Goal: Task Accomplishment & Management: Manage account settings

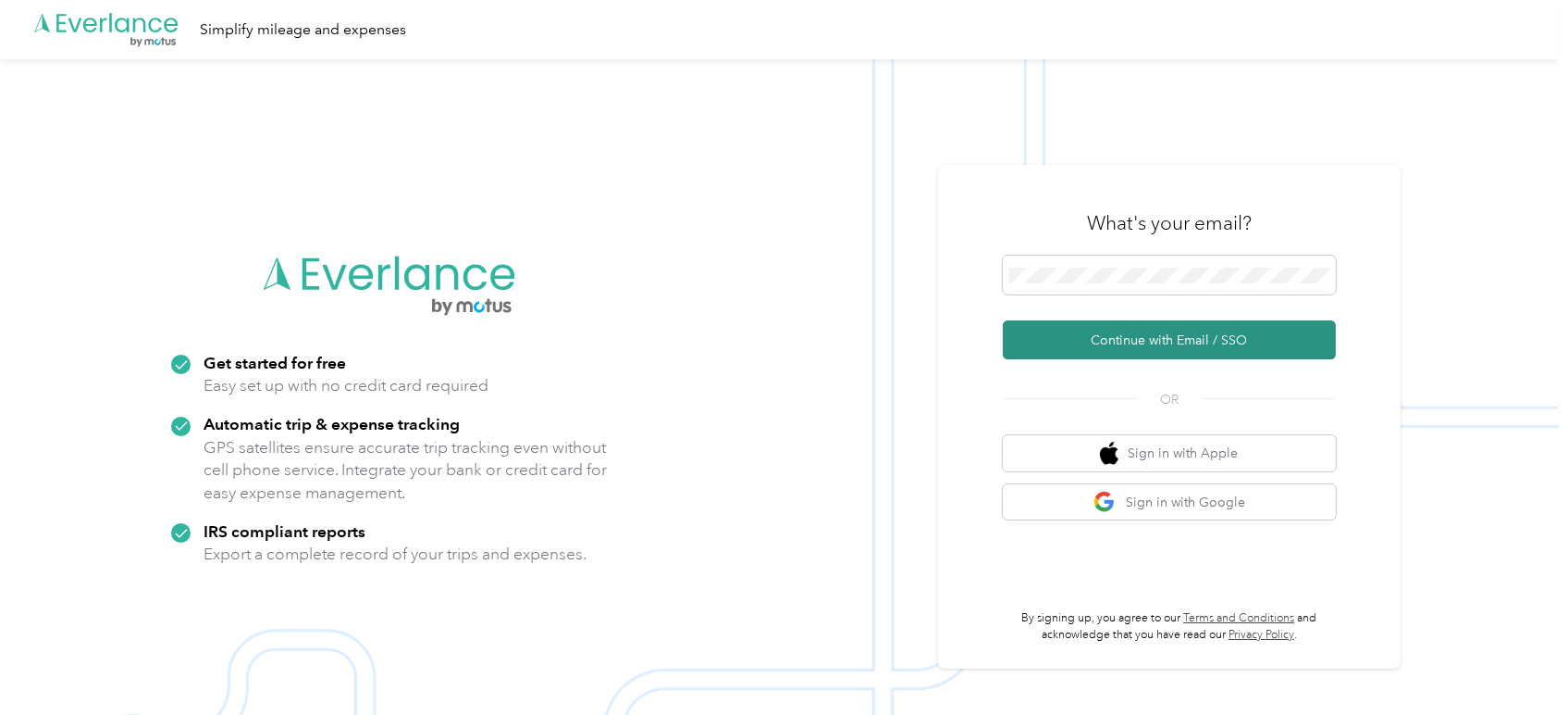
click at [1154, 338] on button "Continue with Email / SSO" at bounding box center [1169, 340] width 333 height 39
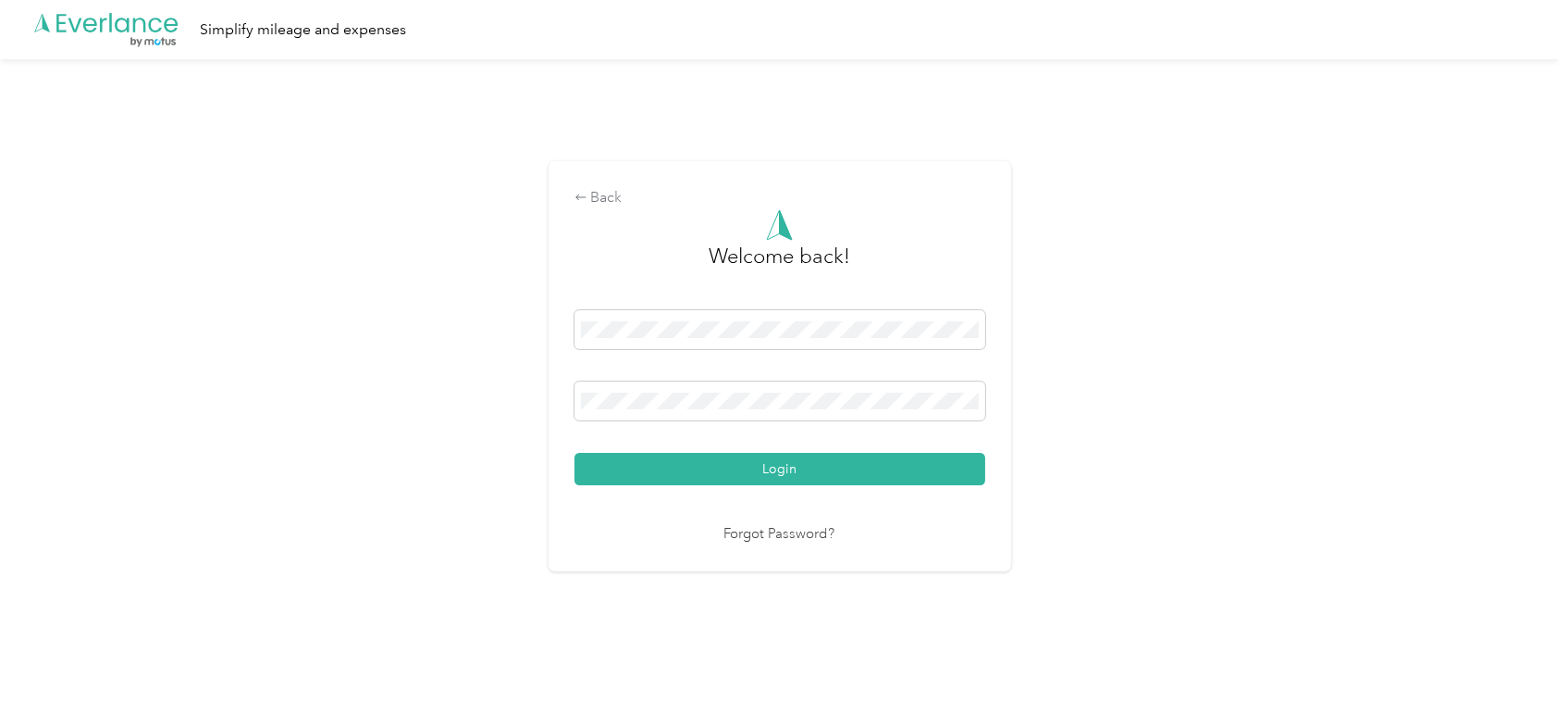
click at [575, 453] on button "Login" at bounding box center [780, 469] width 411 height 33
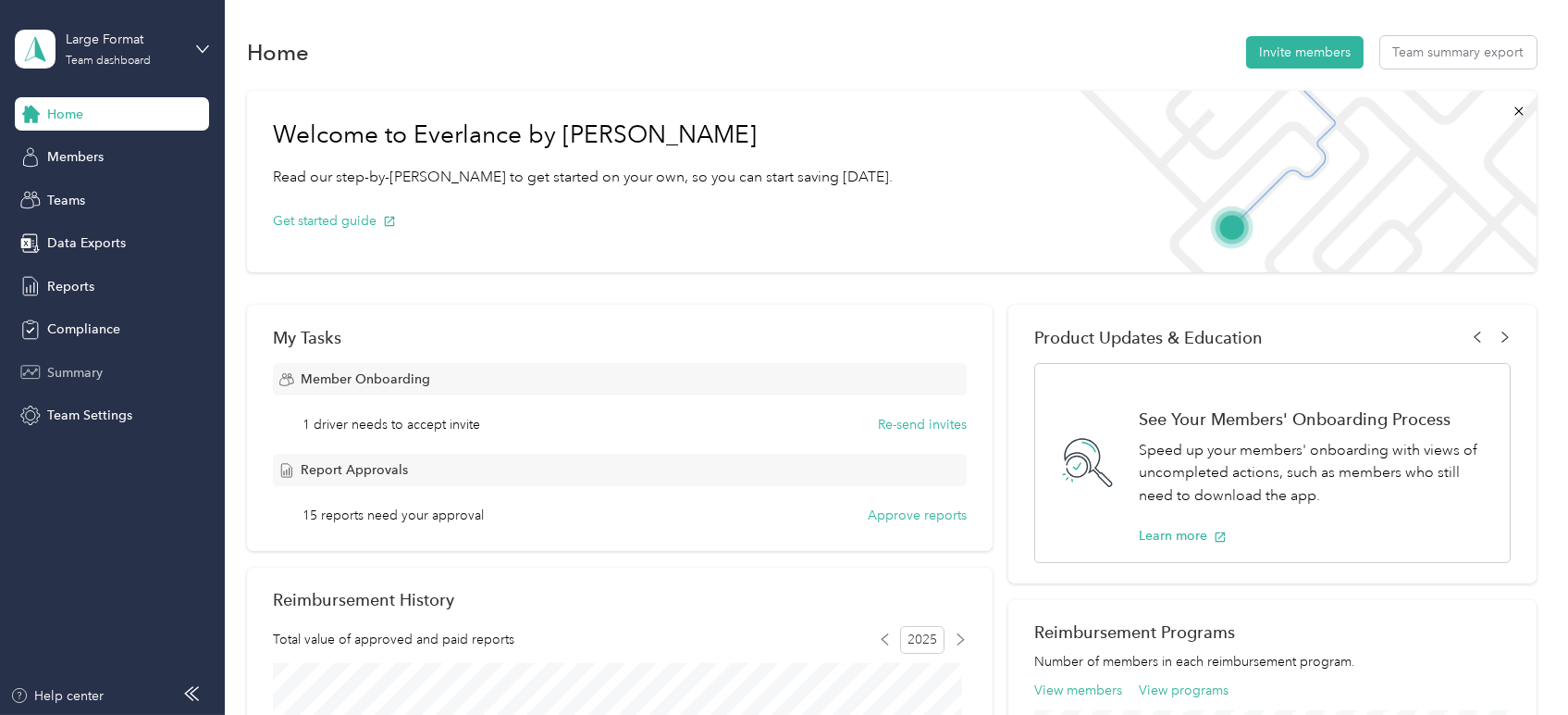
click at [83, 373] on span "Summary" at bounding box center [75, 372] width 56 height 20
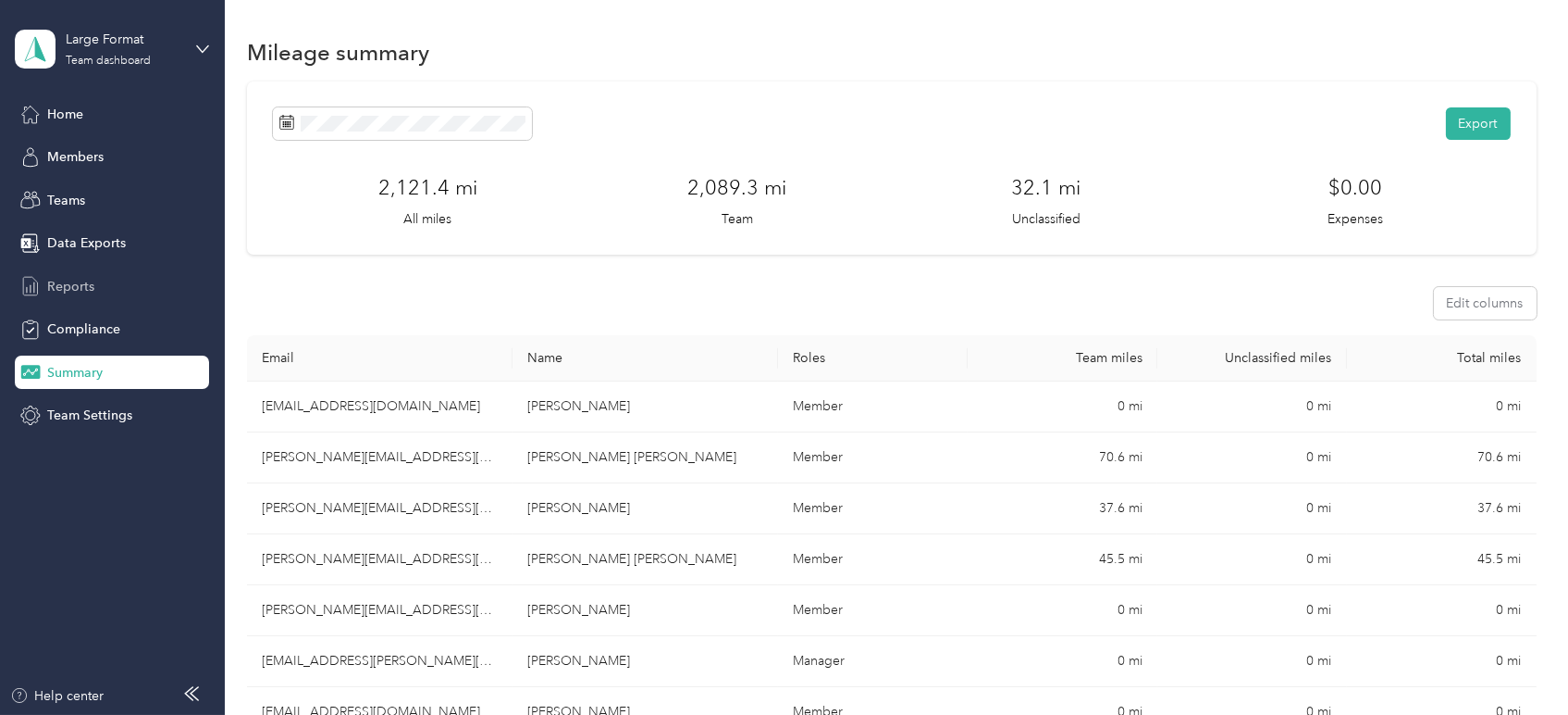
click at [81, 279] on span "Reports" at bounding box center [71, 287] width 48 height 20
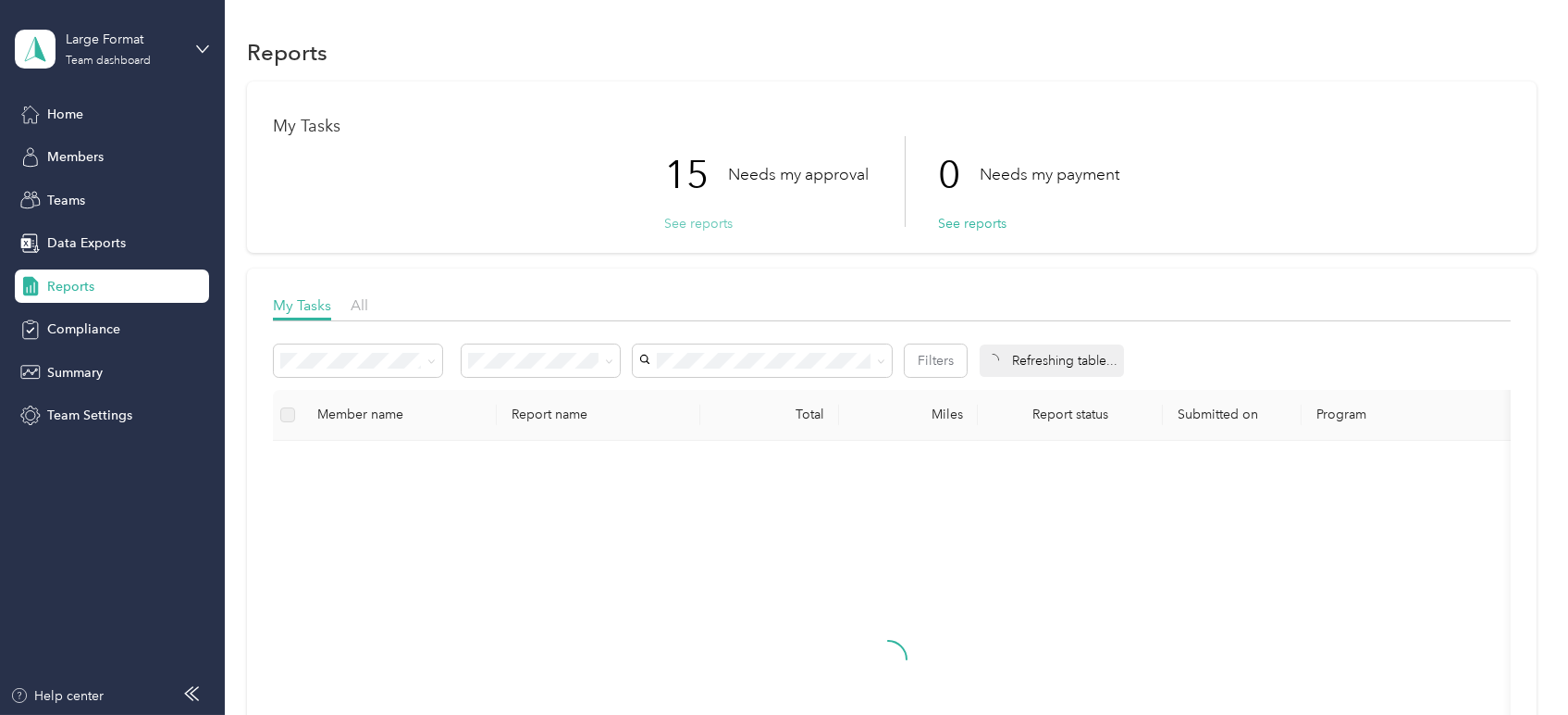
click at [695, 223] on button "See reports" at bounding box center [698, 223] width 68 height 20
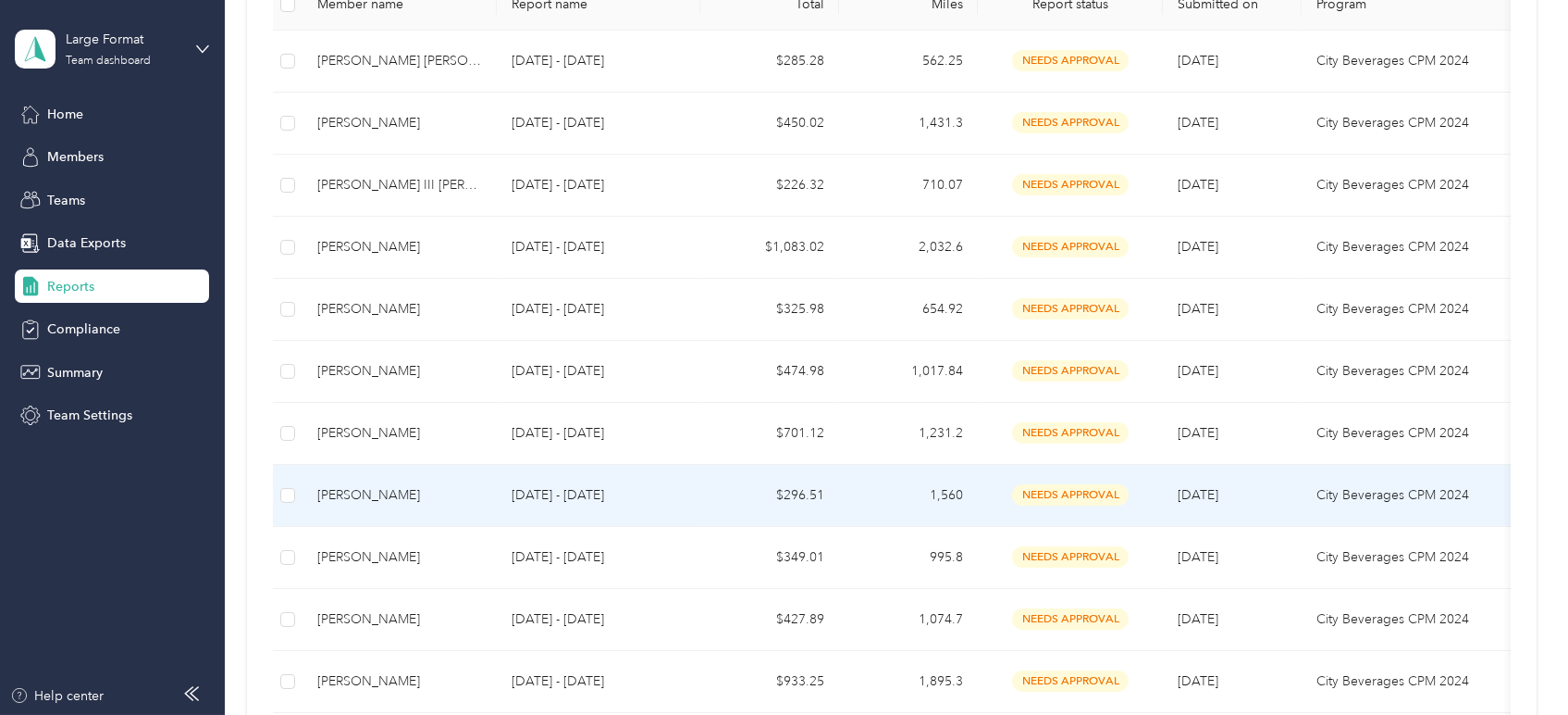
scroll to position [308, 0]
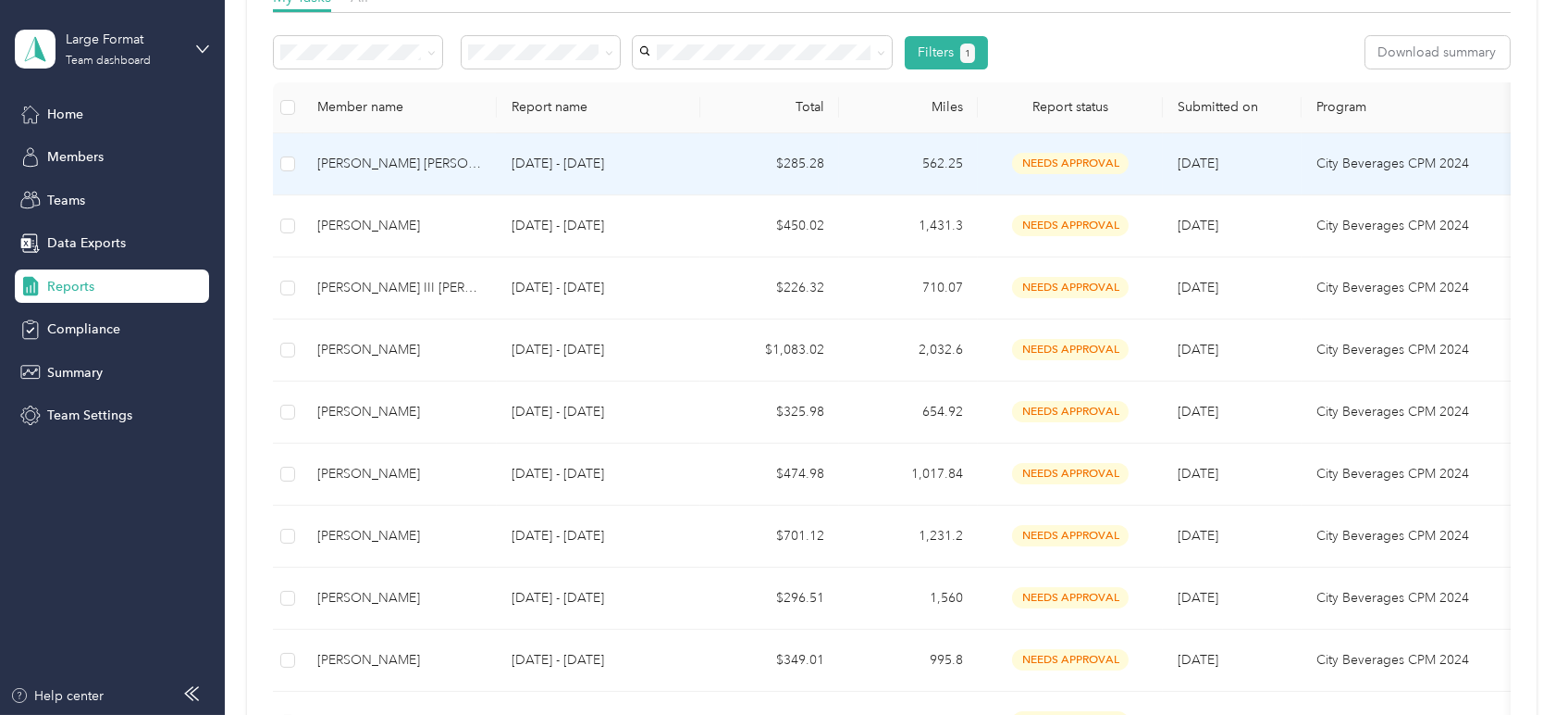
click at [586, 171] on p "[DATE] - [DATE]" at bounding box center [597, 164] width 174 height 21
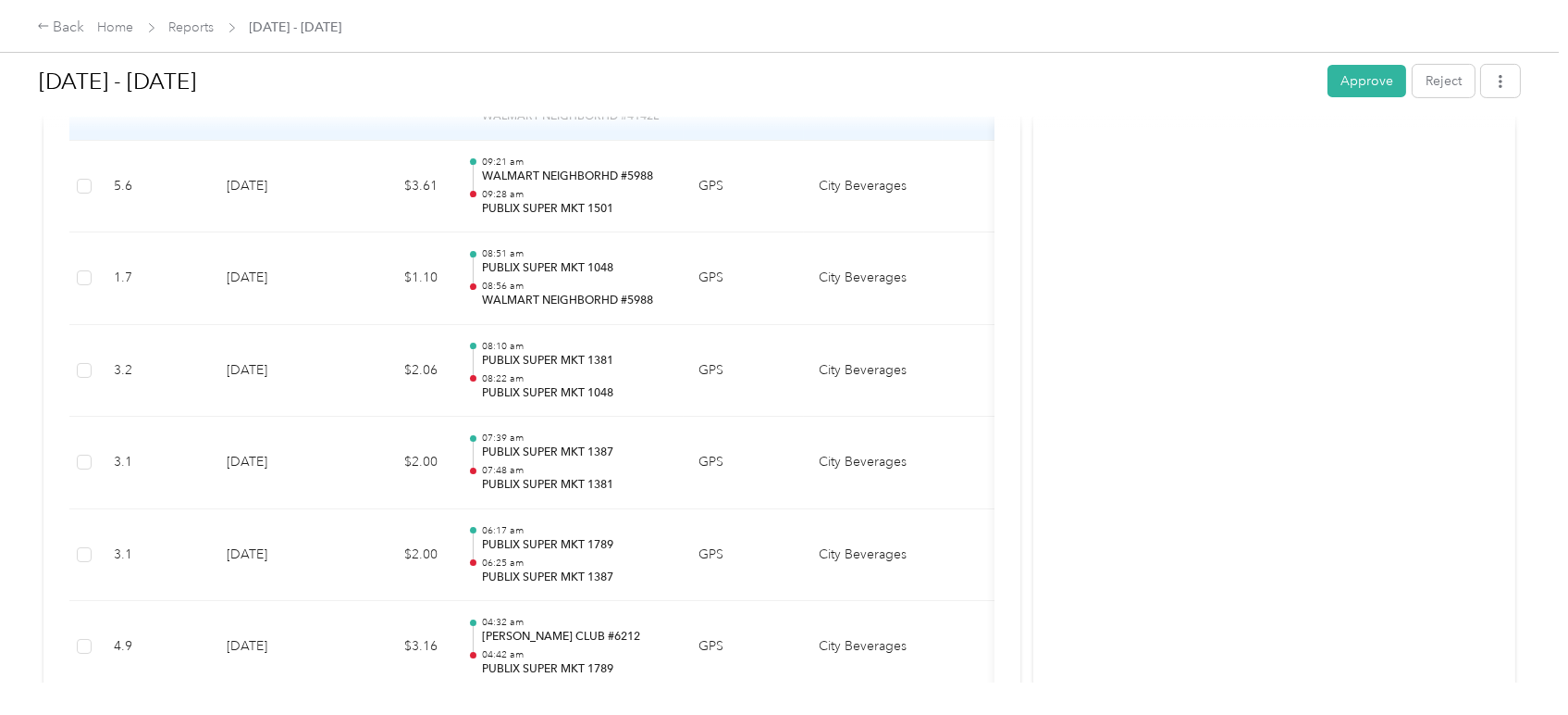
scroll to position [15686, 0]
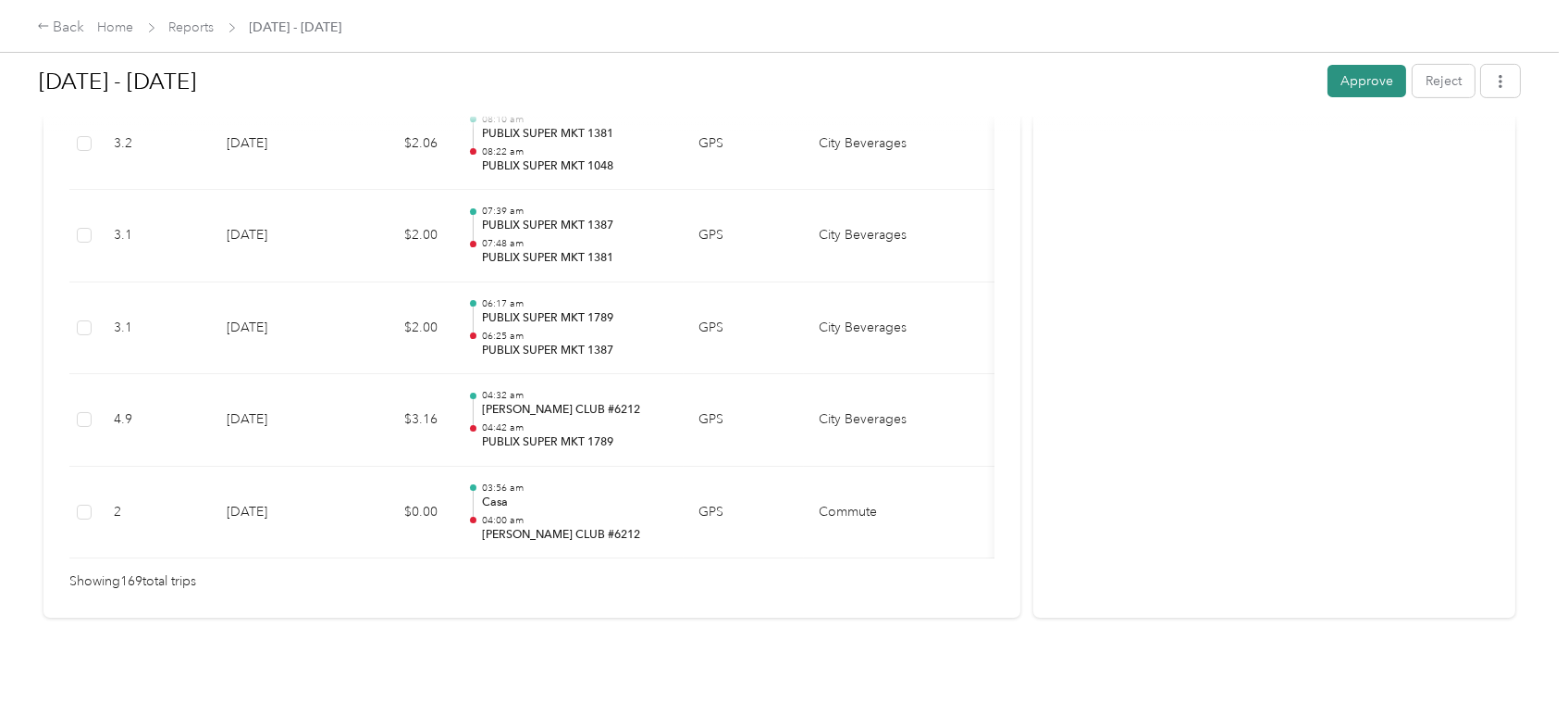
click at [1355, 76] on button "Approve" at bounding box center [1367, 80] width 78 height 33
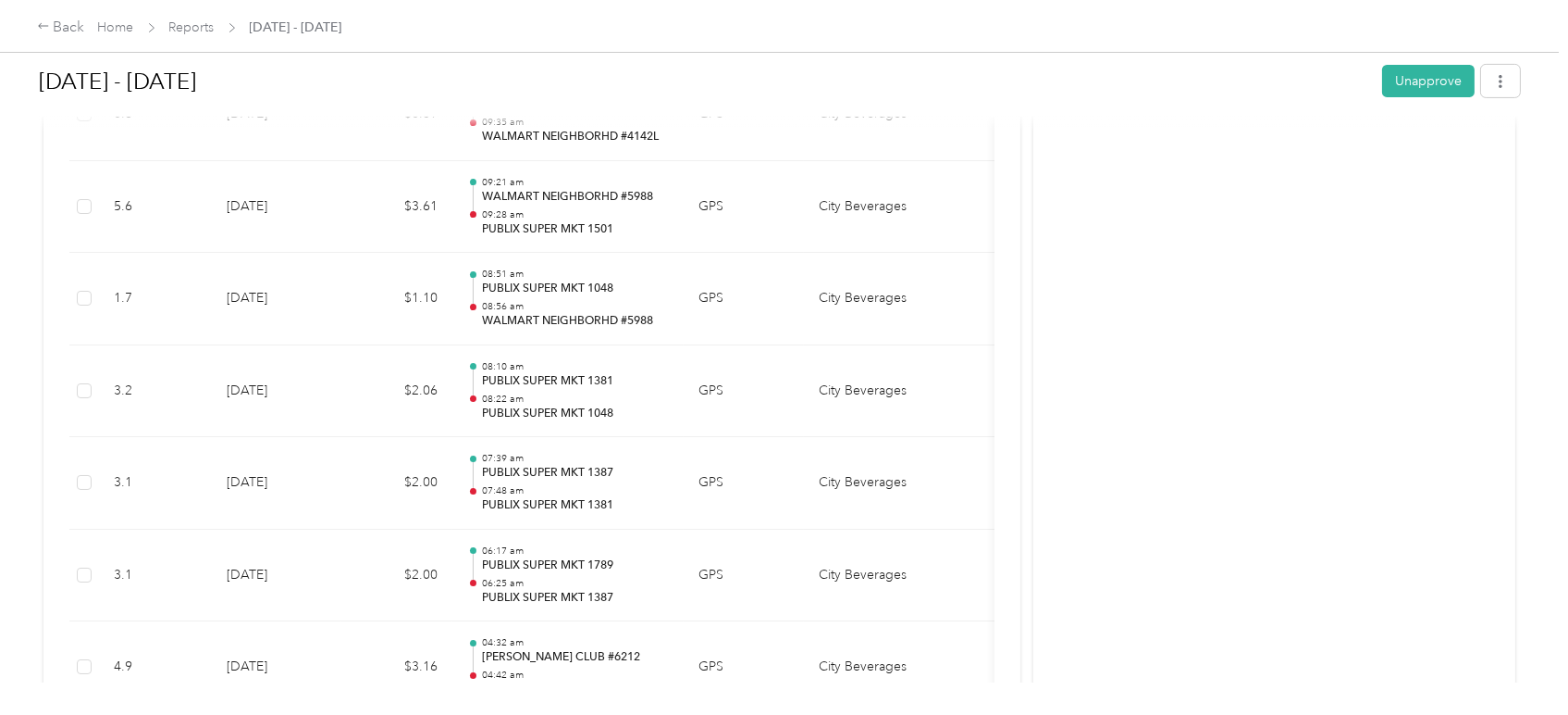
scroll to position [15173, 0]
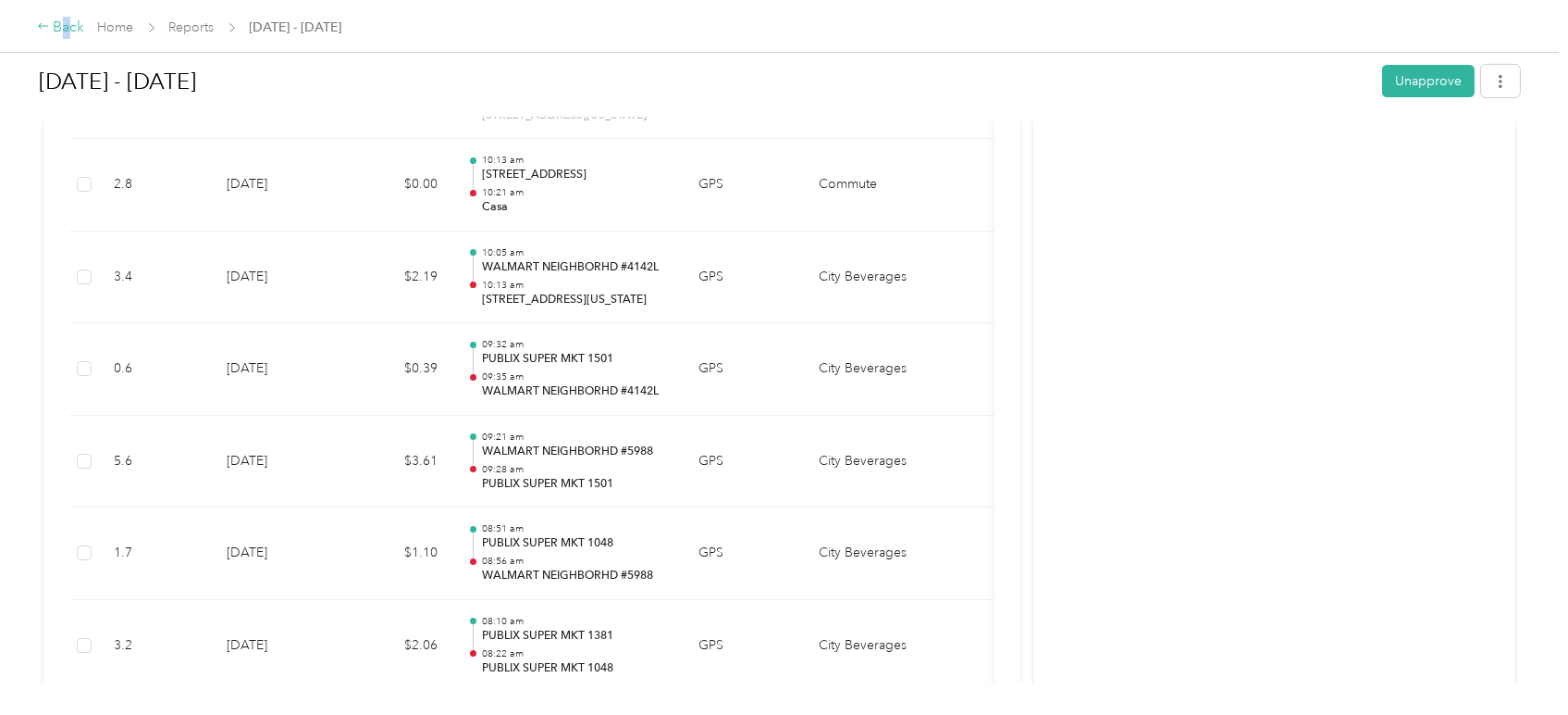
drag, startPoint x: 66, startPoint y: 27, endPoint x: 57, endPoint y: 29, distance: 9.2
click at [57, 29] on div "Back" at bounding box center [61, 28] width 48 height 22
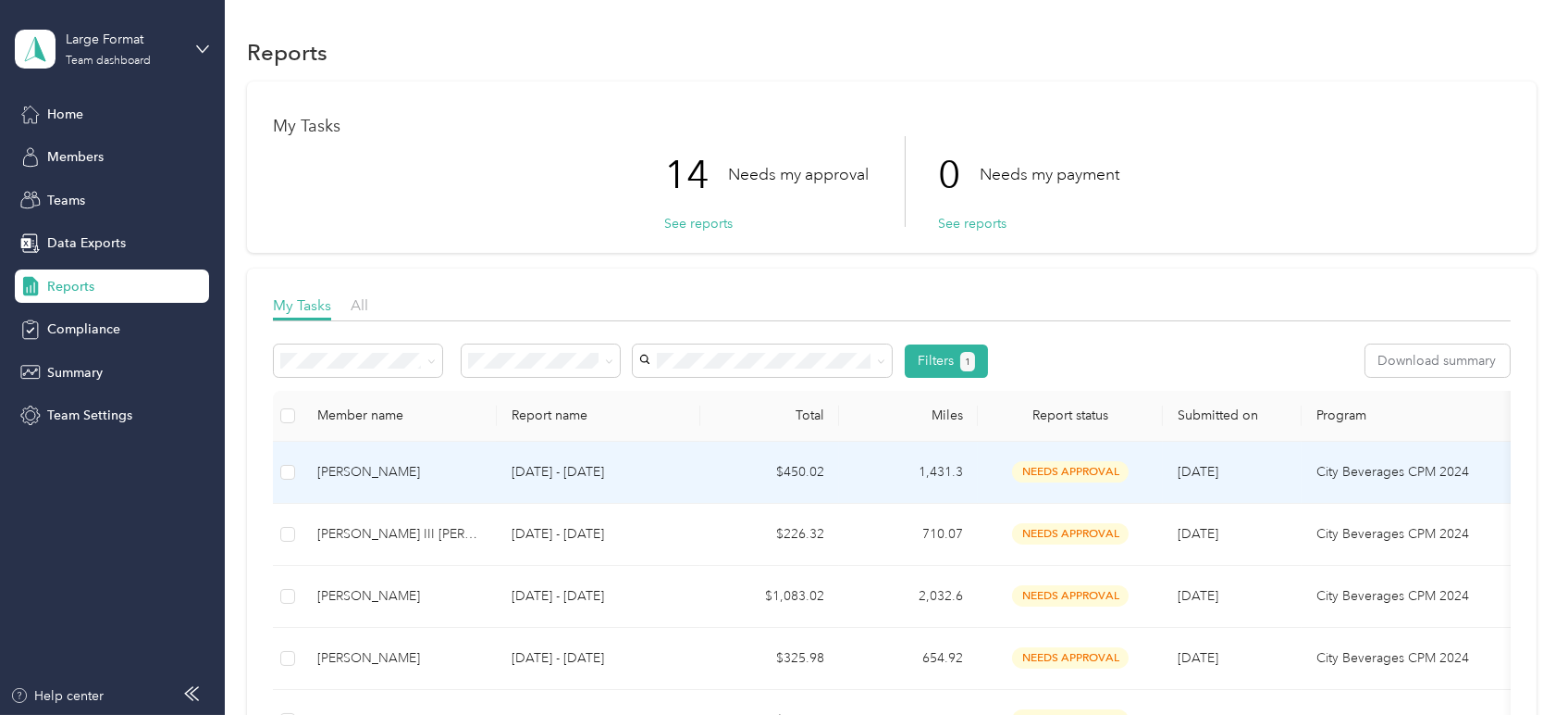
click at [656, 472] on p "[DATE] - [DATE]" at bounding box center [597, 472] width 174 height 21
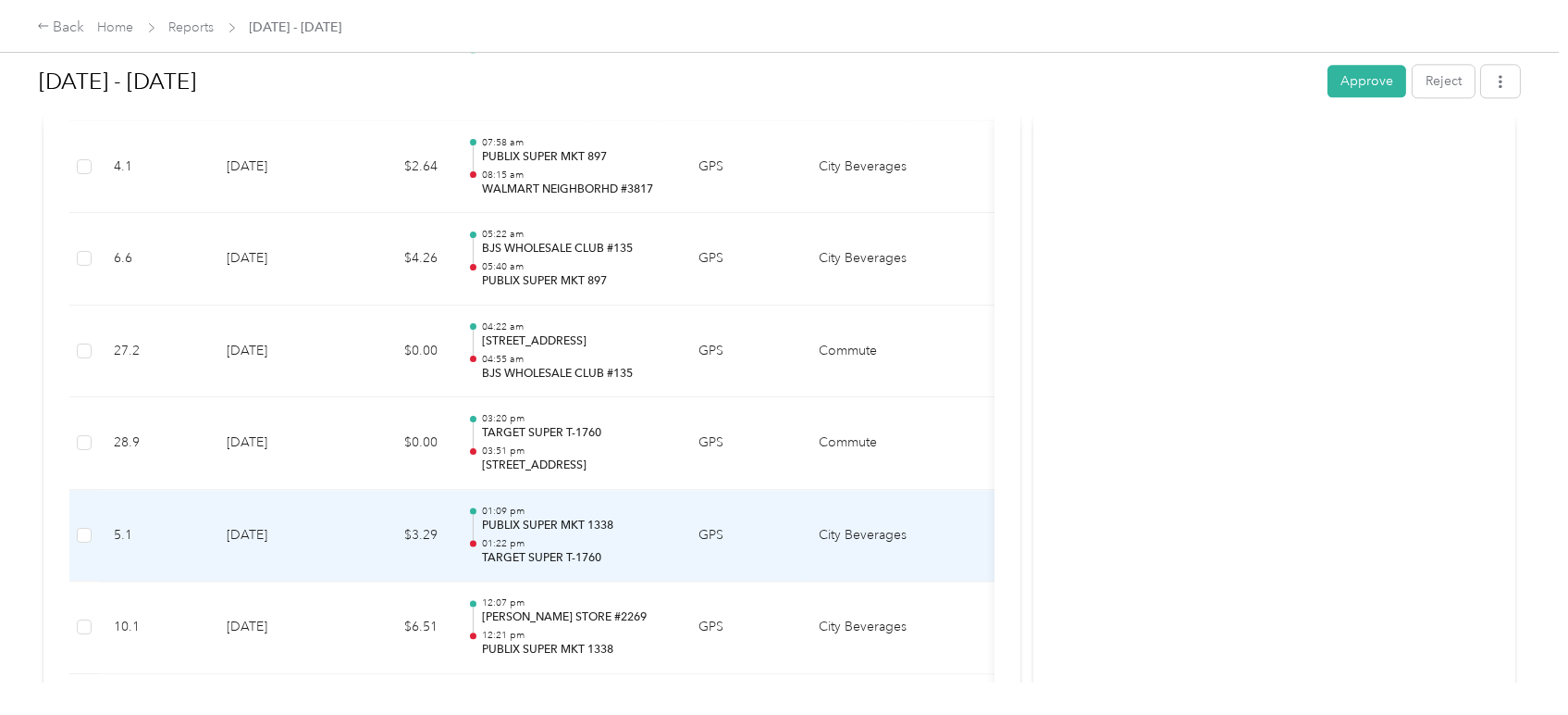
scroll to position [8844, 0]
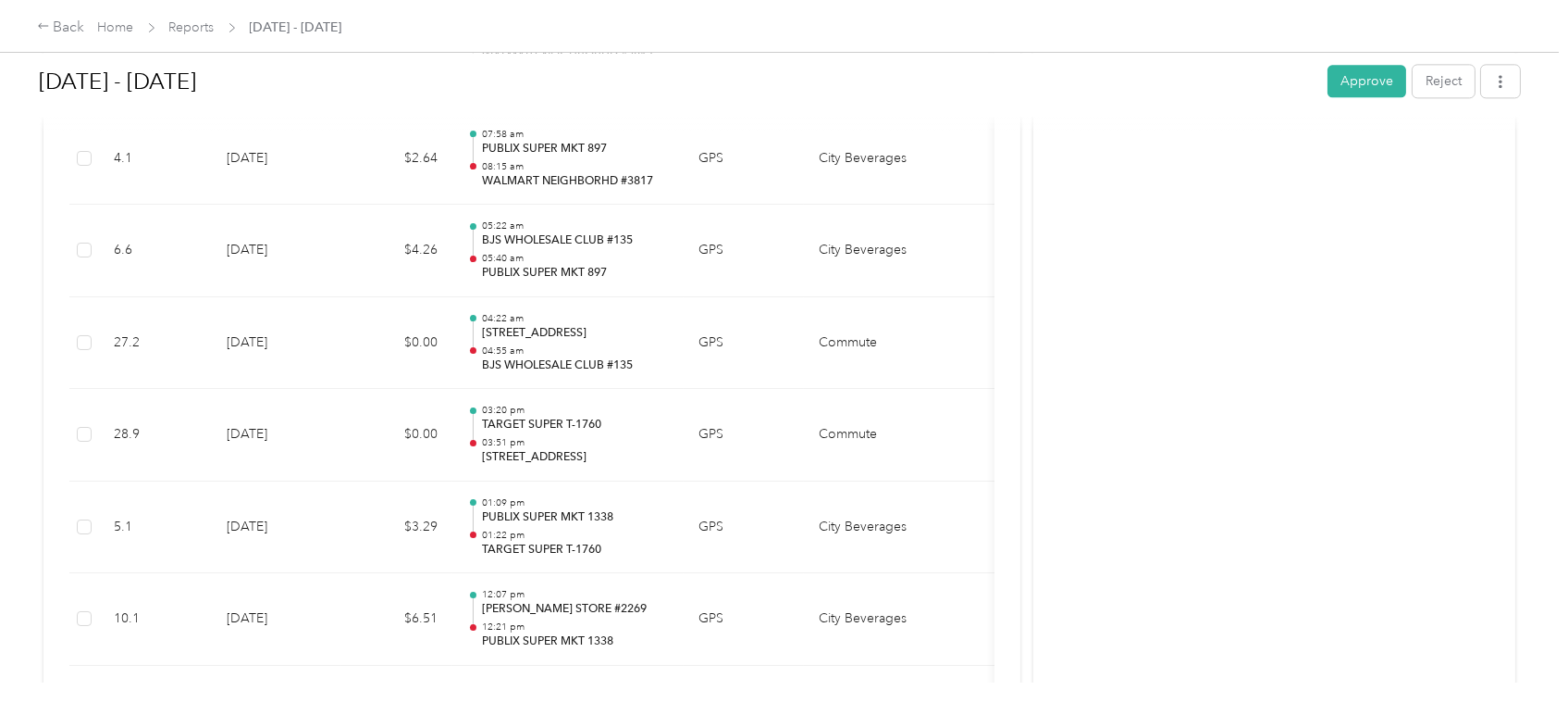
click at [1368, 85] on button "Approve" at bounding box center [1367, 80] width 78 height 33
click at [74, 28] on div "Back" at bounding box center [61, 28] width 48 height 22
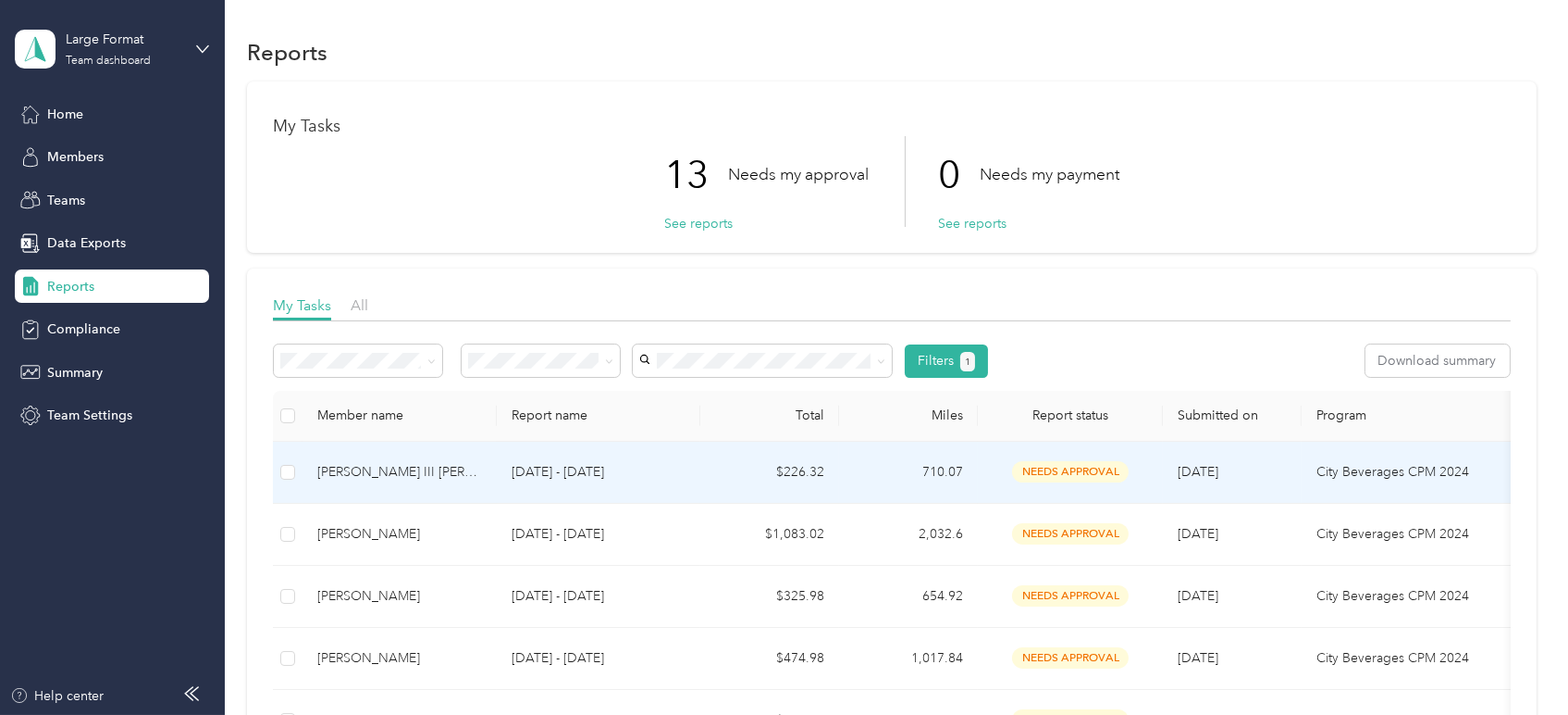
click at [568, 472] on p "[DATE] - [DATE]" at bounding box center [597, 472] width 174 height 21
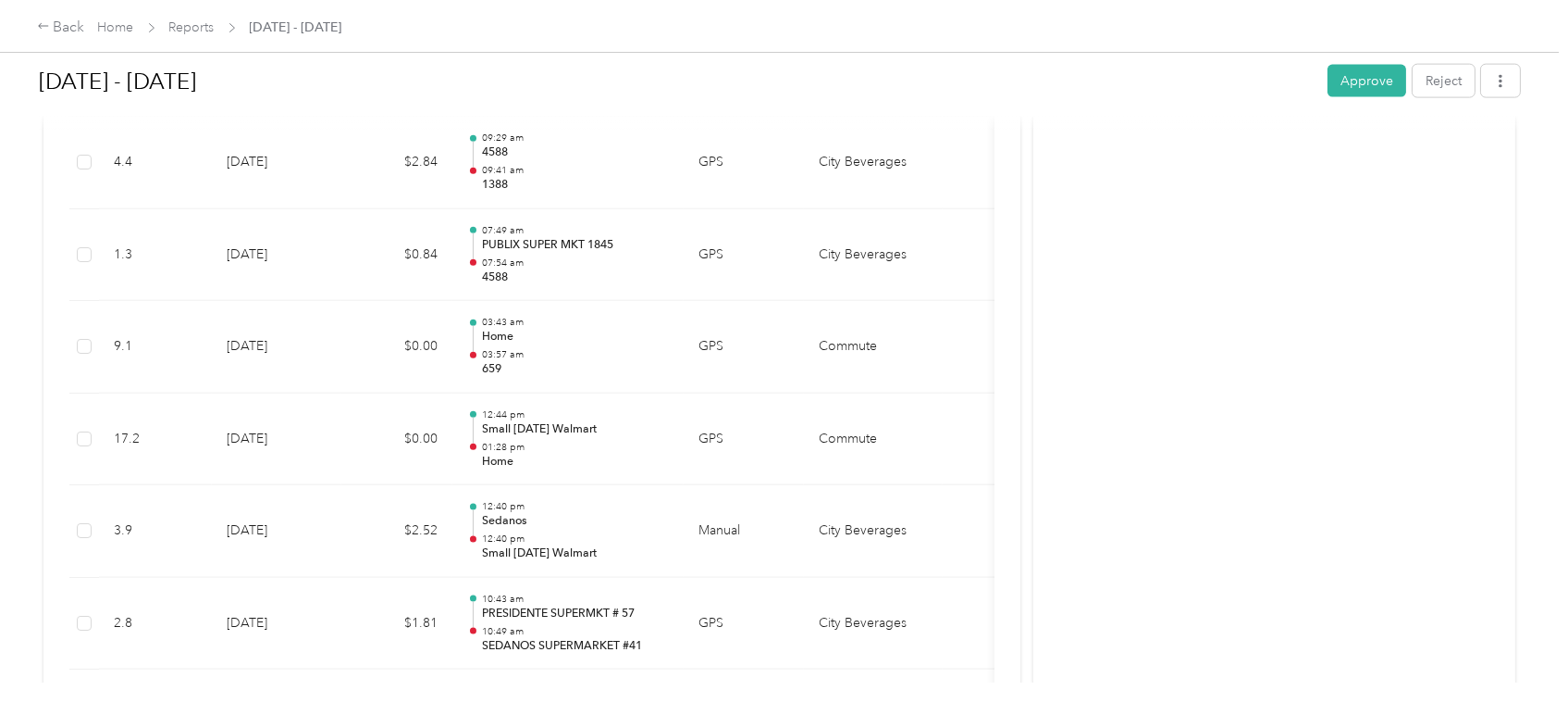
scroll to position [5450, 0]
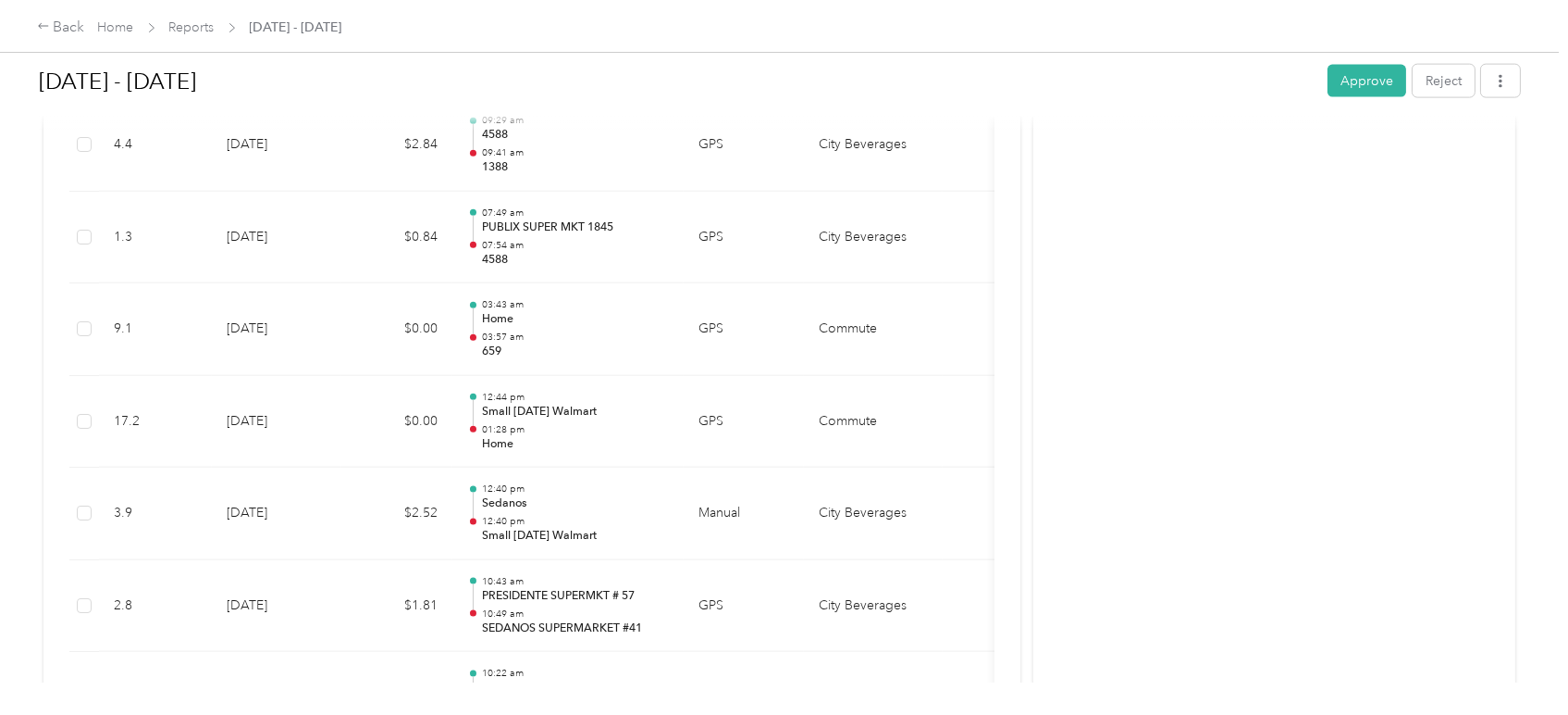
click at [1360, 75] on button "Approve" at bounding box center [1367, 80] width 78 height 33
click at [48, 31] on icon at bounding box center [43, 26] width 13 height 13
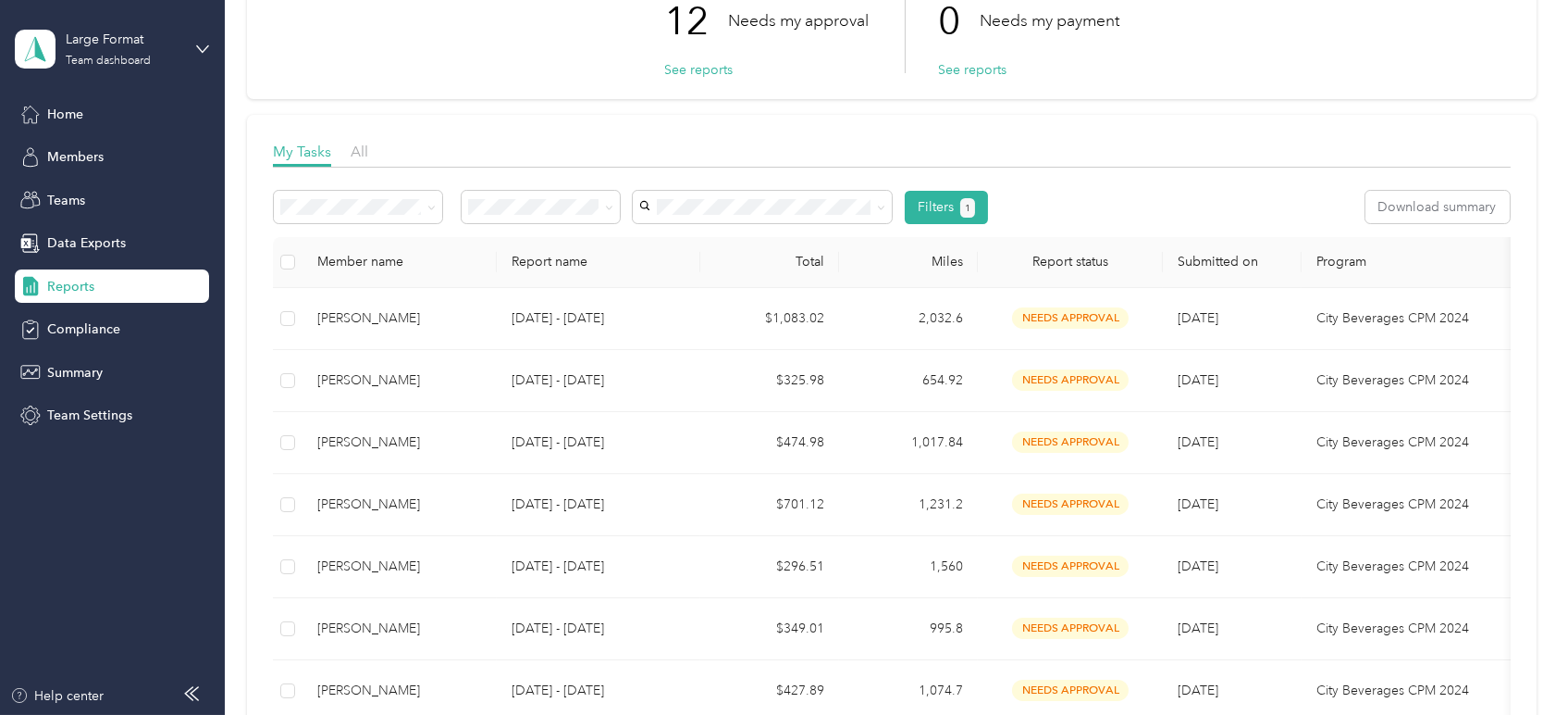
scroll to position [206, 0]
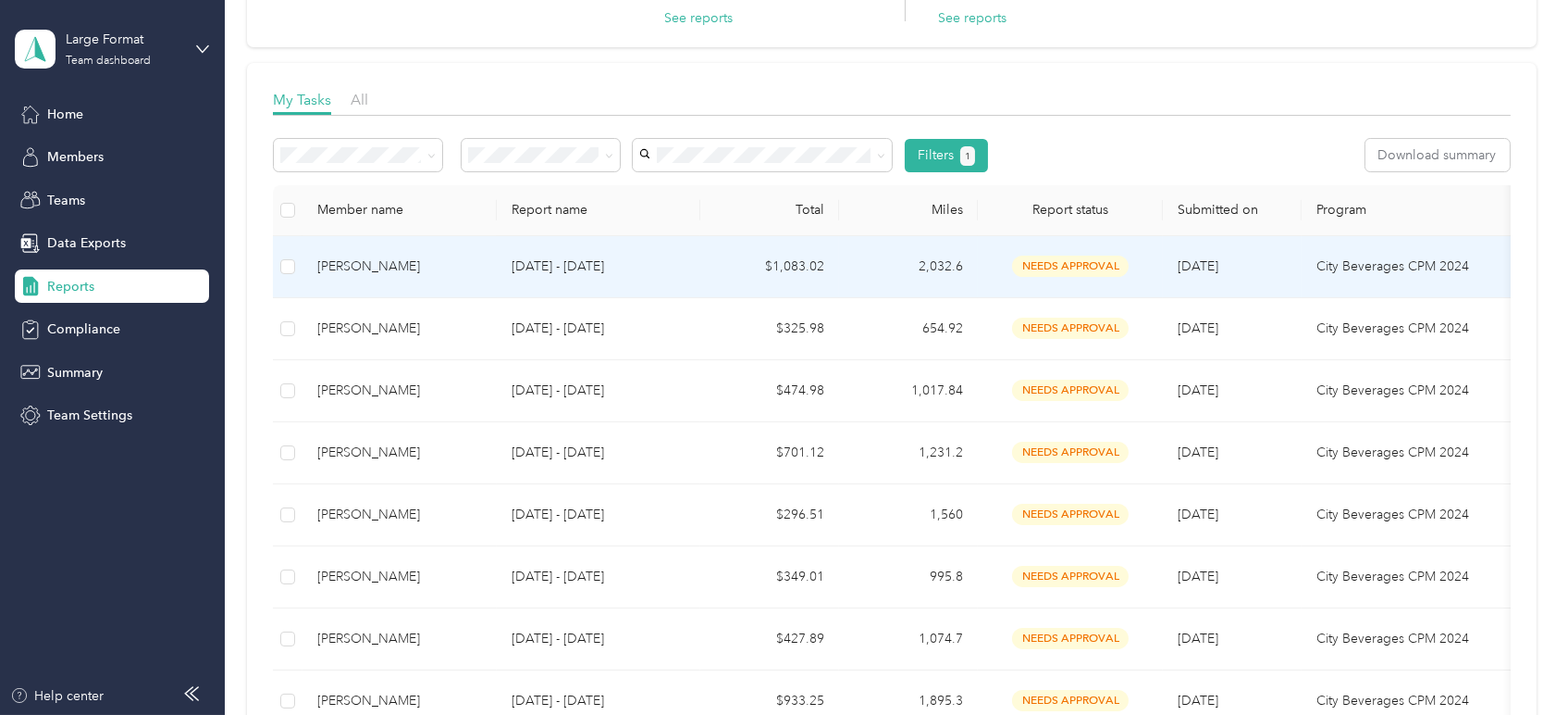
click at [733, 287] on td "$1,083.02" at bounding box center [770, 267] width 139 height 62
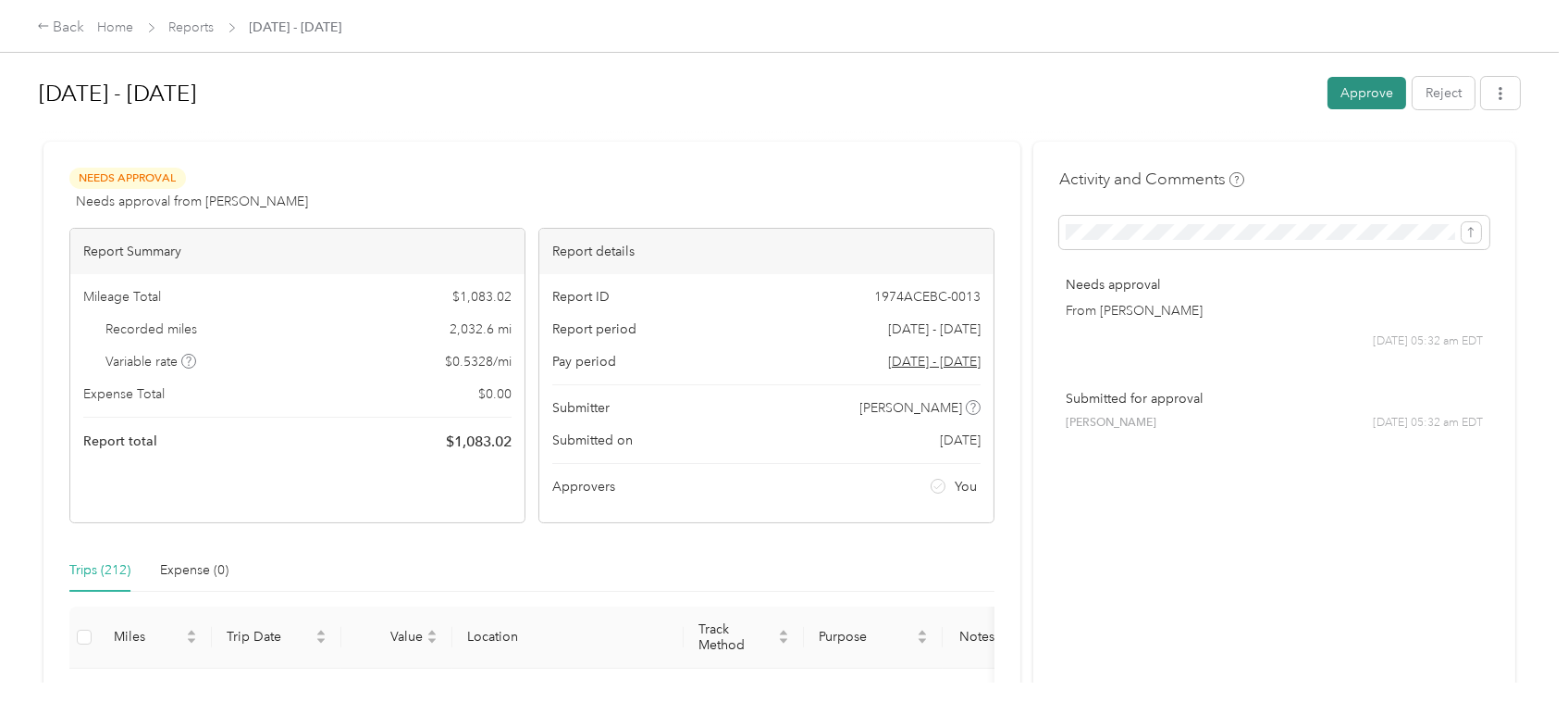
click at [1365, 102] on button "Approve" at bounding box center [1367, 92] width 78 height 33
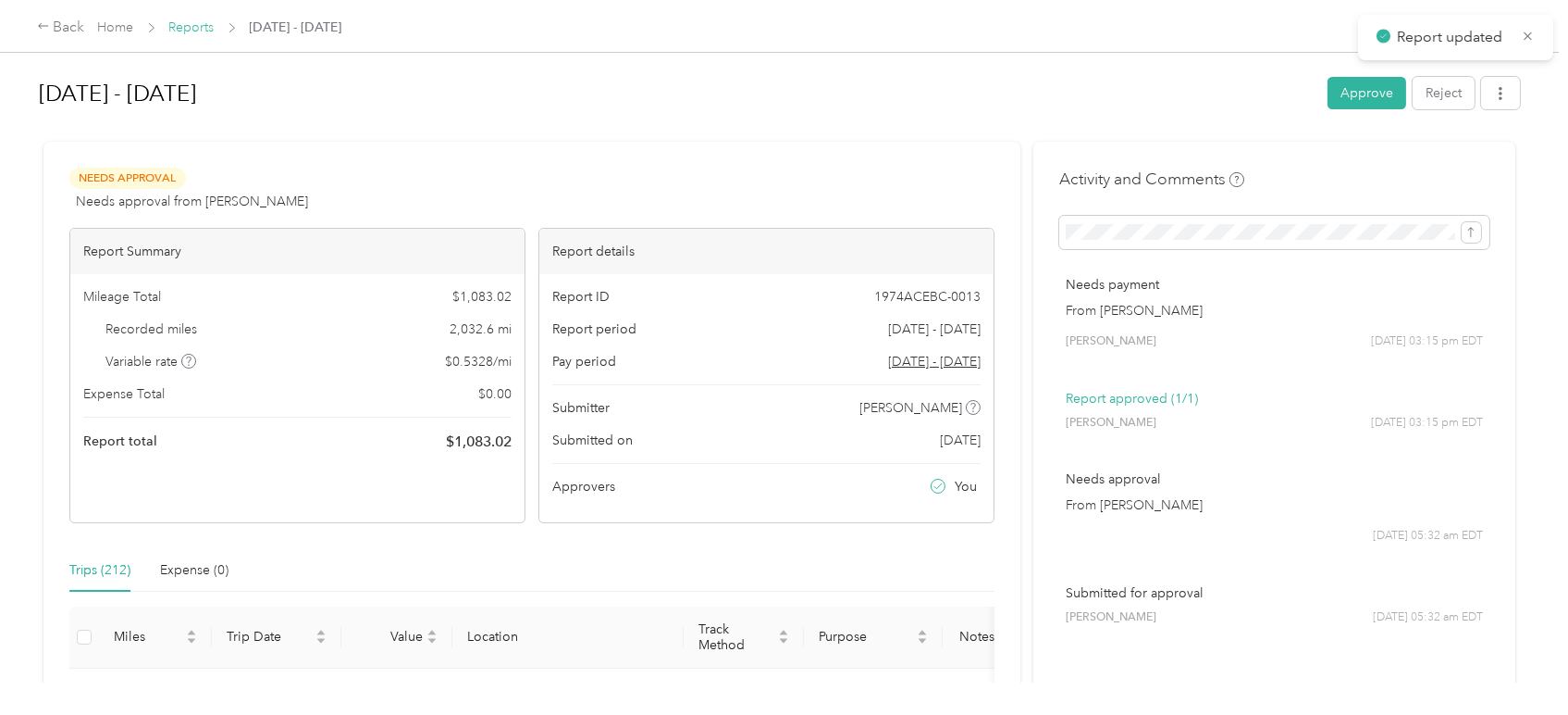
click at [187, 25] on link "Reports" at bounding box center [193, 28] width 46 height 16
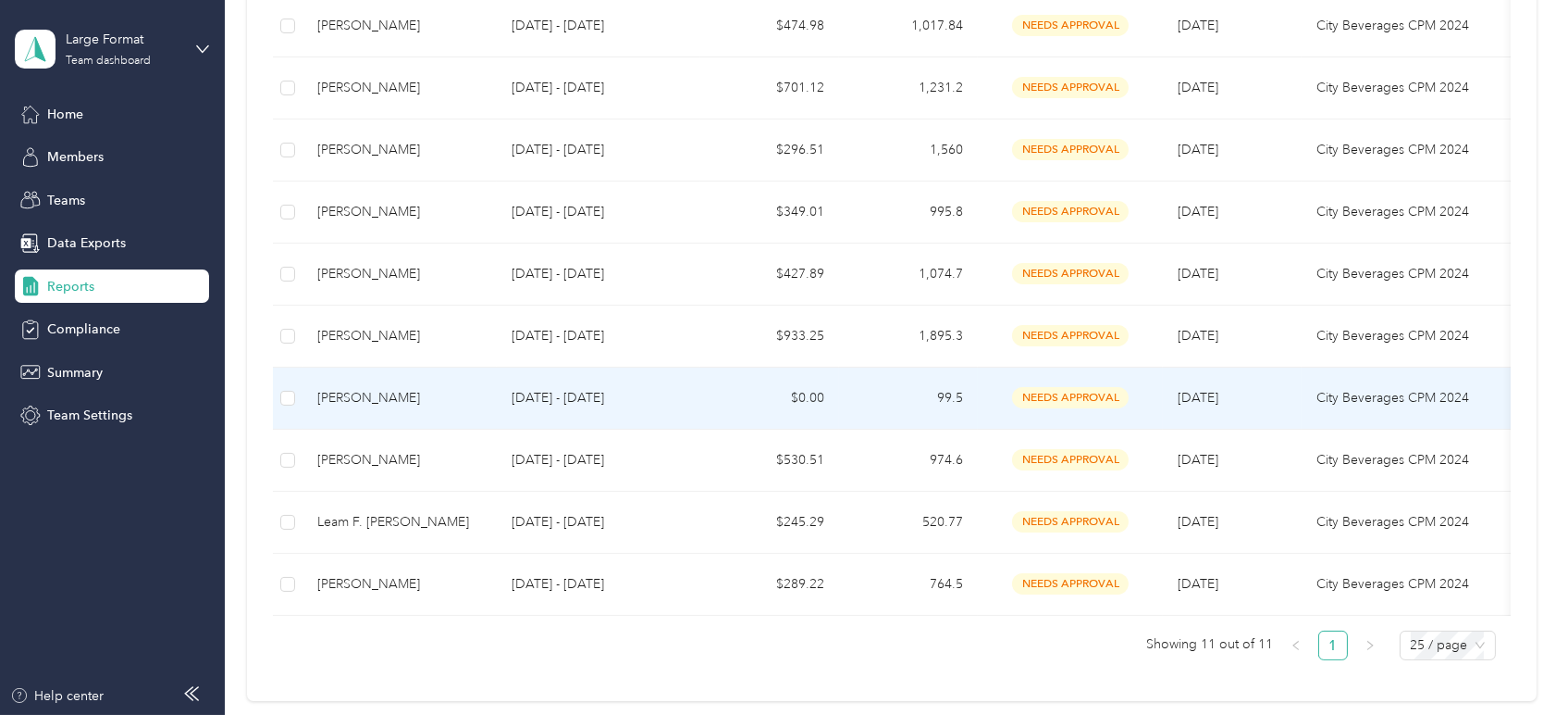
scroll to position [513, 0]
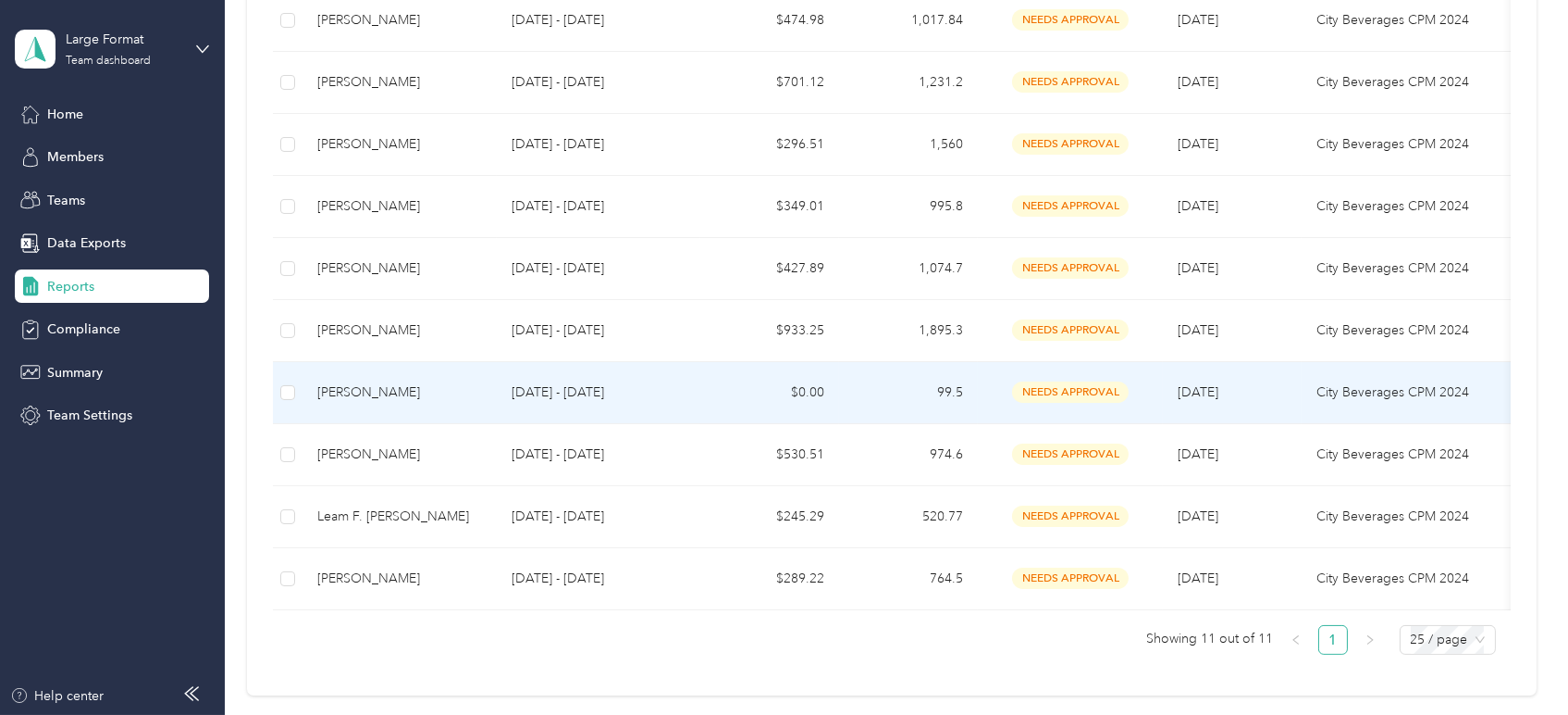
click at [407, 386] on div "[PERSON_NAME]" at bounding box center [400, 392] width 165 height 21
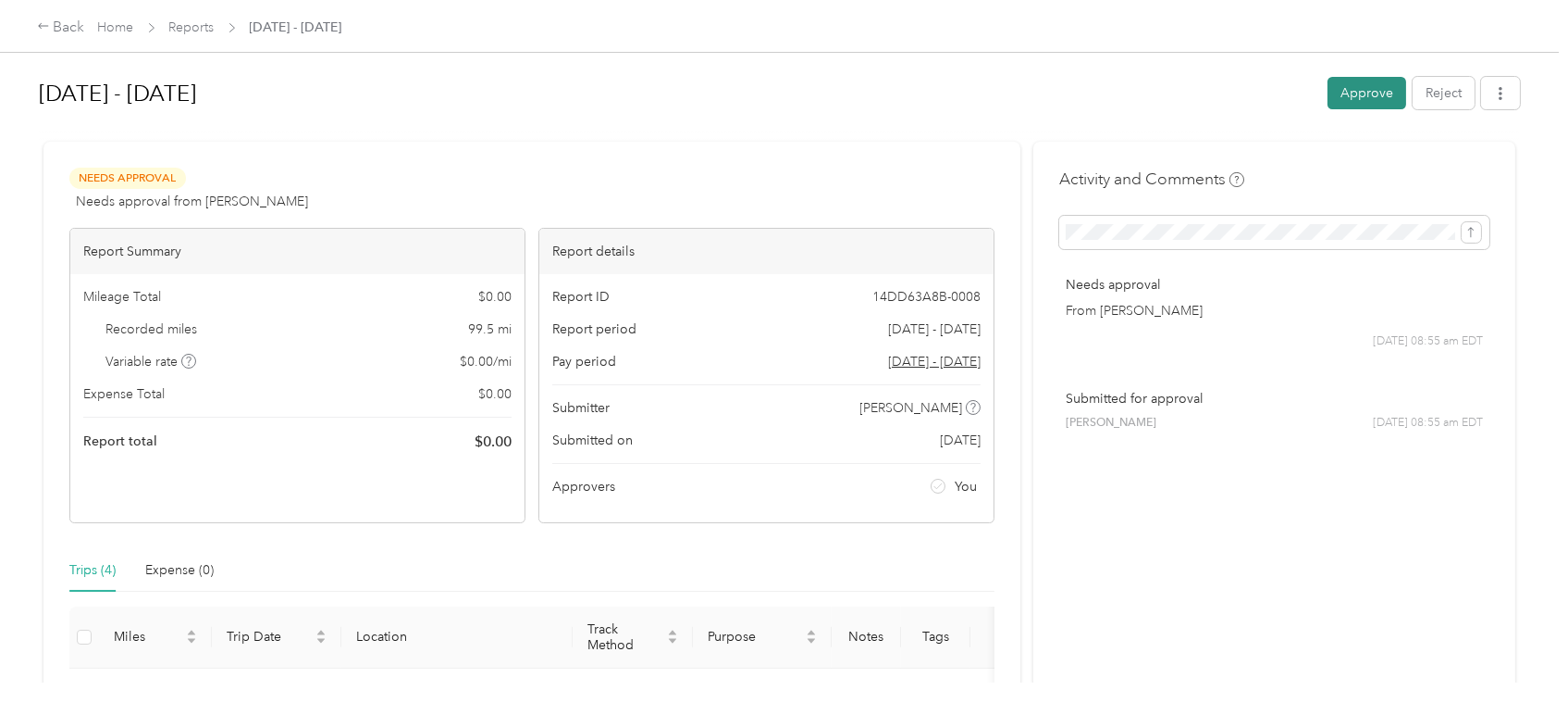
click at [1350, 90] on button "Approve" at bounding box center [1367, 92] width 78 height 33
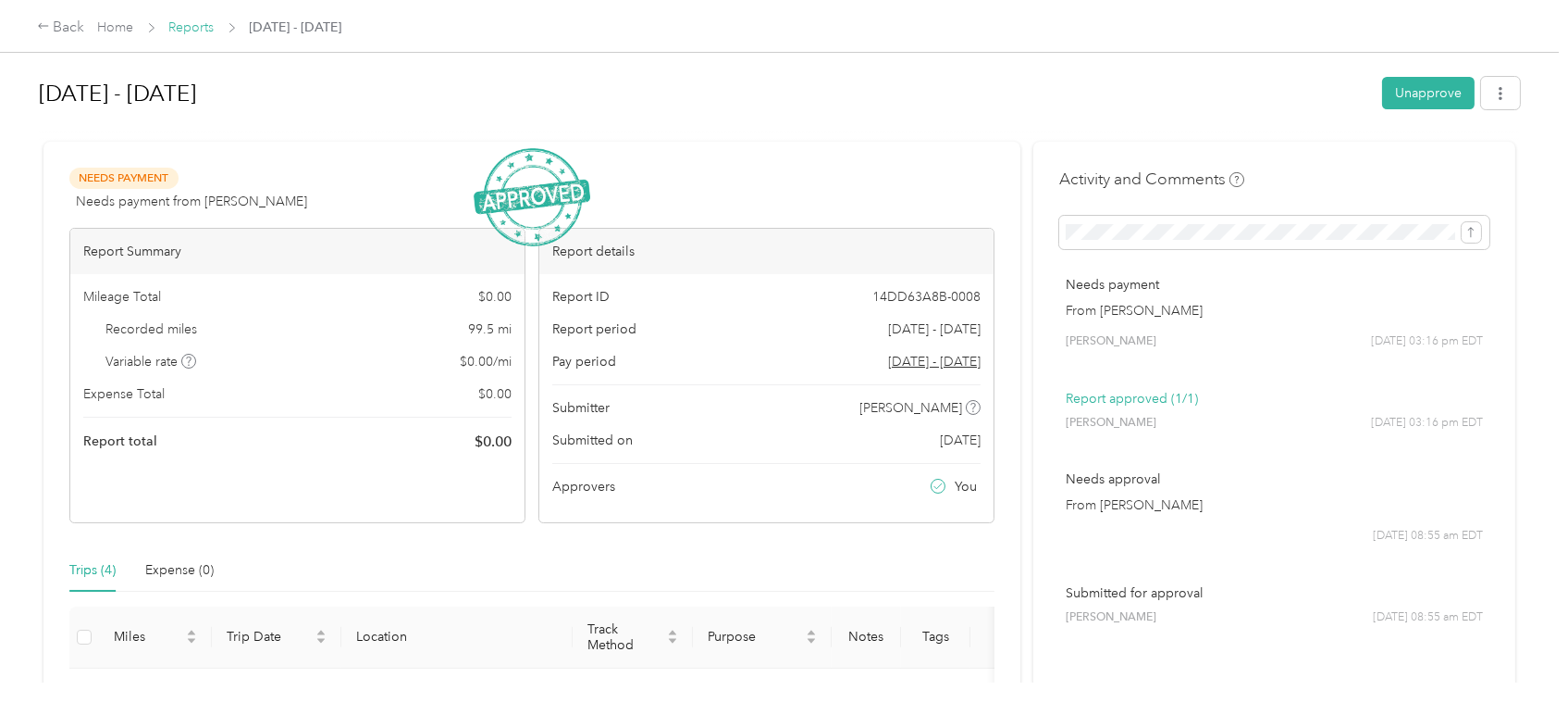
click at [175, 27] on link "Reports" at bounding box center [193, 28] width 46 height 16
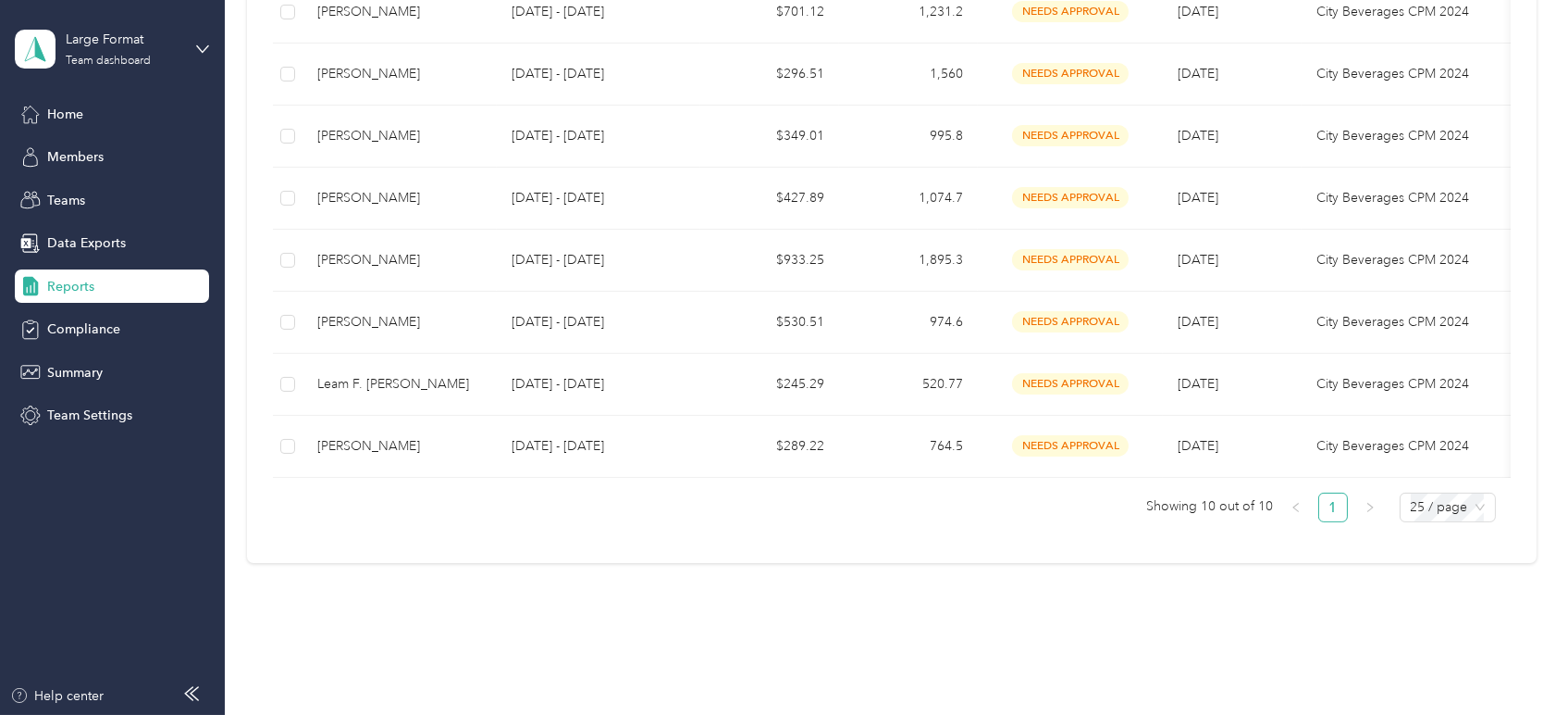
scroll to position [617, 0]
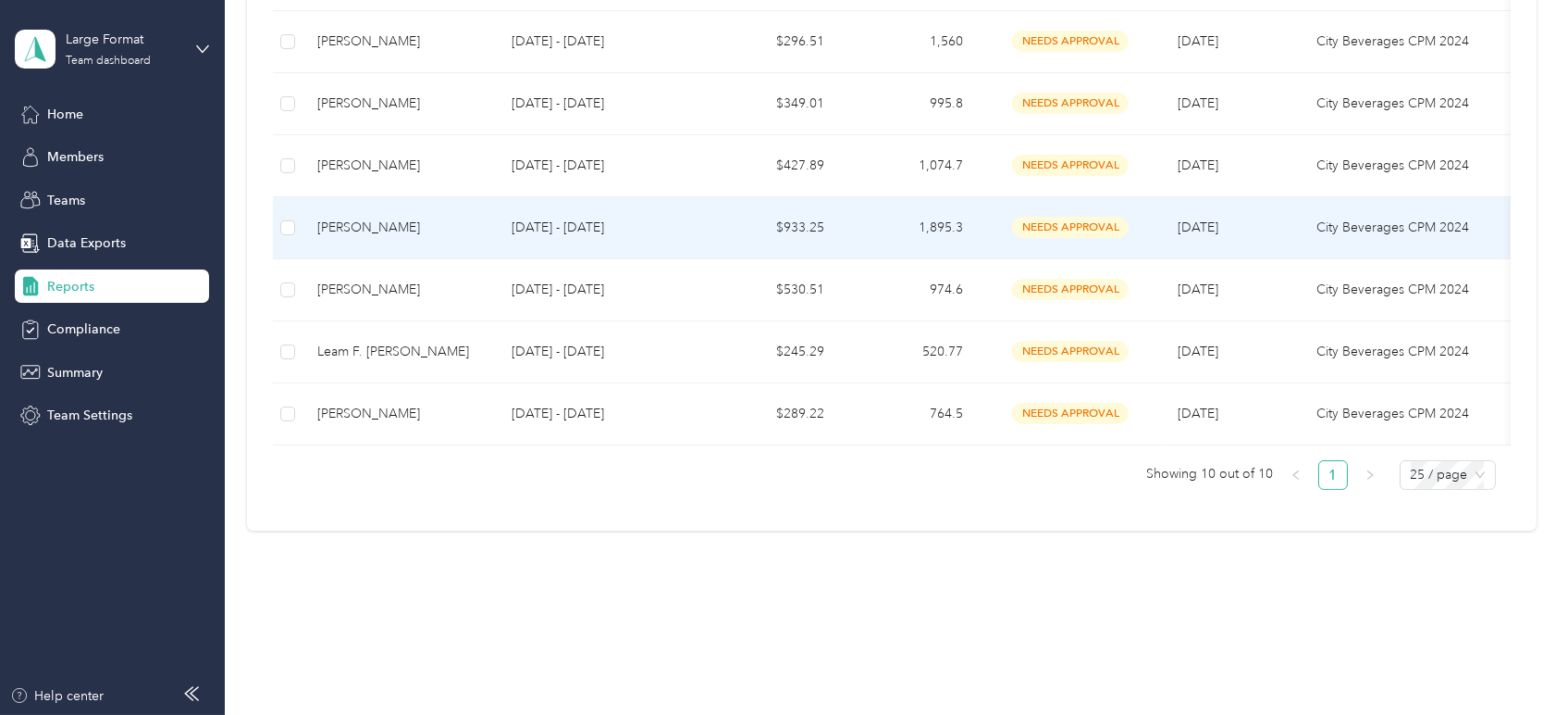
click at [582, 235] on p "[DATE] - [DATE]" at bounding box center [597, 227] width 174 height 21
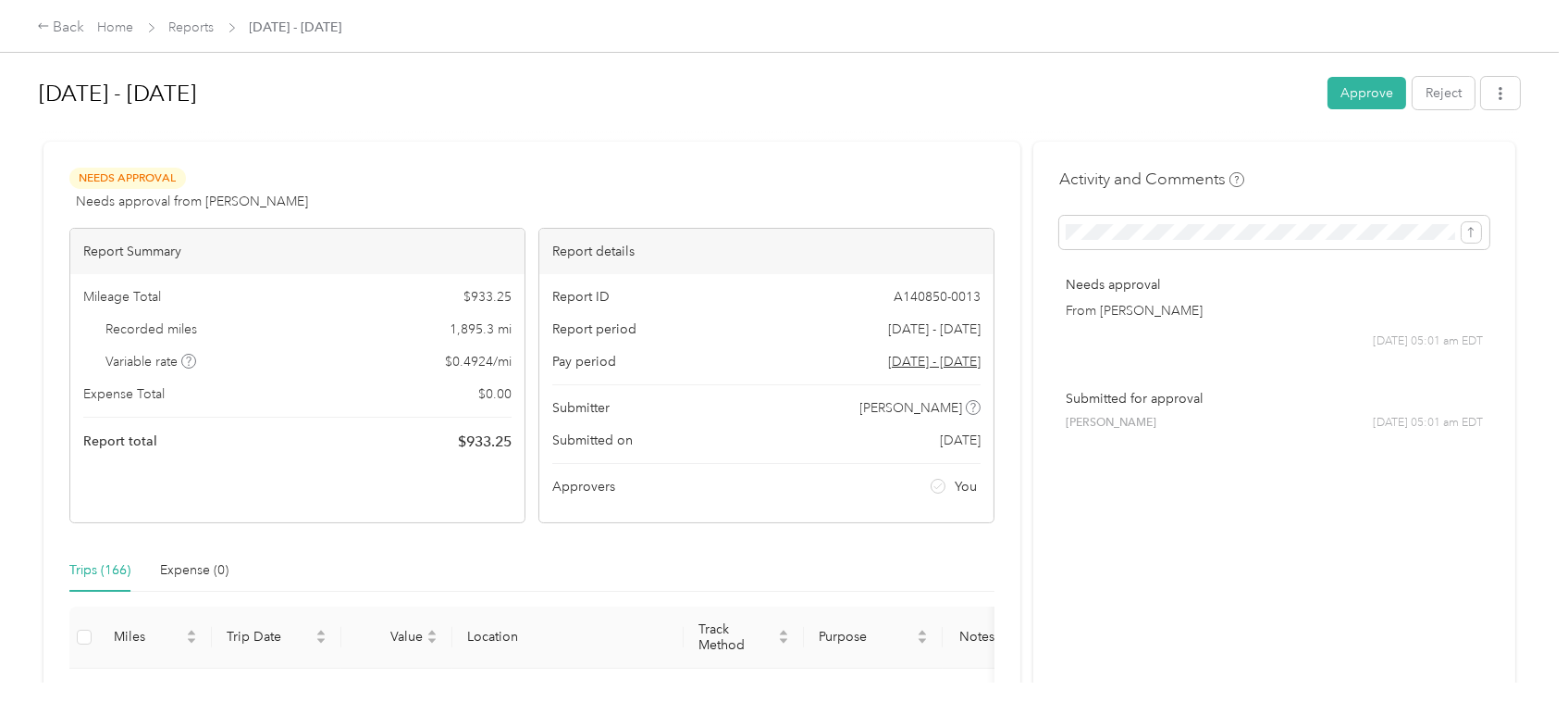
click at [1356, 92] on button "Approve" at bounding box center [1367, 92] width 78 height 33
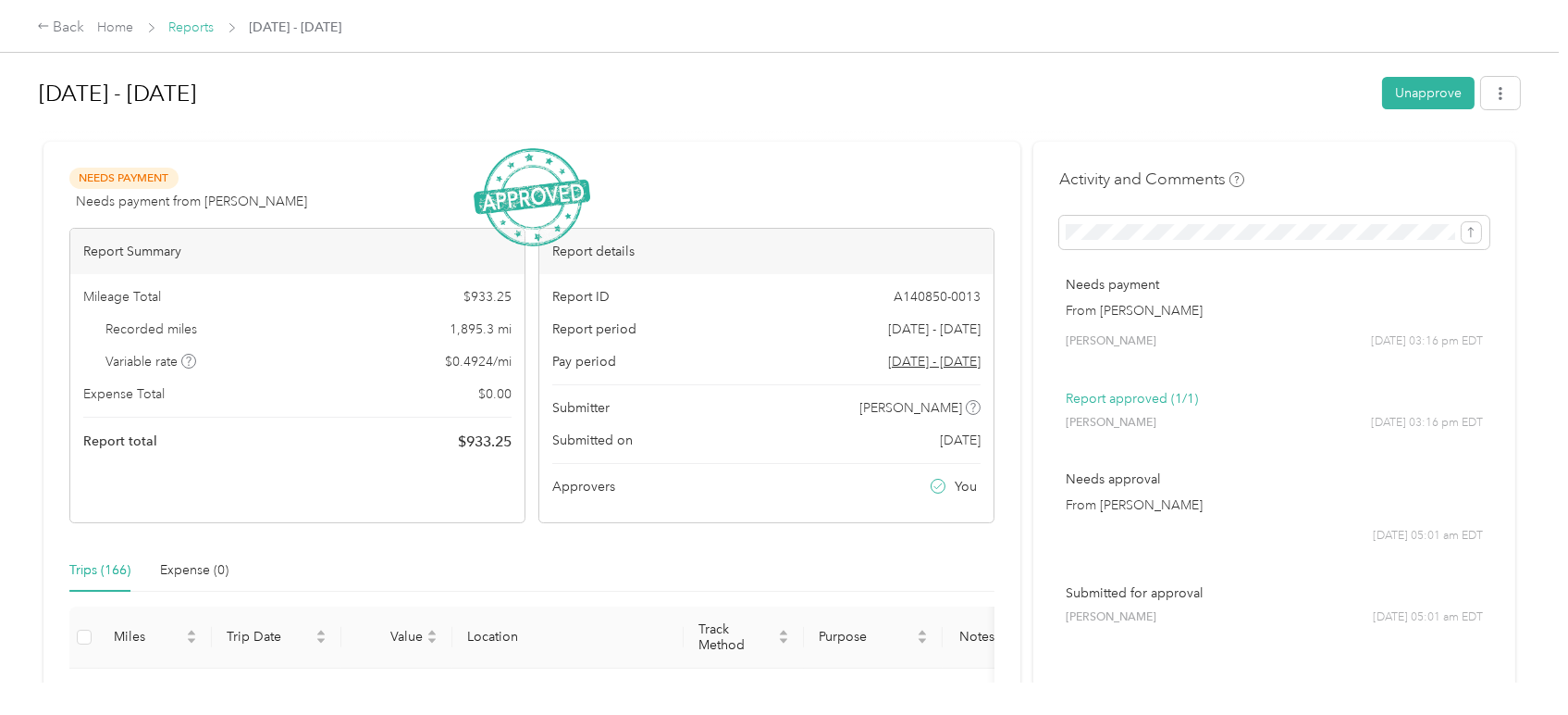
click at [184, 21] on link "Reports" at bounding box center [193, 28] width 46 height 16
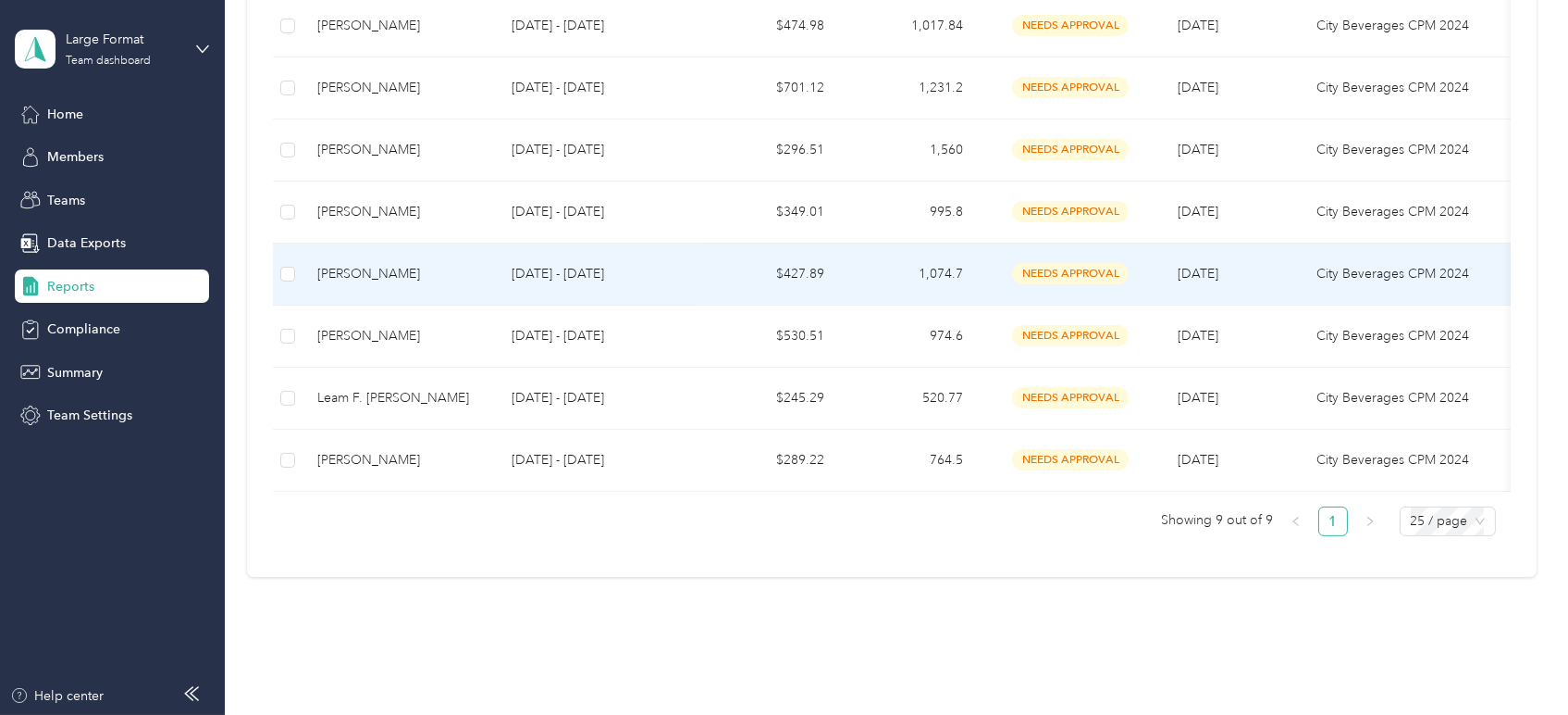
scroll to position [473, 0]
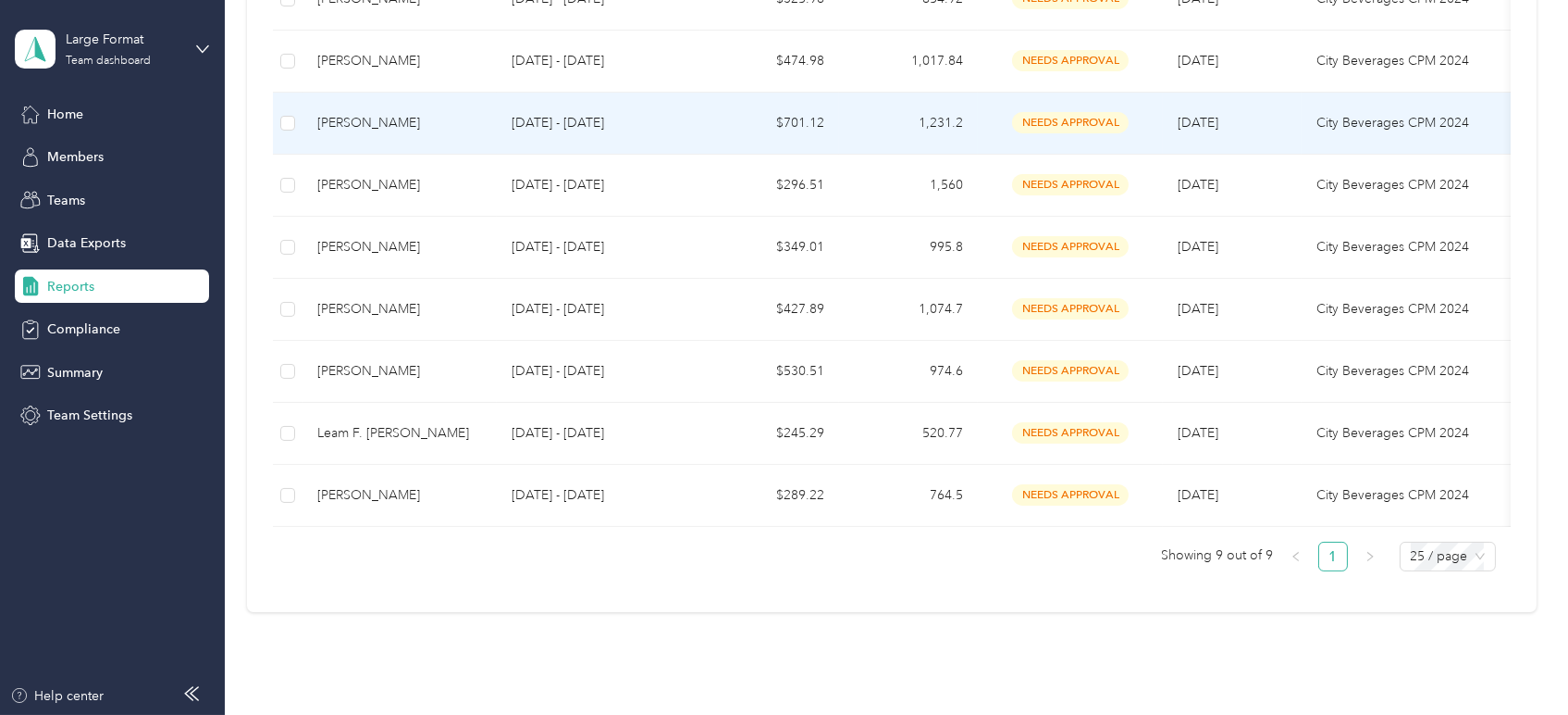
click at [380, 142] on td "[PERSON_NAME]" at bounding box center [400, 123] width 195 height 62
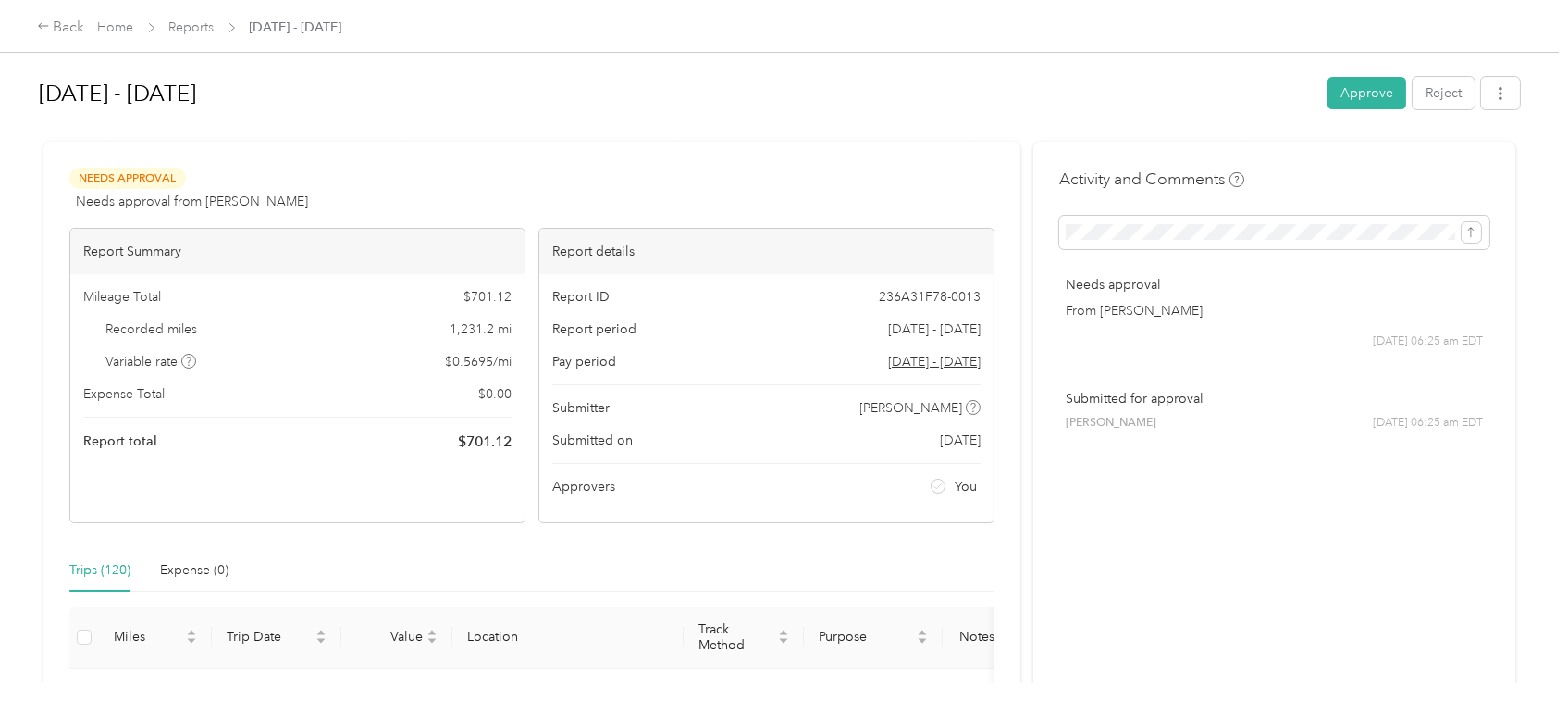
click at [1333, 86] on button "Approve" at bounding box center [1367, 92] width 78 height 33
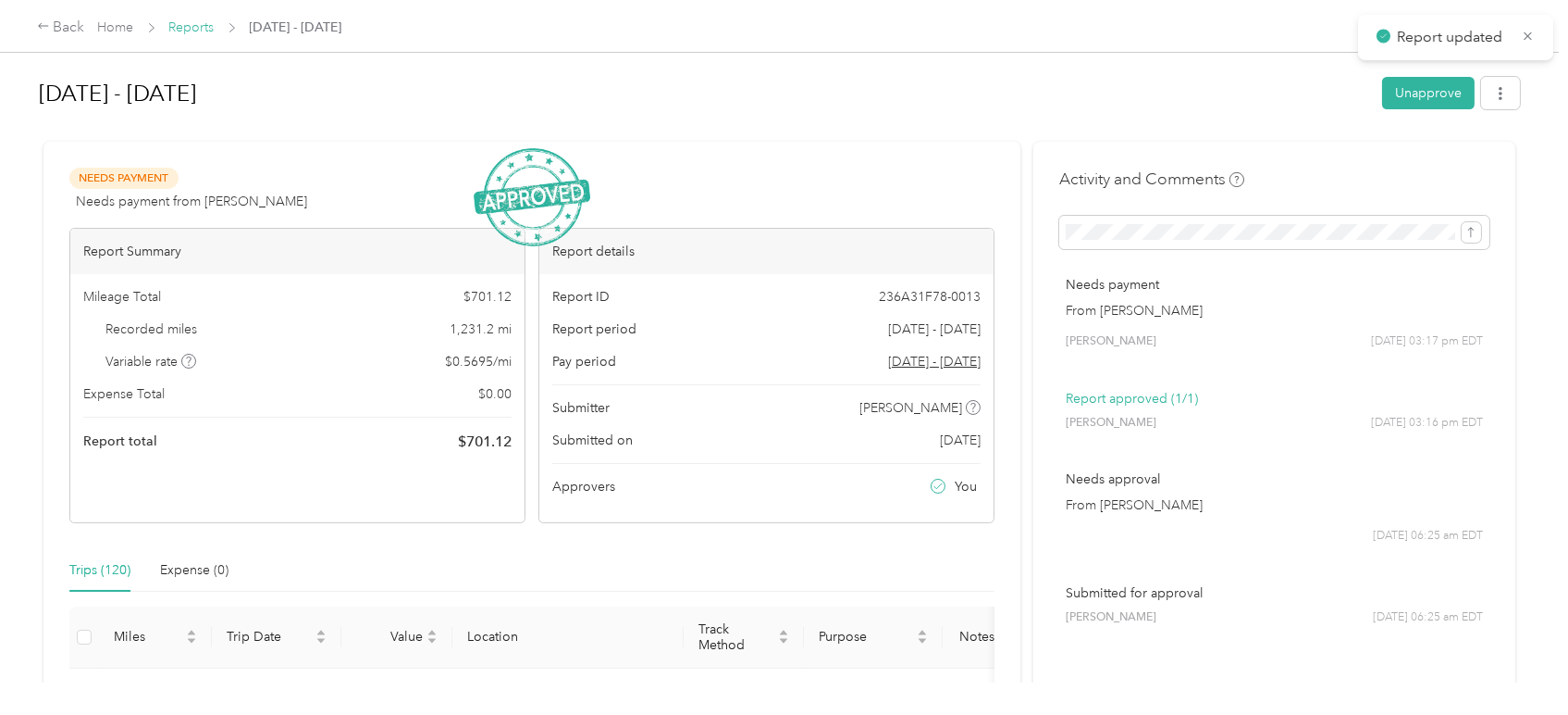
click at [199, 30] on link "Reports" at bounding box center [193, 28] width 46 height 16
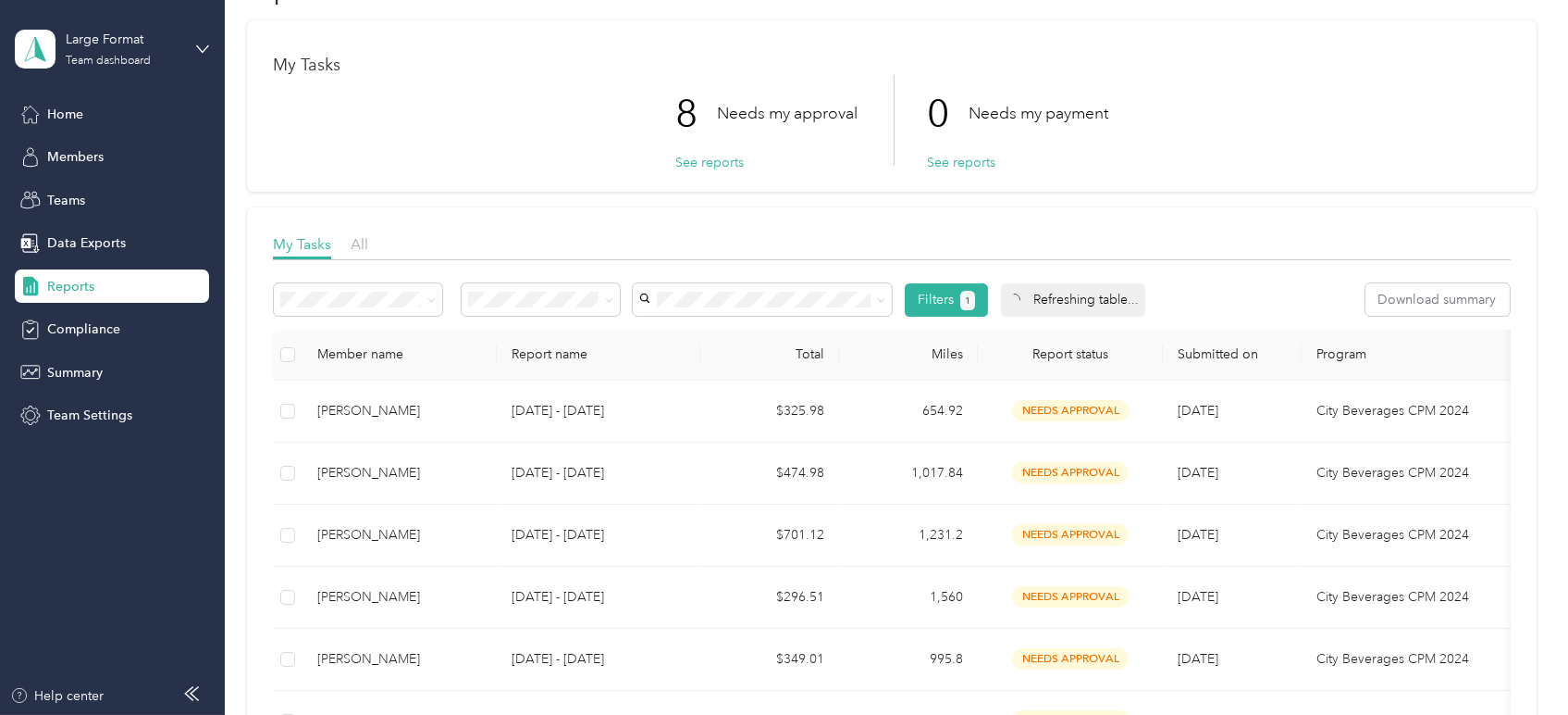
scroll to position [308, 0]
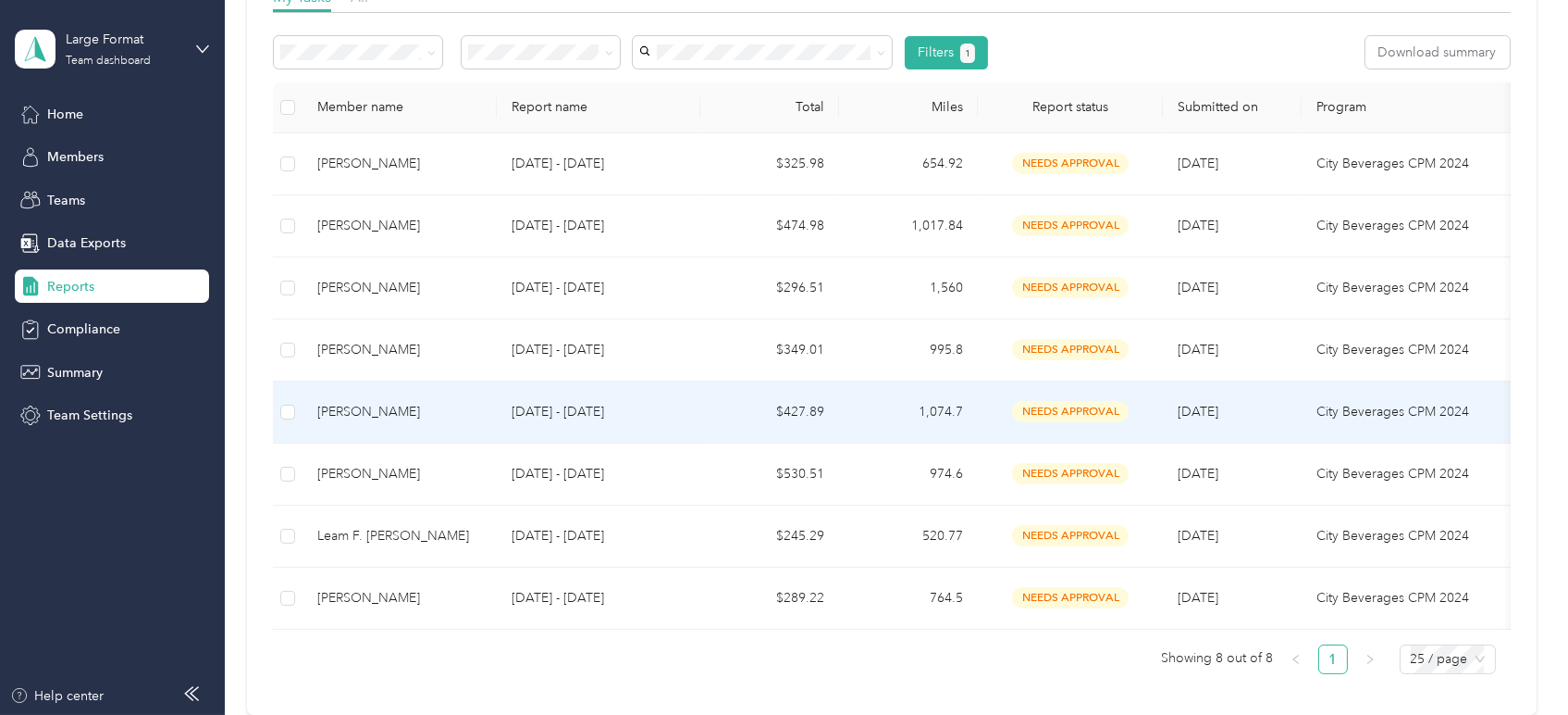
click at [605, 405] on p "[DATE] - [DATE]" at bounding box center [597, 412] width 174 height 21
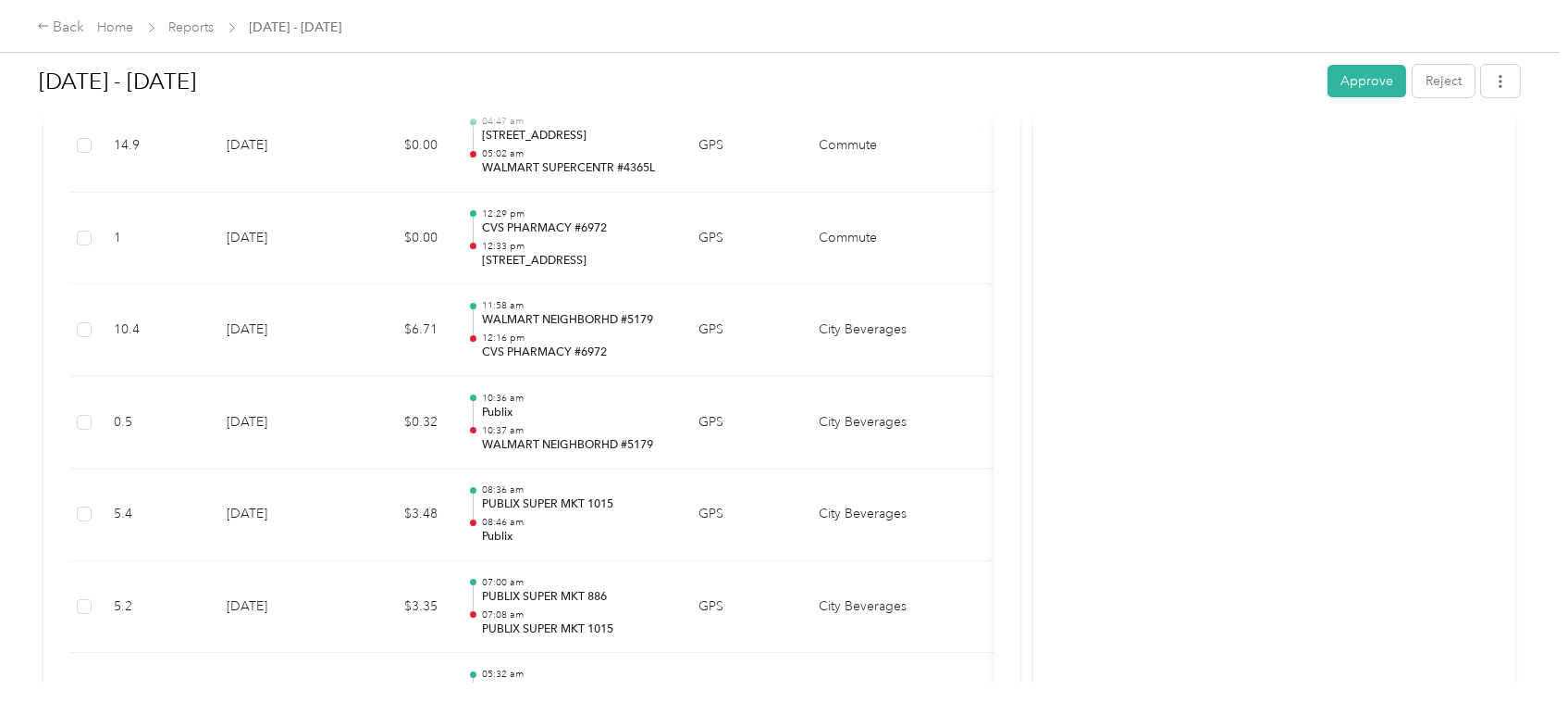
scroll to position [617, 0]
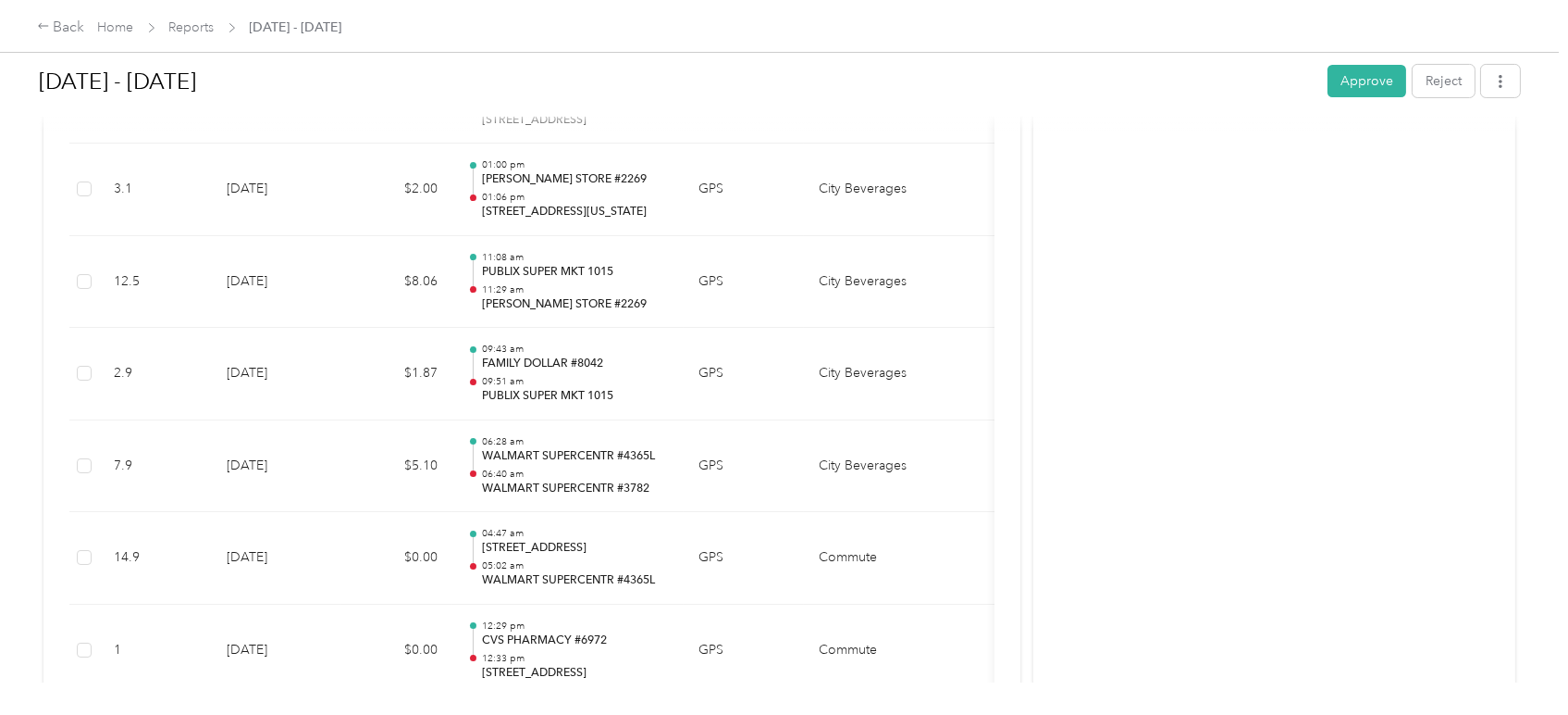
click at [1319, 98] on div "[DATE] - [DATE] Approve Reject" at bounding box center [779, 84] width 1481 height 55
click at [1342, 89] on button "Approve" at bounding box center [1367, 80] width 78 height 33
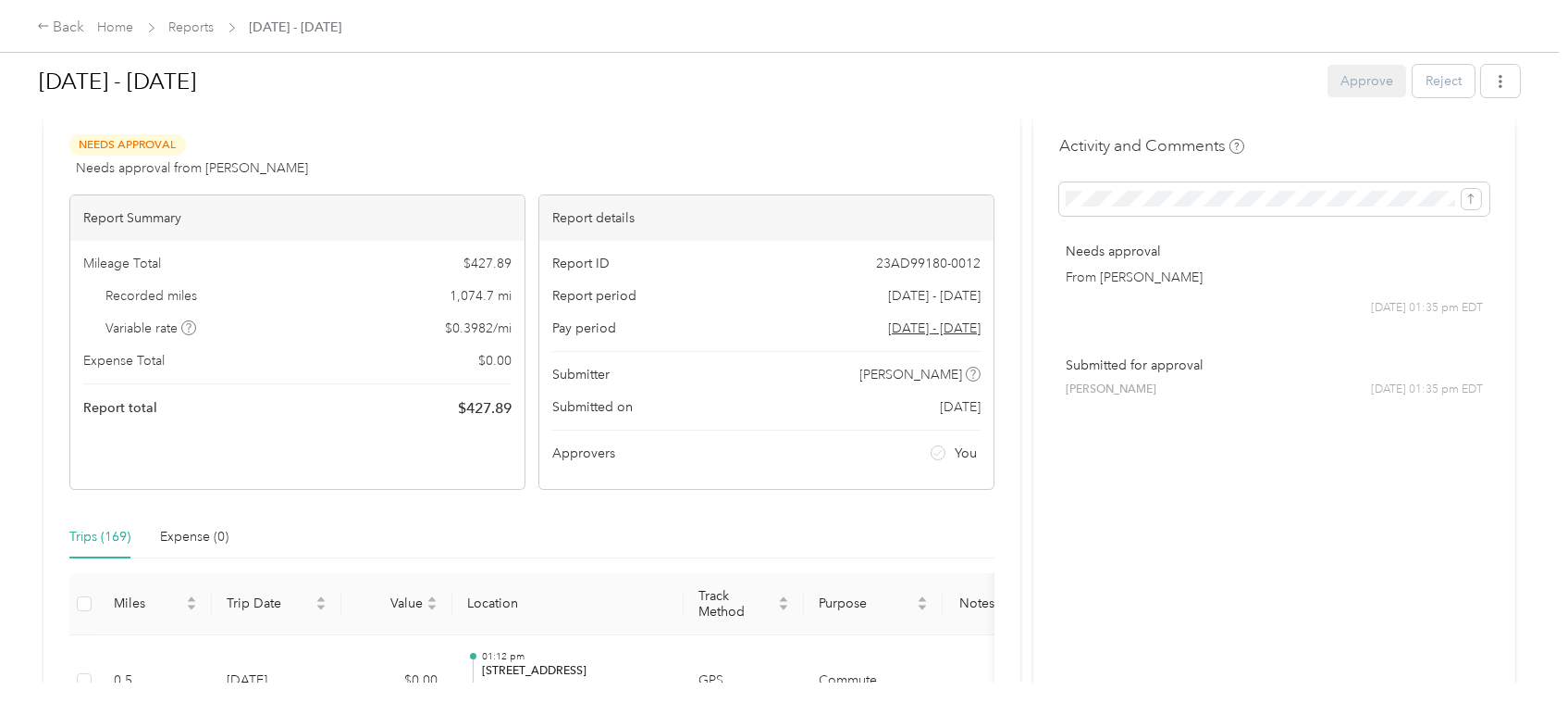
scroll to position [0, 0]
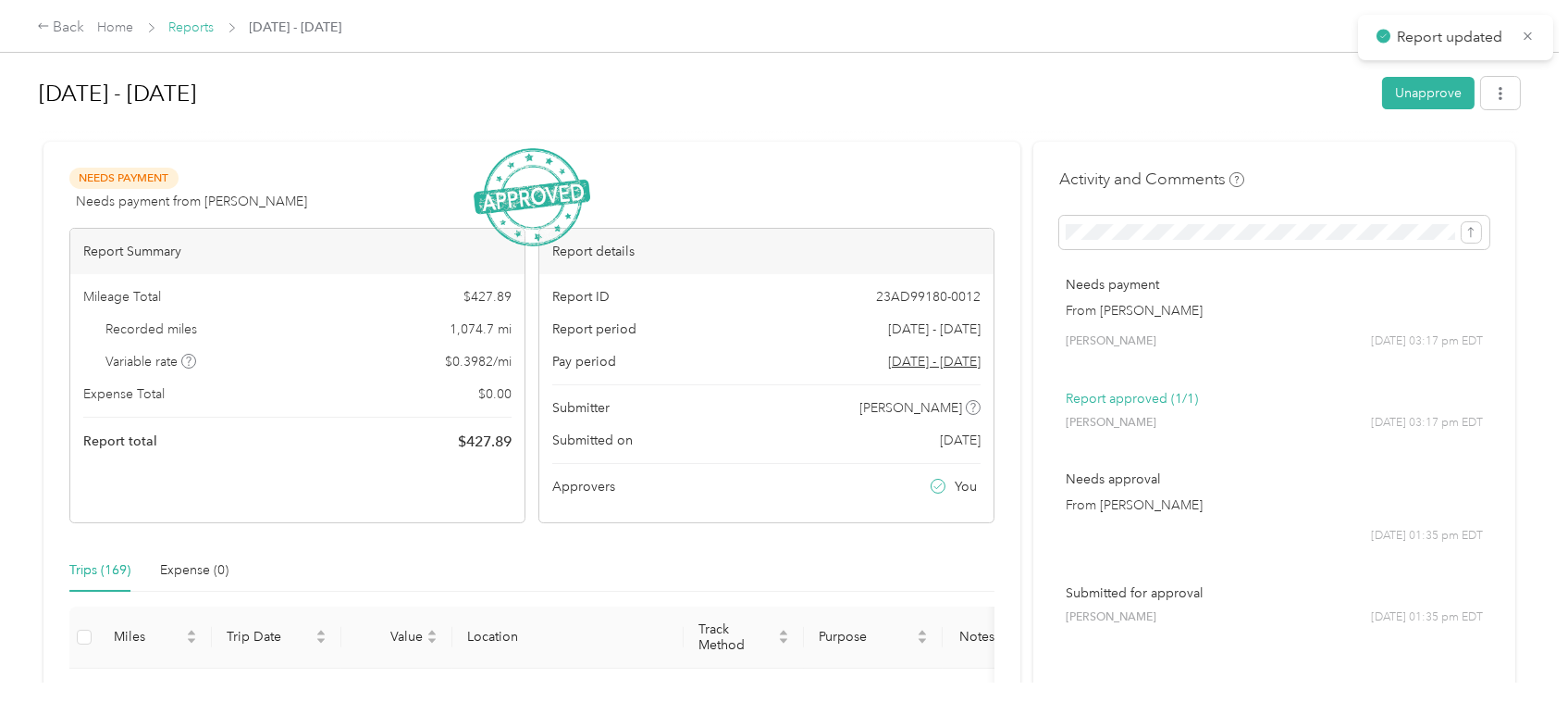
click at [197, 31] on link "Reports" at bounding box center [193, 28] width 46 height 16
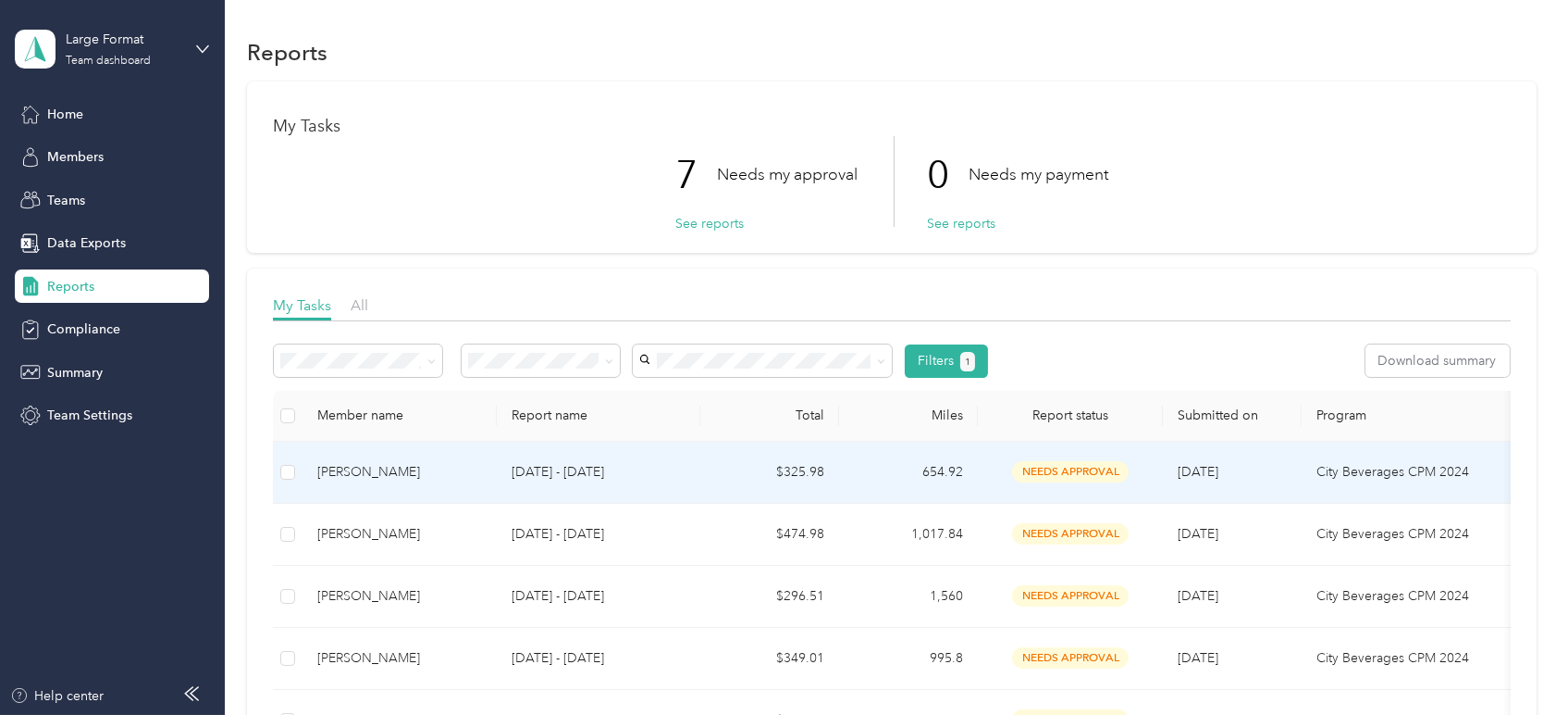
scroll to position [206, 0]
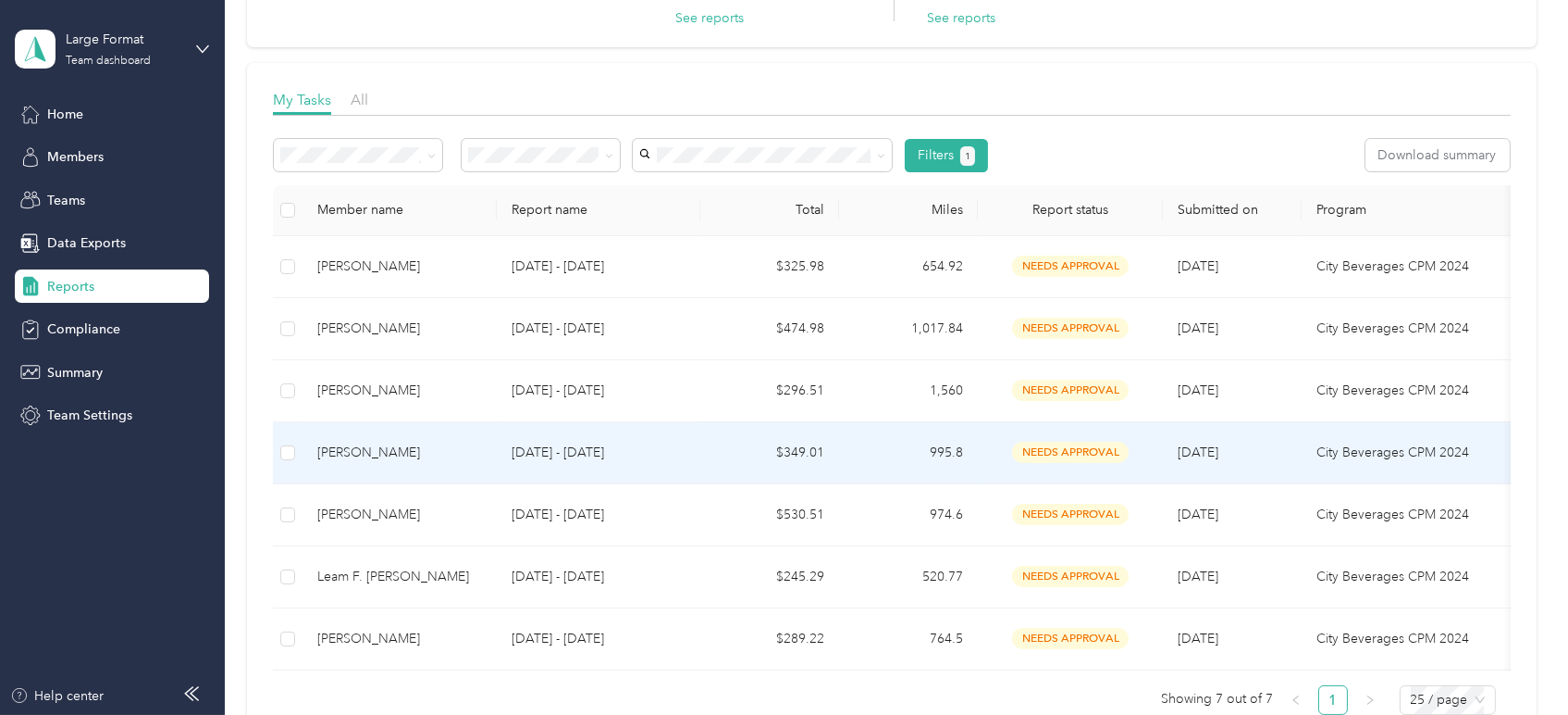
click at [677, 443] on p "[DATE] - [DATE]" at bounding box center [597, 453] width 174 height 21
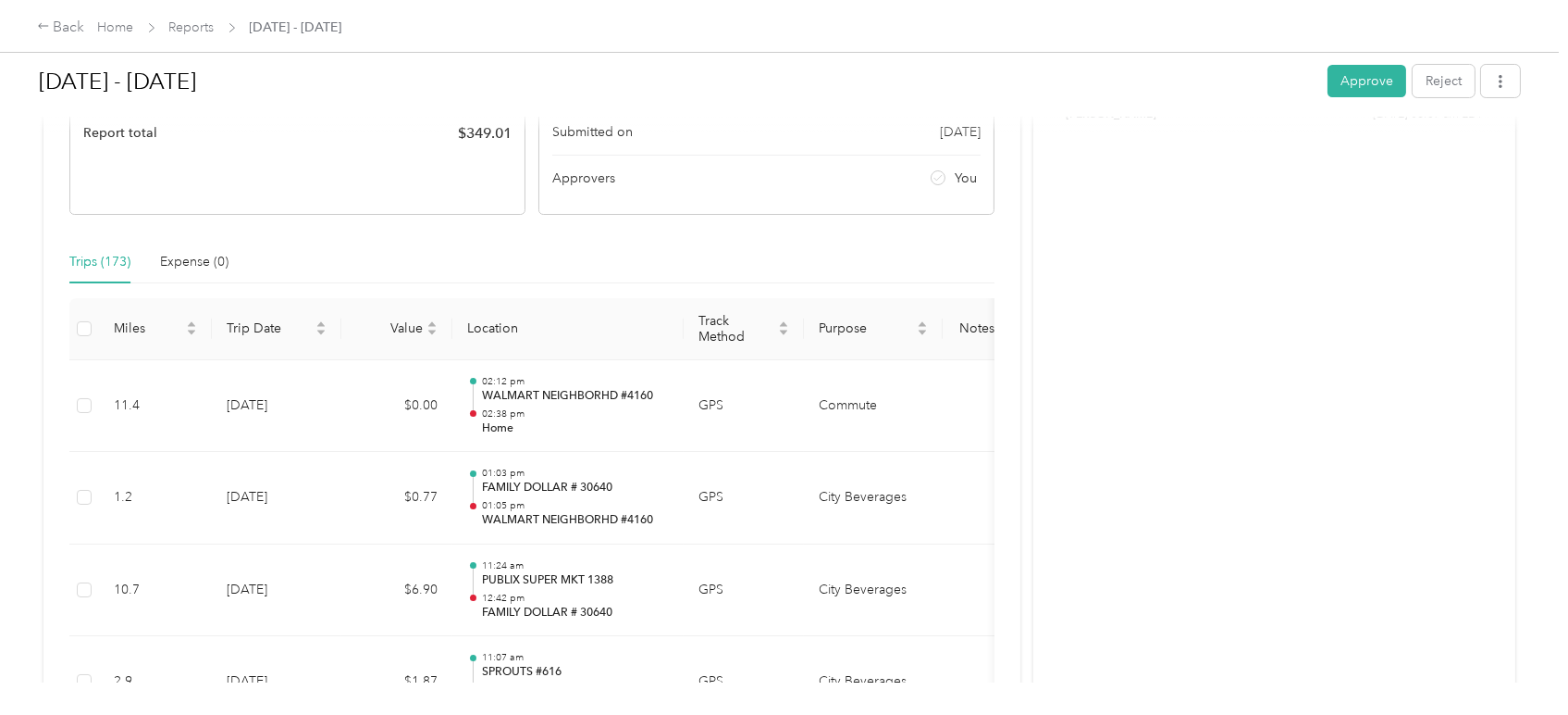
scroll to position [102, 0]
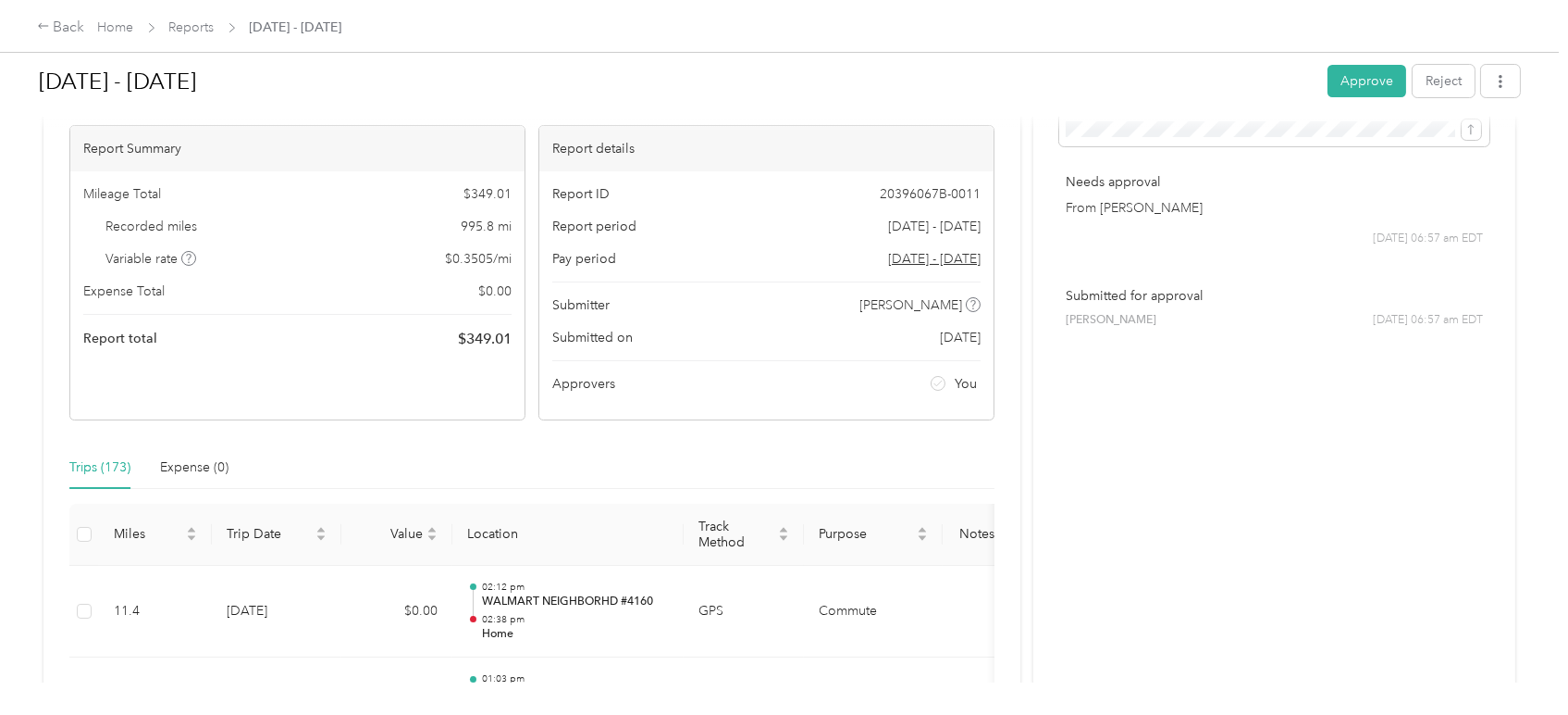
click at [1355, 72] on button "Approve" at bounding box center [1367, 80] width 78 height 33
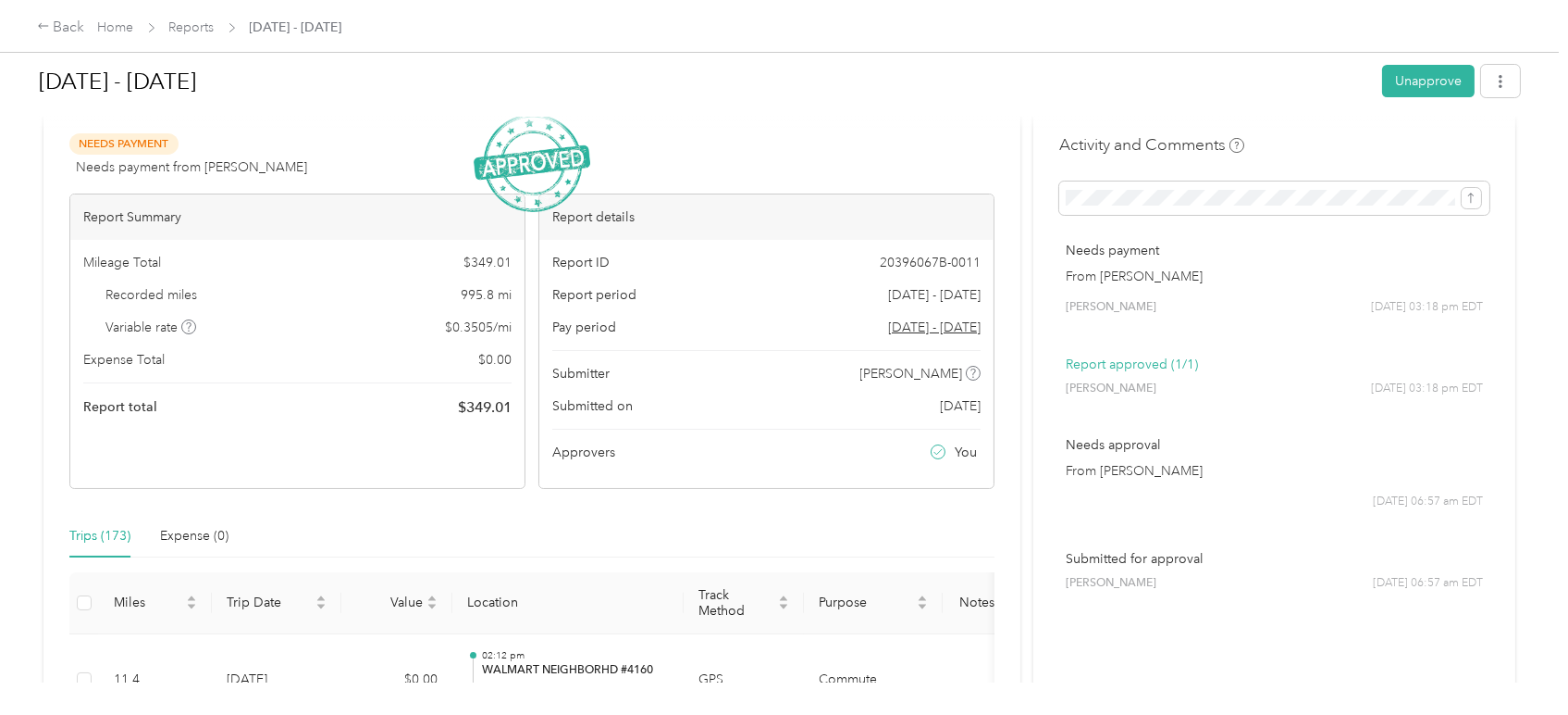
scroll to position [0, 0]
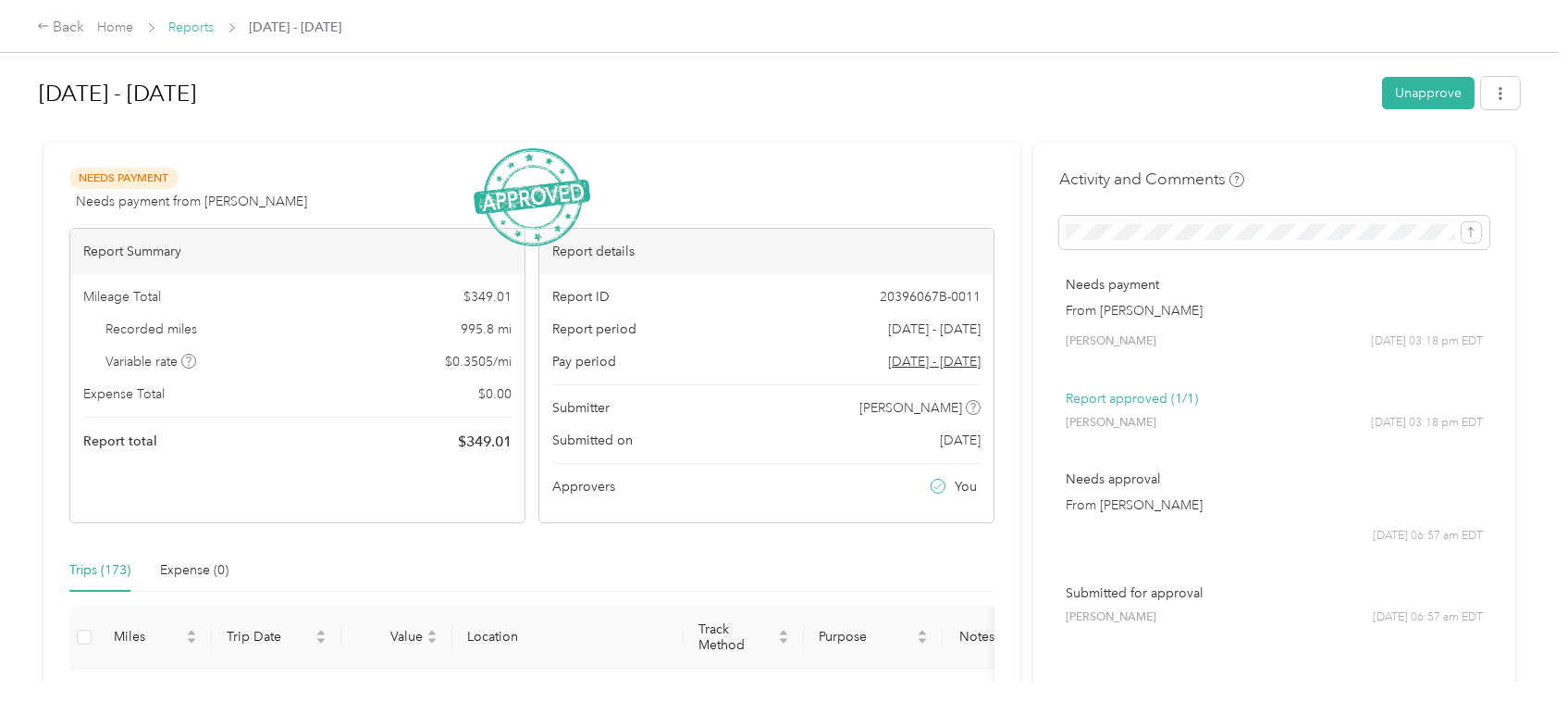
click at [188, 23] on link "Reports" at bounding box center [193, 28] width 46 height 16
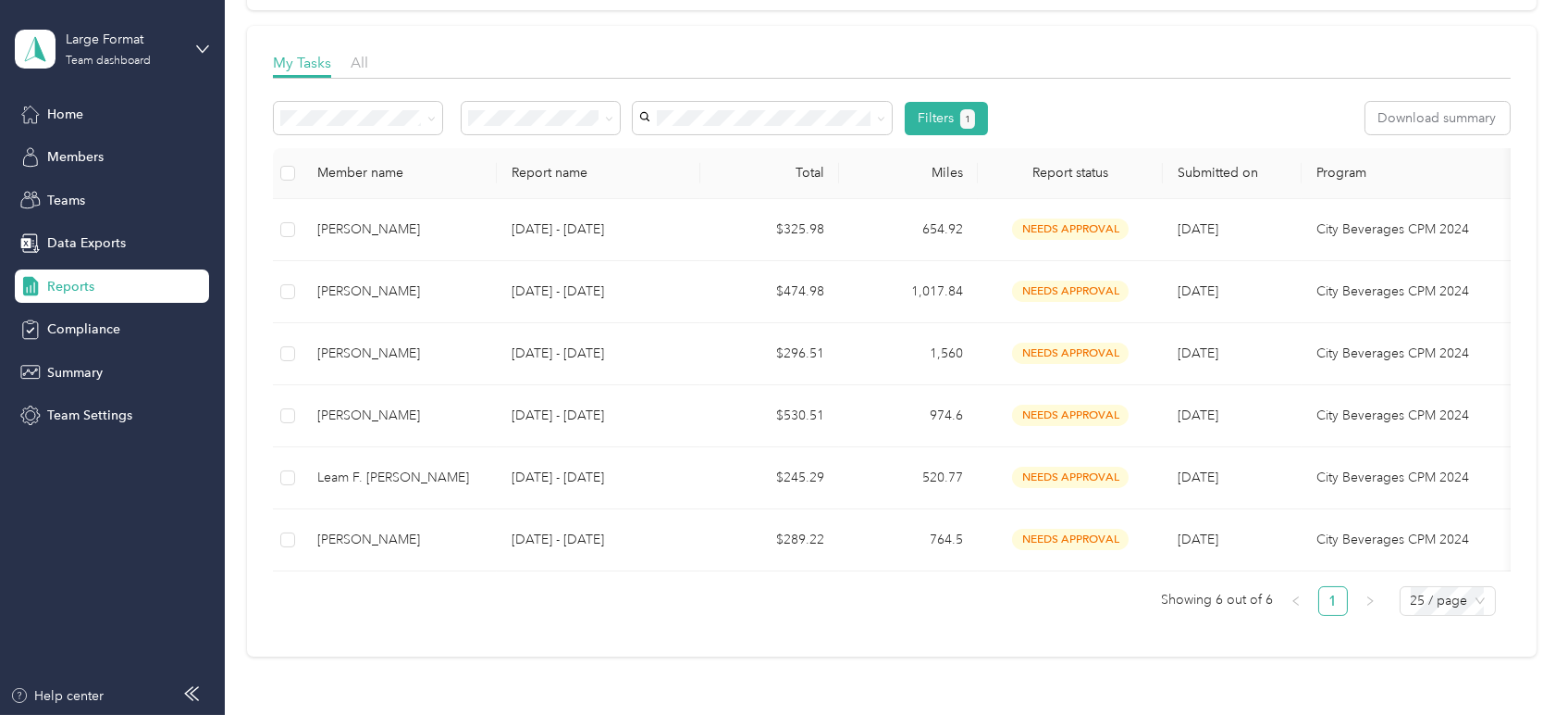
scroll to position [184, 0]
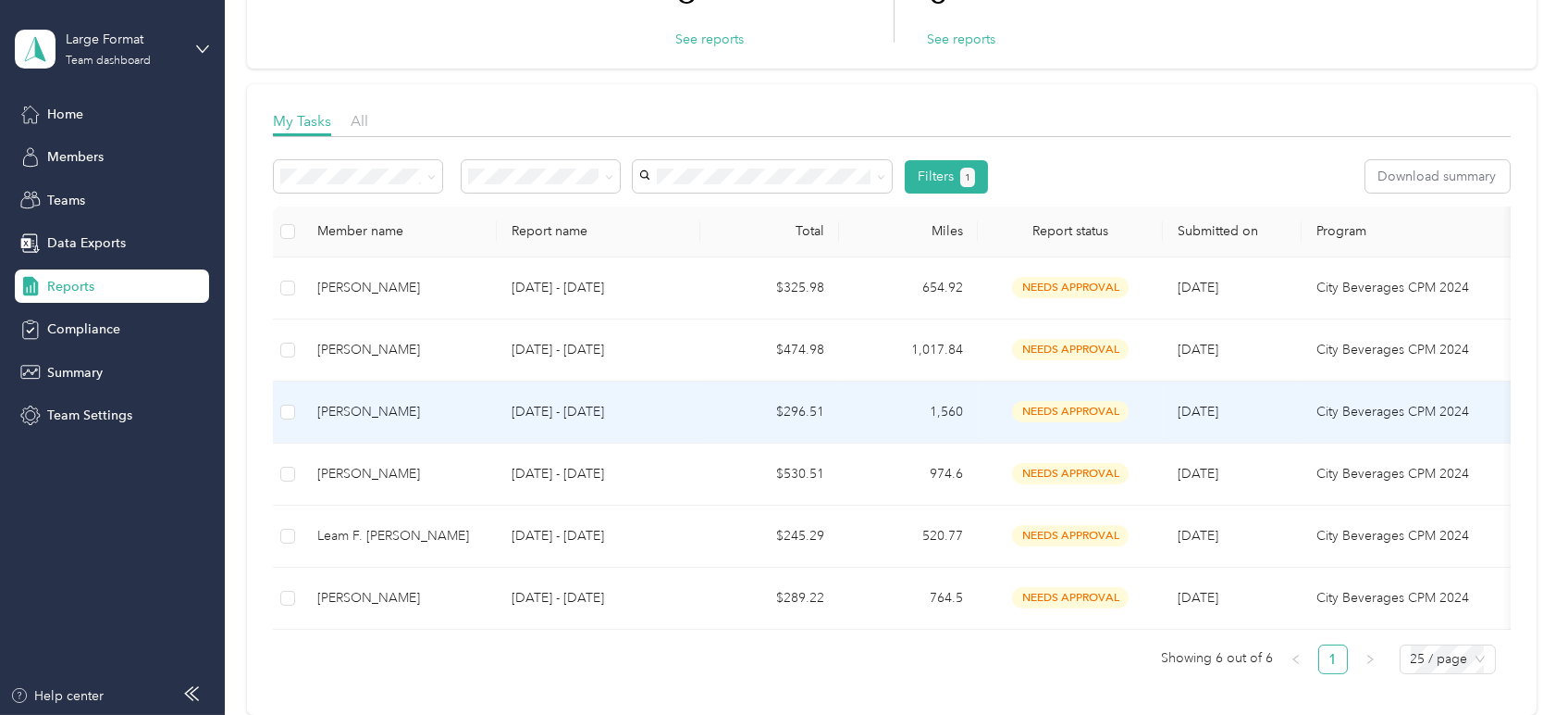
click at [716, 422] on td "$296.51" at bounding box center [770, 412] width 139 height 62
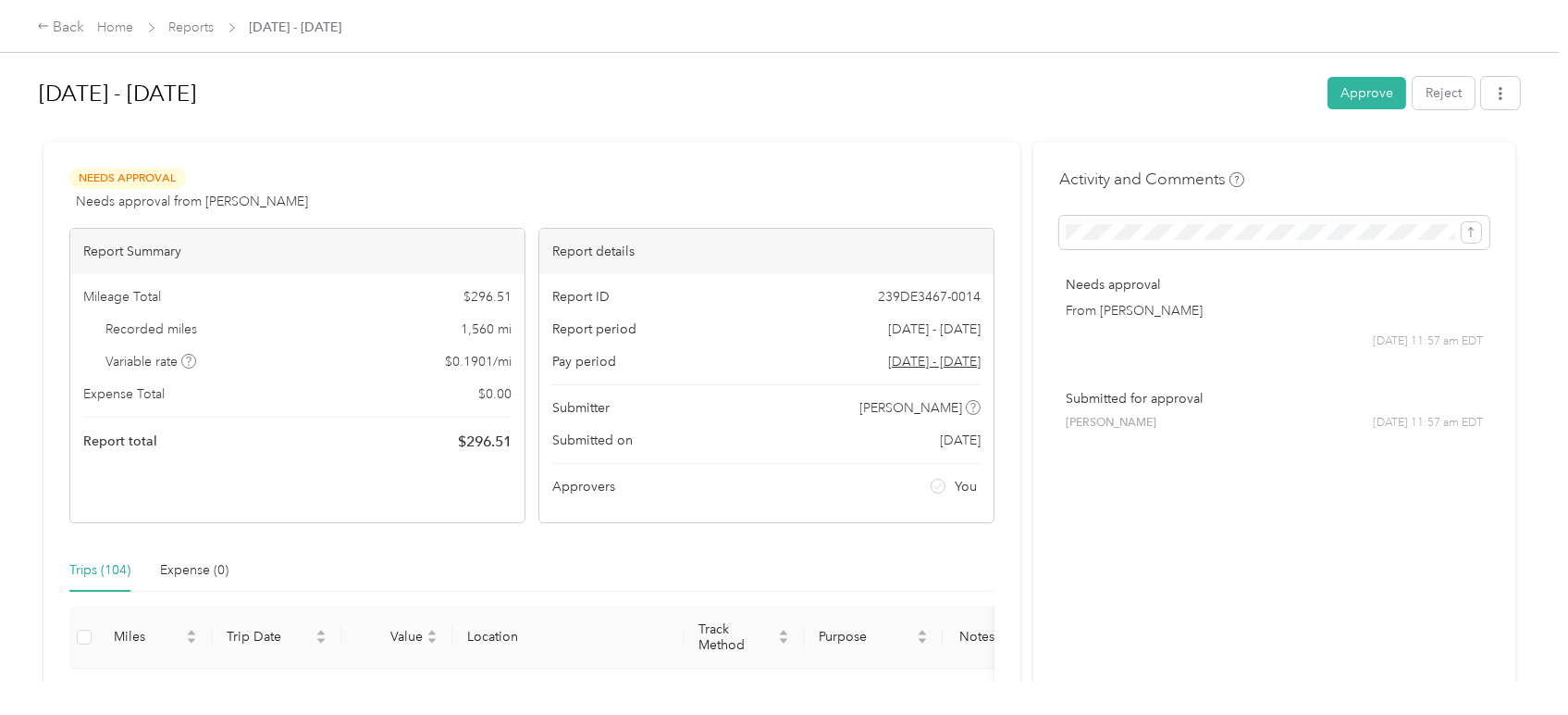
click at [1358, 89] on button "Approve" at bounding box center [1367, 92] width 78 height 33
click at [198, 21] on link "Reports" at bounding box center [193, 28] width 46 height 16
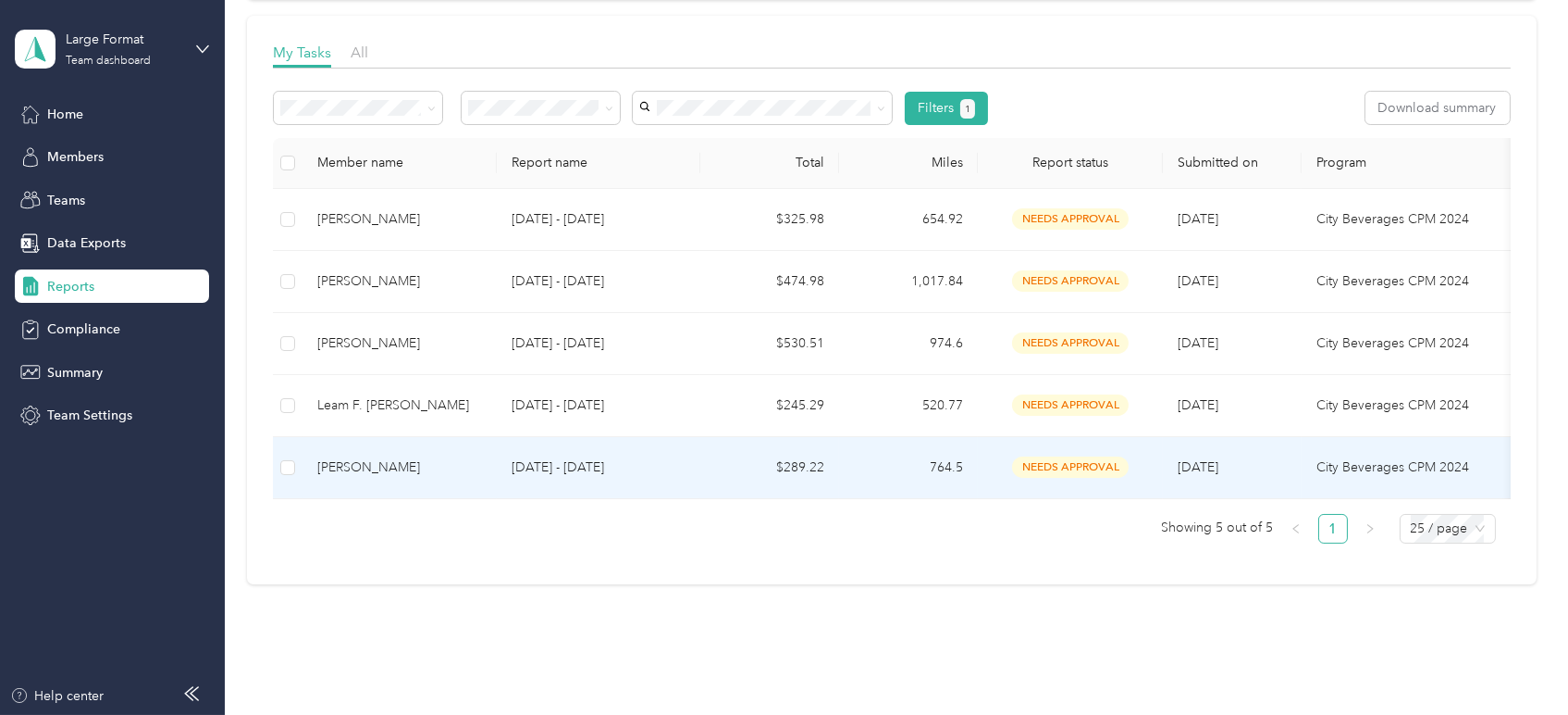
scroll to position [122, 0]
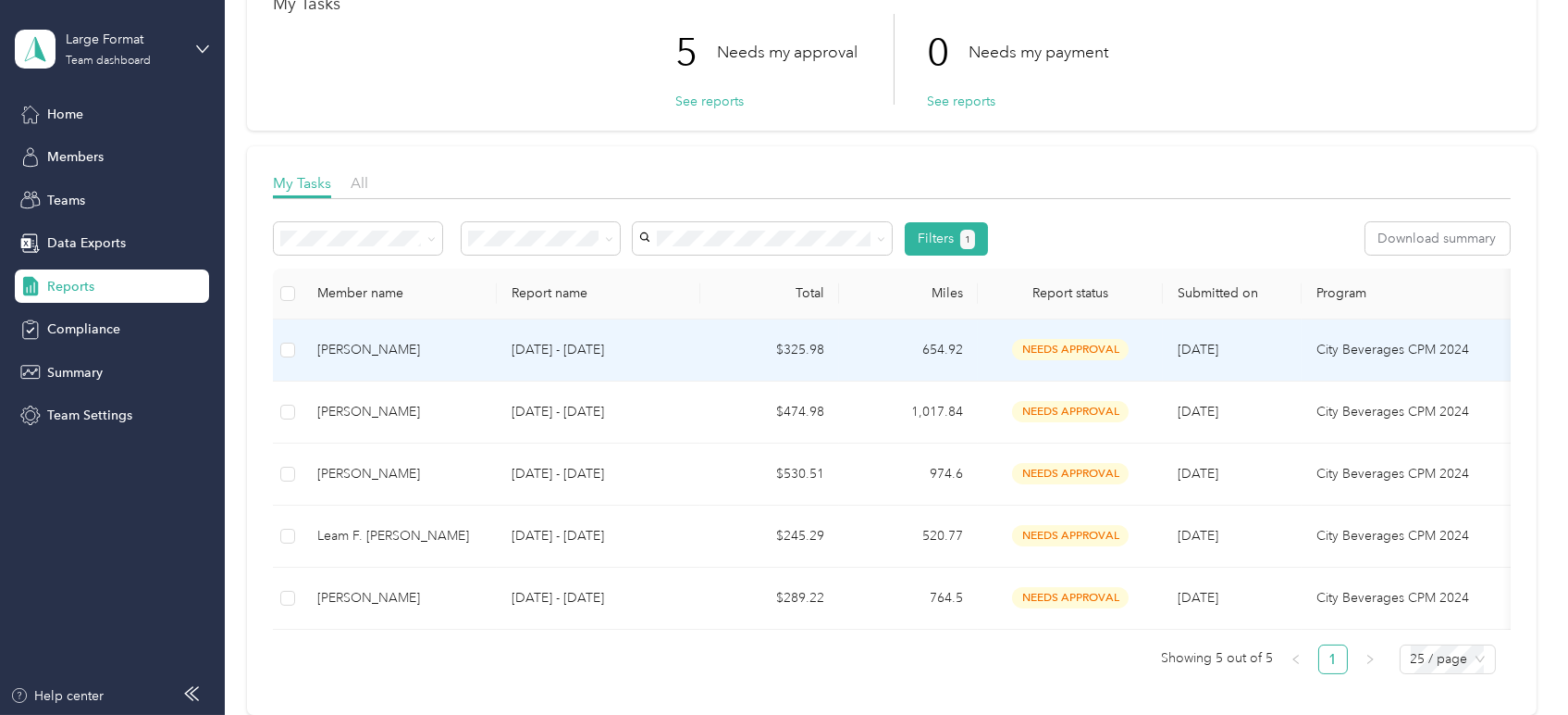
click at [430, 355] on div "[PERSON_NAME]" at bounding box center [400, 350] width 165 height 21
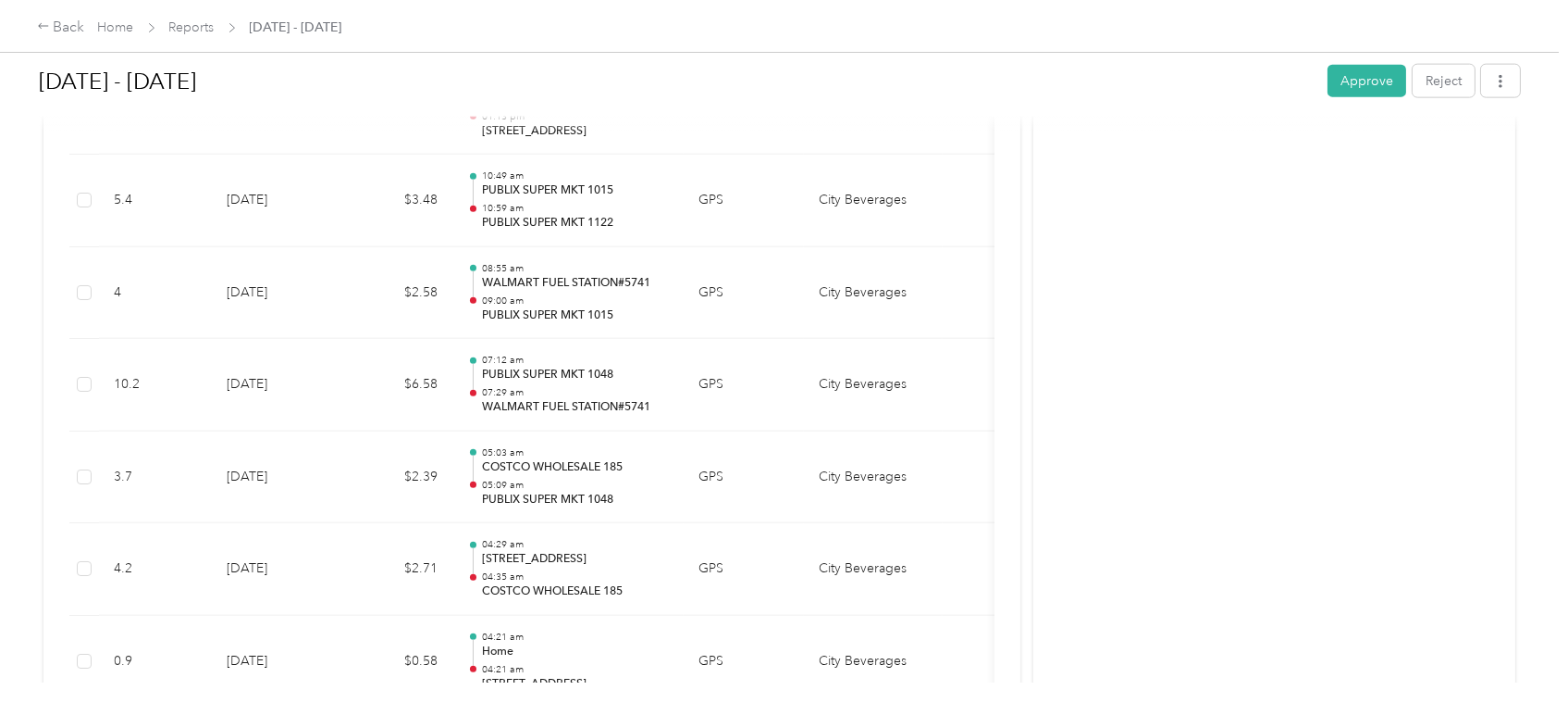
scroll to position [5039, 0]
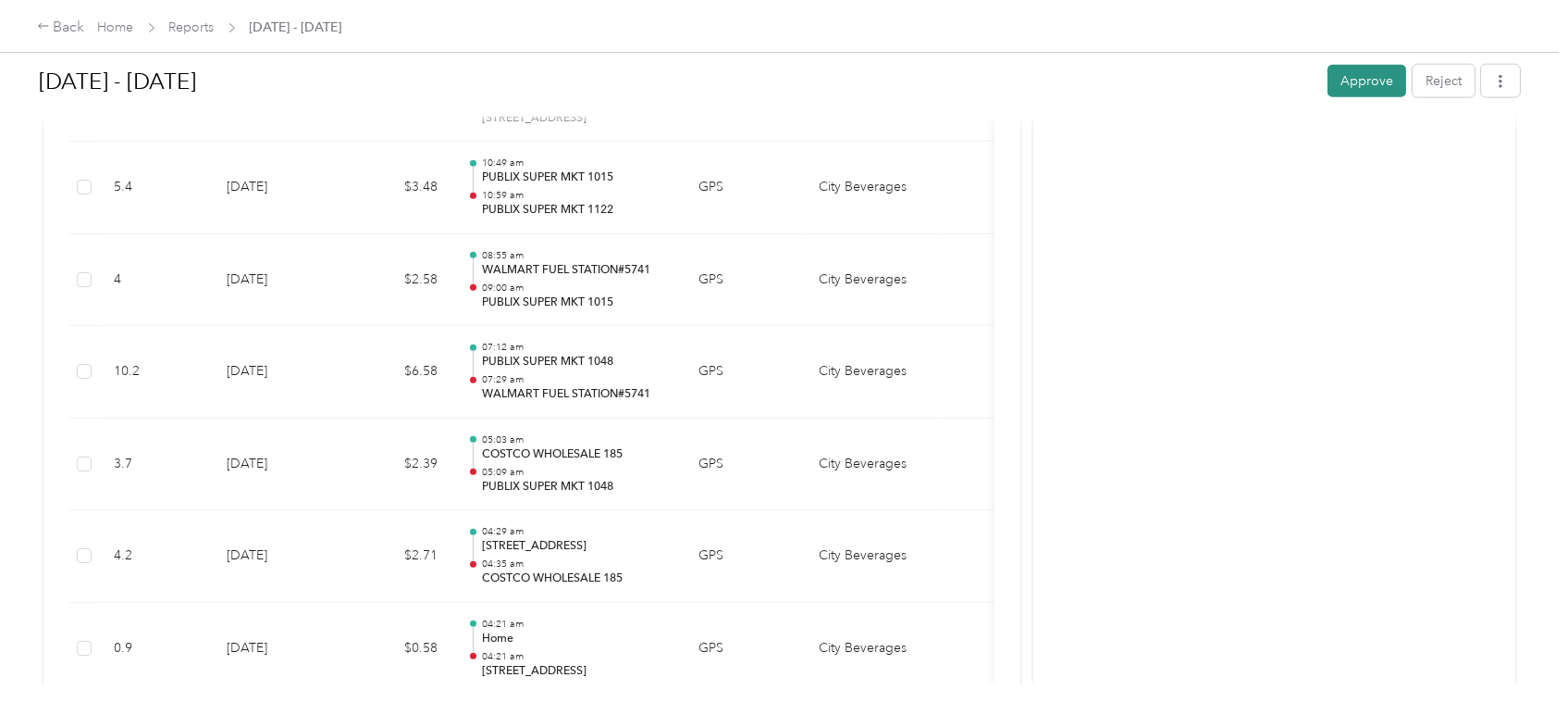
click at [1338, 70] on button "Approve" at bounding box center [1367, 80] width 78 height 33
click at [196, 32] on link "Reports" at bounding box center [193, 28] width 46 height 16
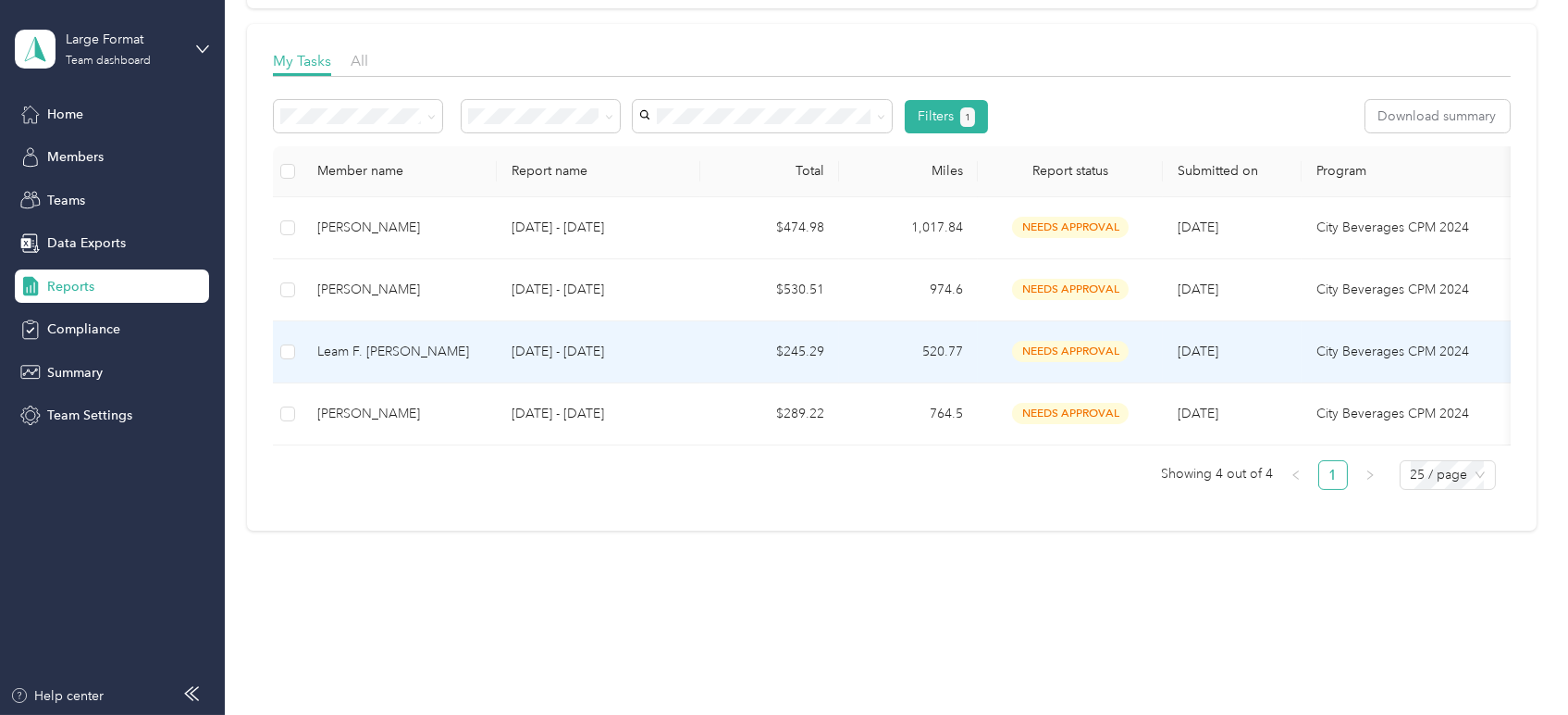
scroll to position [266, 0]
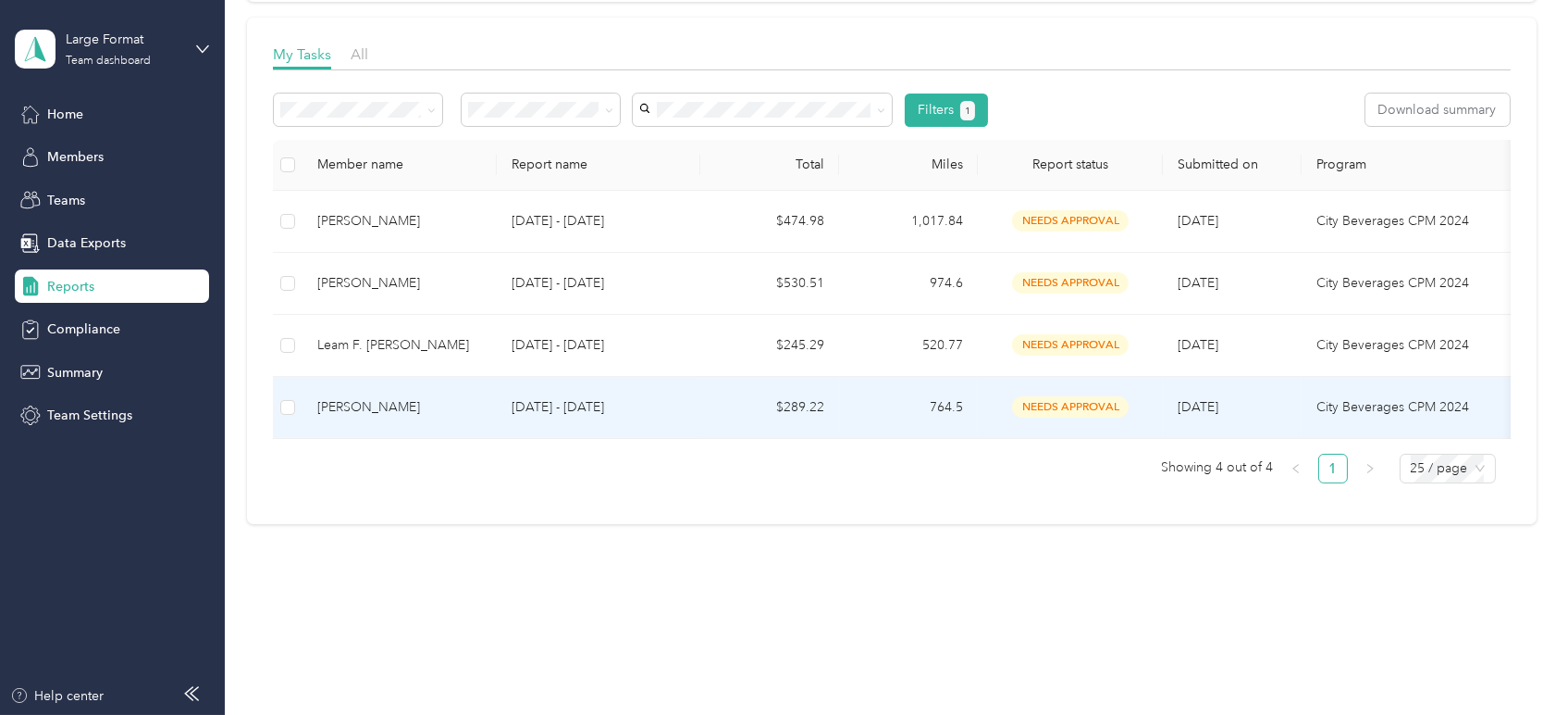
click at [608, 376] on td "[DATE] - [DATE]" at bounding box center [598, 407] width 203 height 62
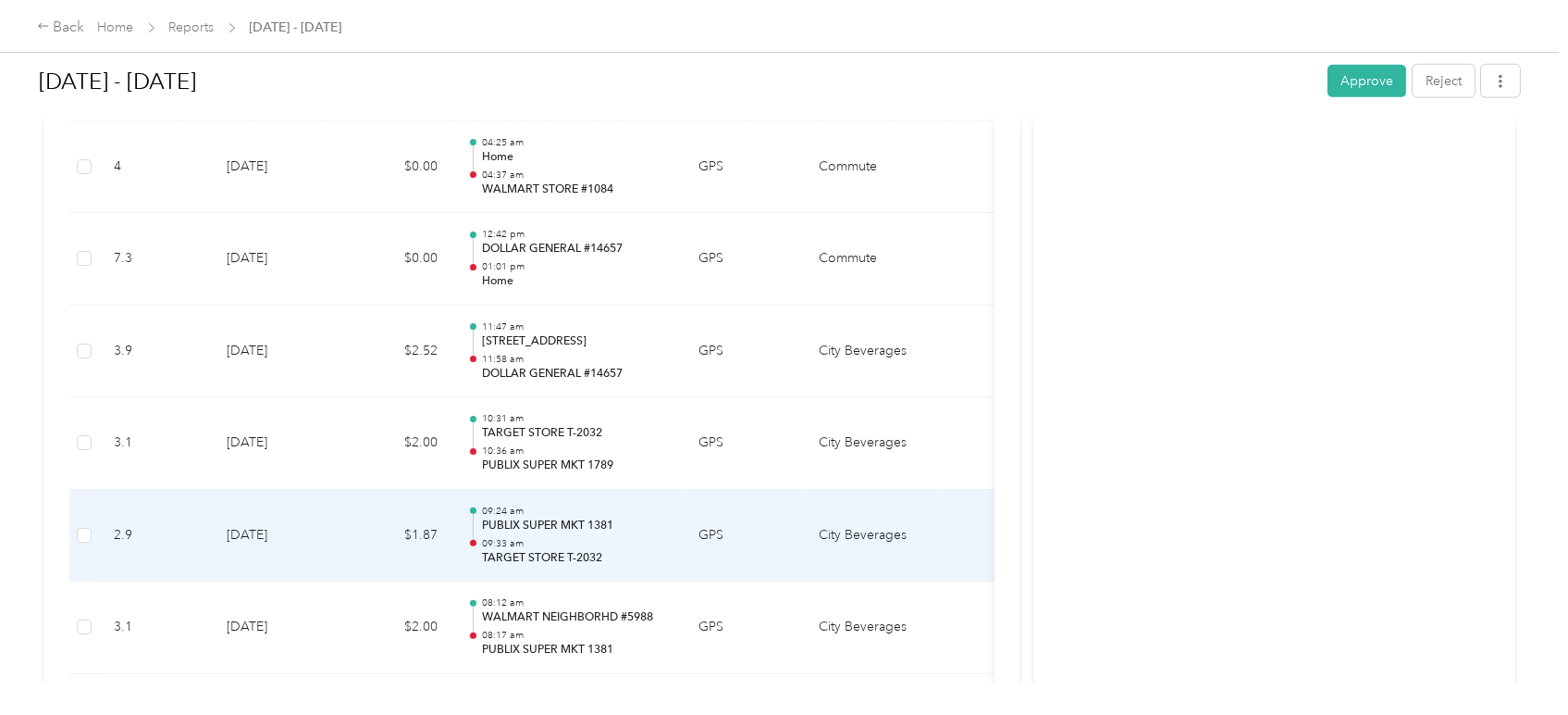
scroll to position [3702, 0]
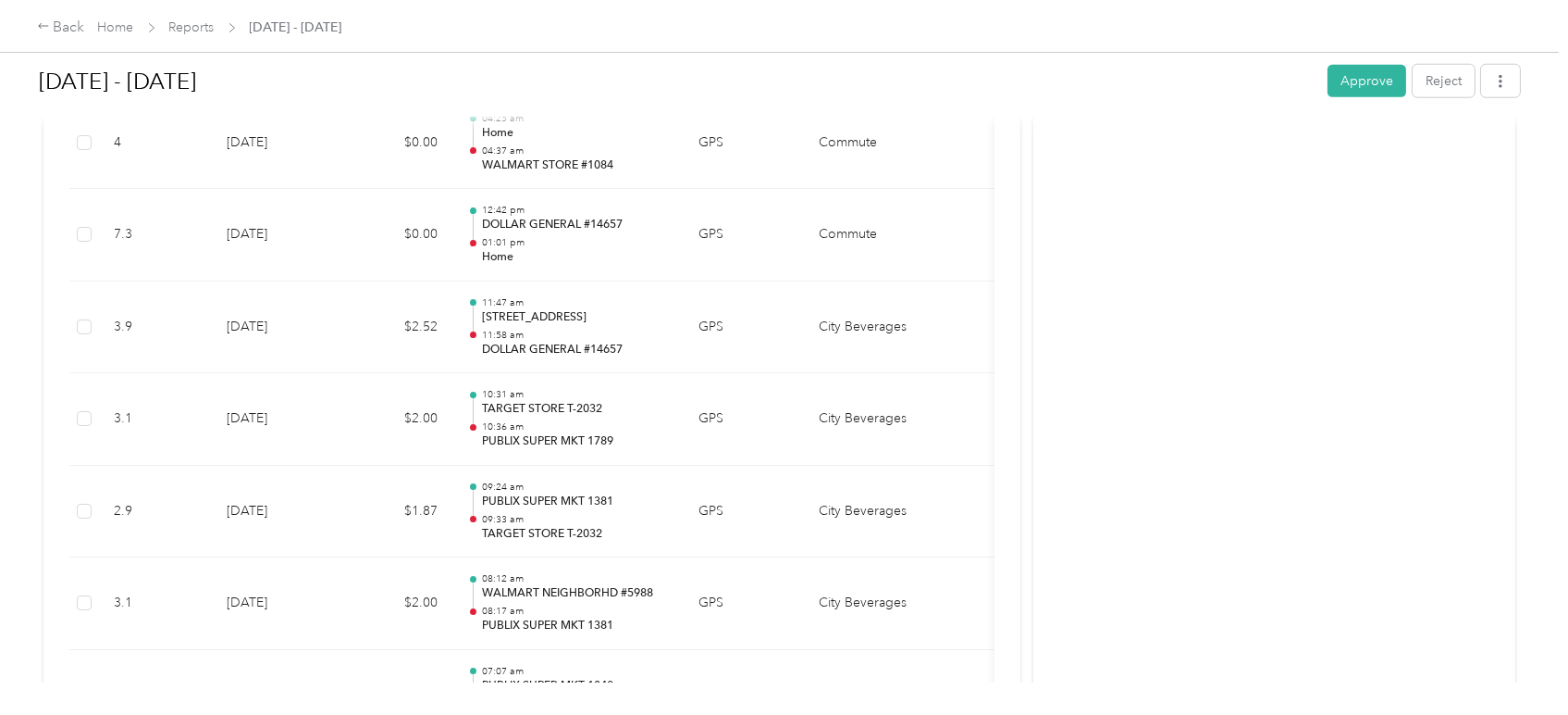
click at [1373, 100] on div "[DATE] - [DATE] Approve Reject" at bounding box center [779, 84] width 1481 height 55
click at [1373, 89] on button "Approve" at bounding box center [1367, 80] width 78 height 33
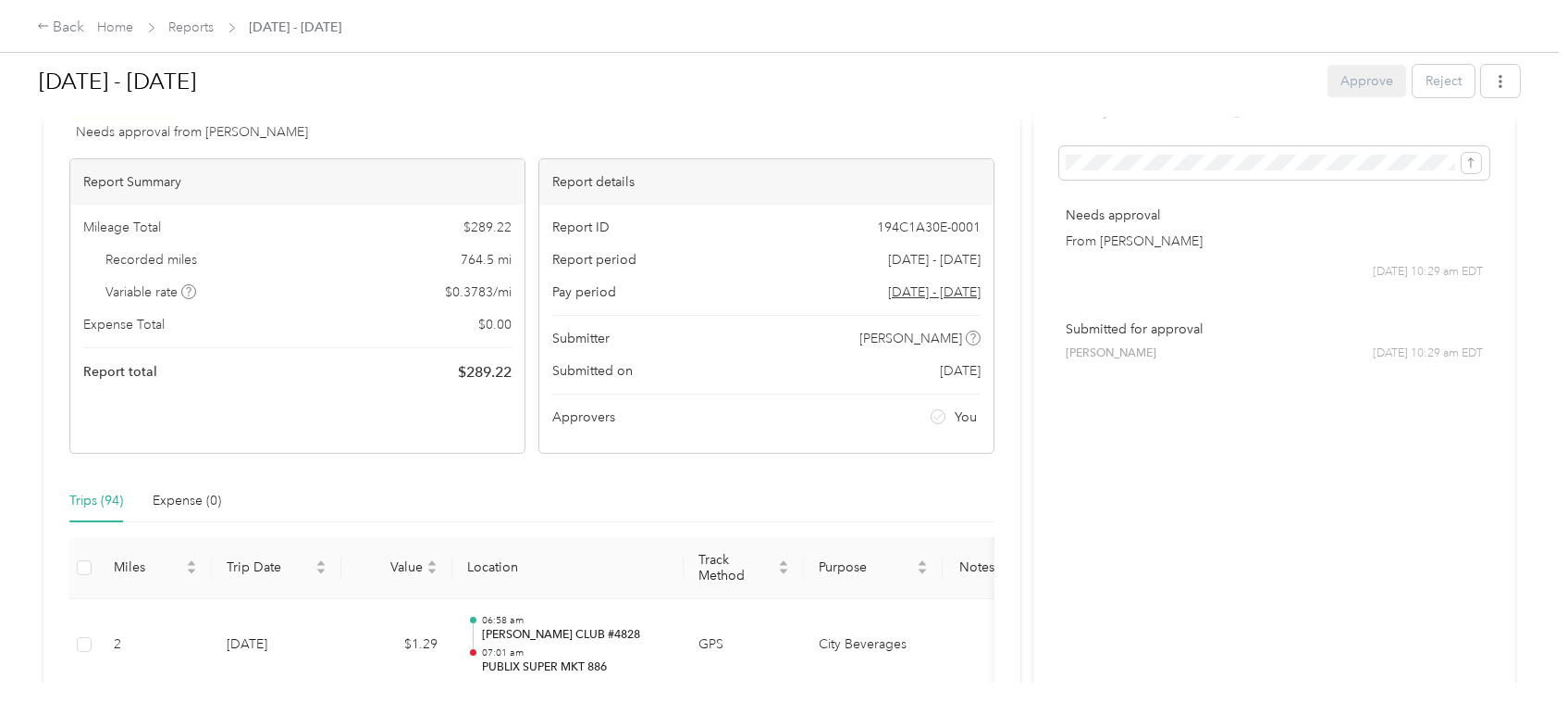
scroll to position [0, 0]
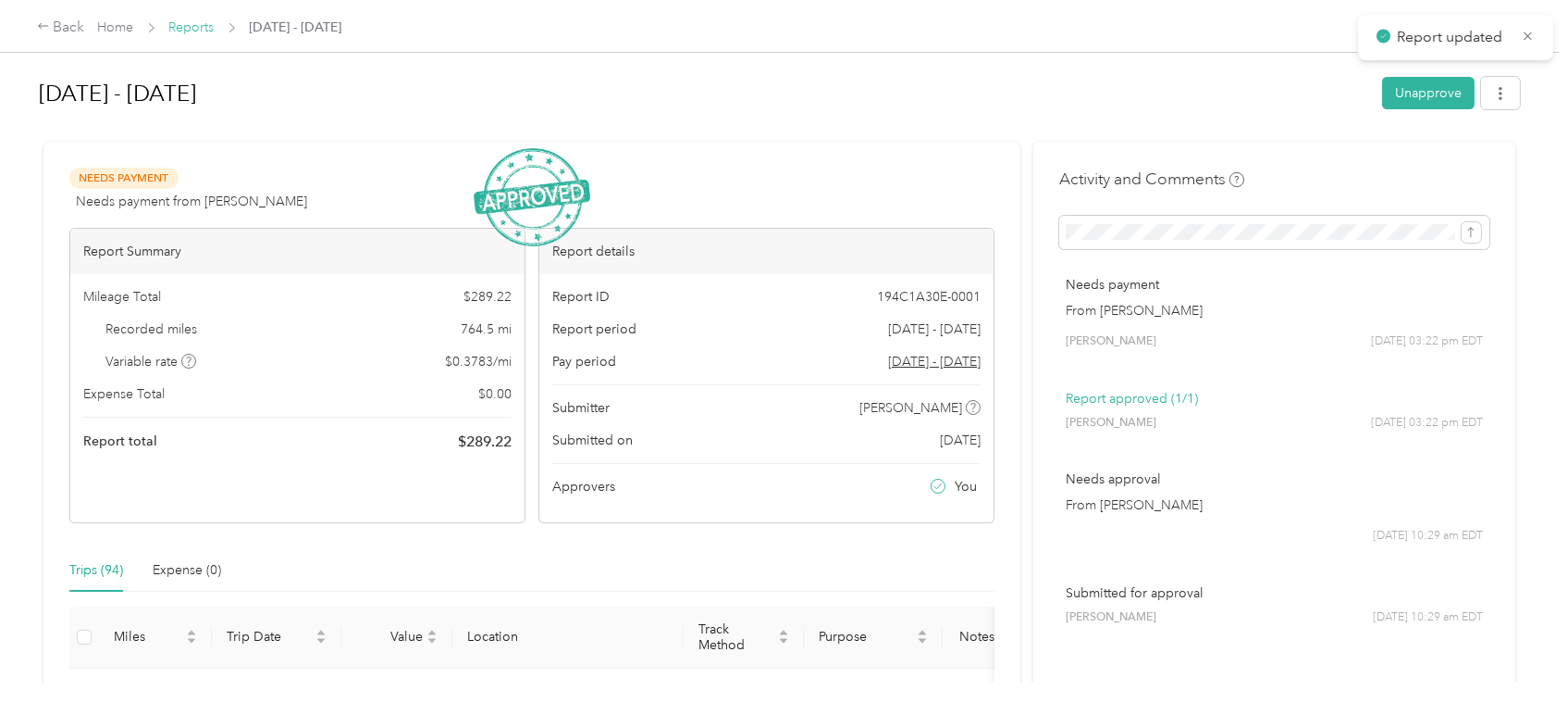
click at [201, 30] on link "Reports" at bounding box center [193, 28] width 46 height 16
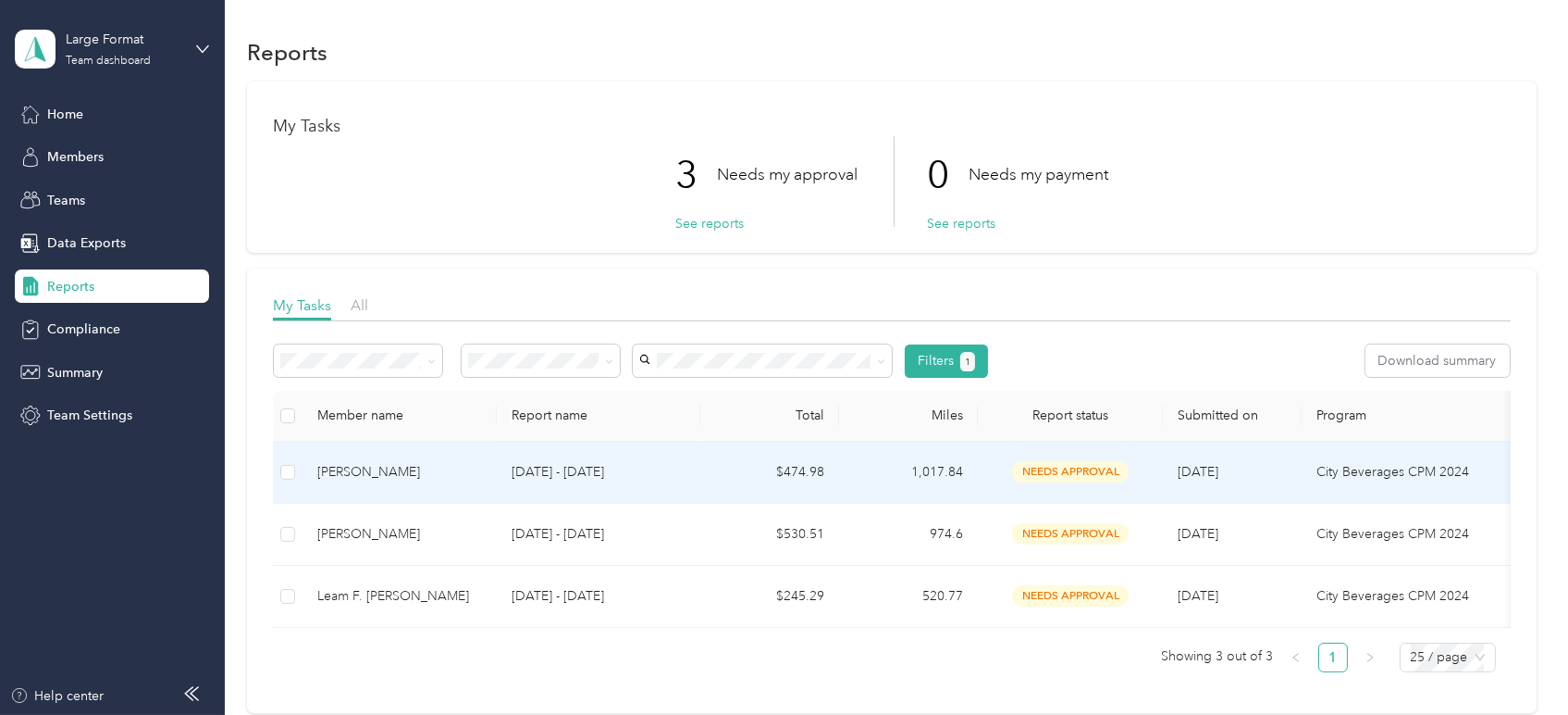
click at [817, 480] on td "$474.98" at bounding box center [770, 473] width 139 height 62
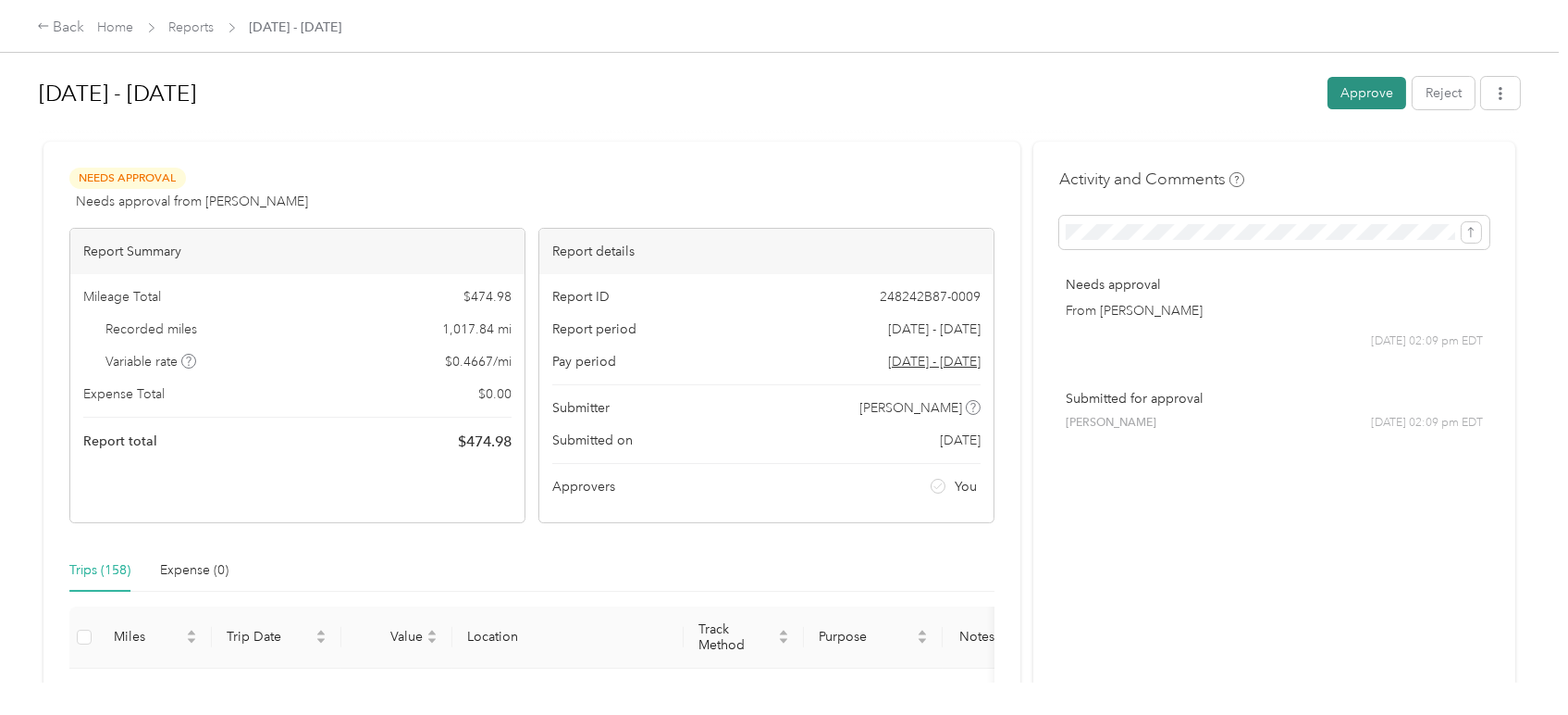
drag, startPoint x: 1339, startPoint y: 94, endPoint x: 1325, endPoint y: 99, distance: 14.9
click at [1337, 95] on button "Approve" at bounding box center [1367, 92] width 78 height 33
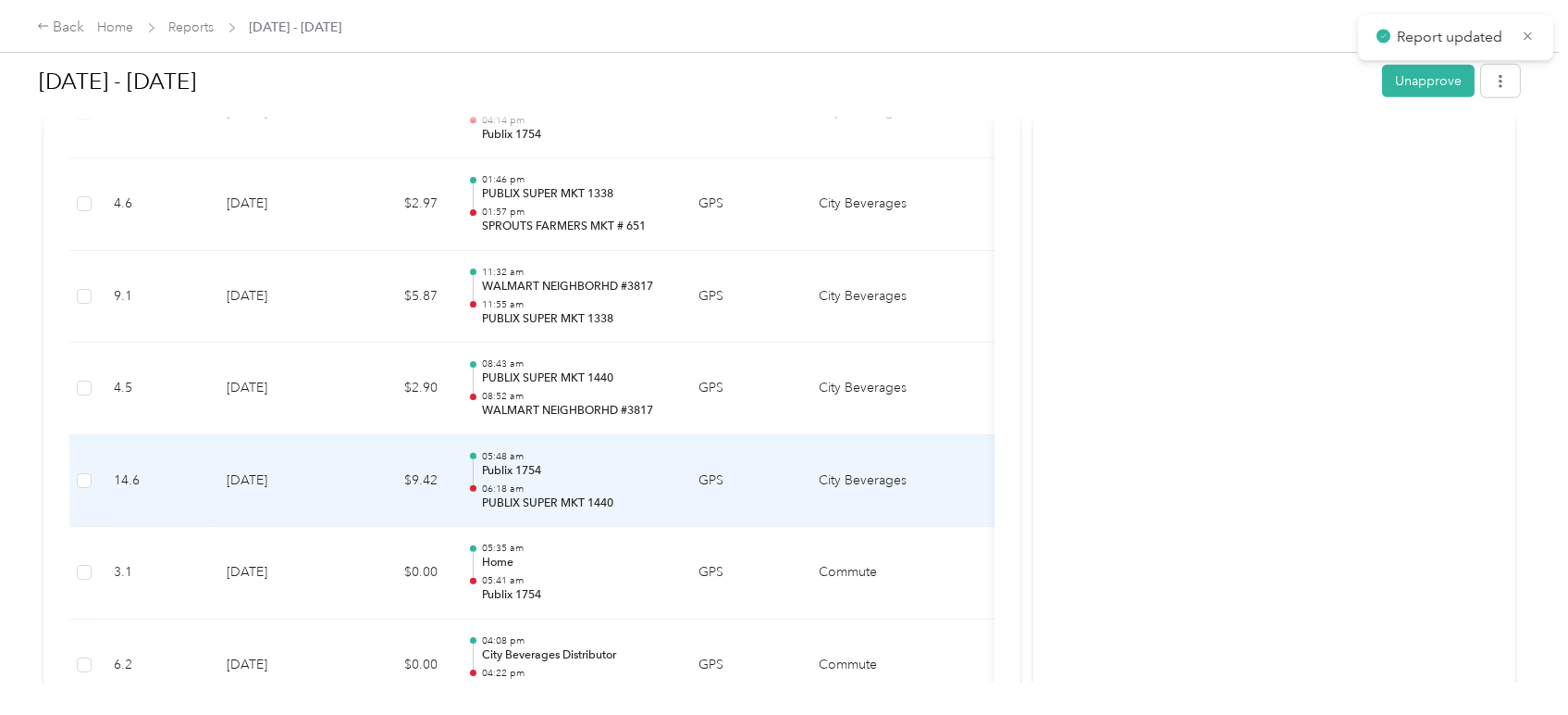
scroll to position [3599, 0]
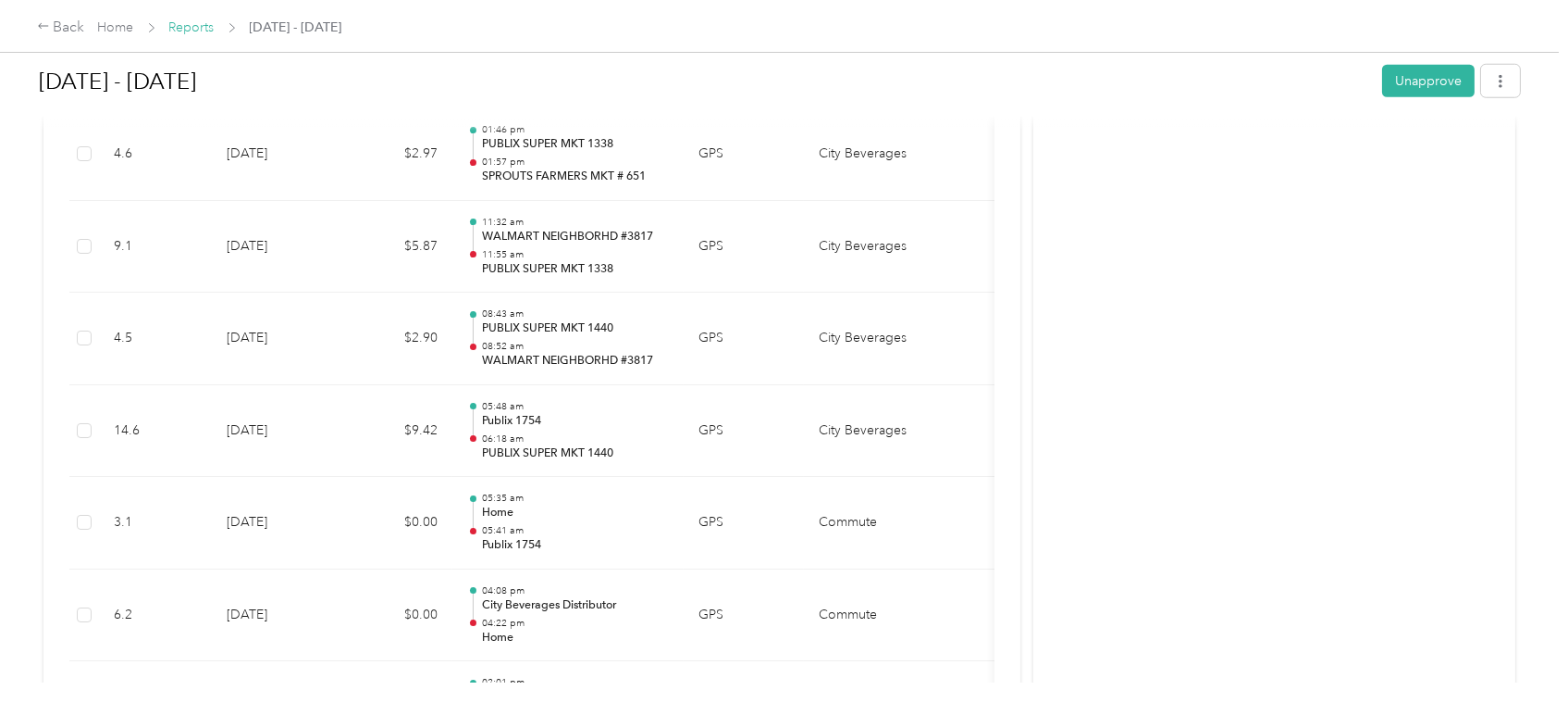
click at [186, 25] on link "Reports" at bounding box center [193, 28] width 46 height 16
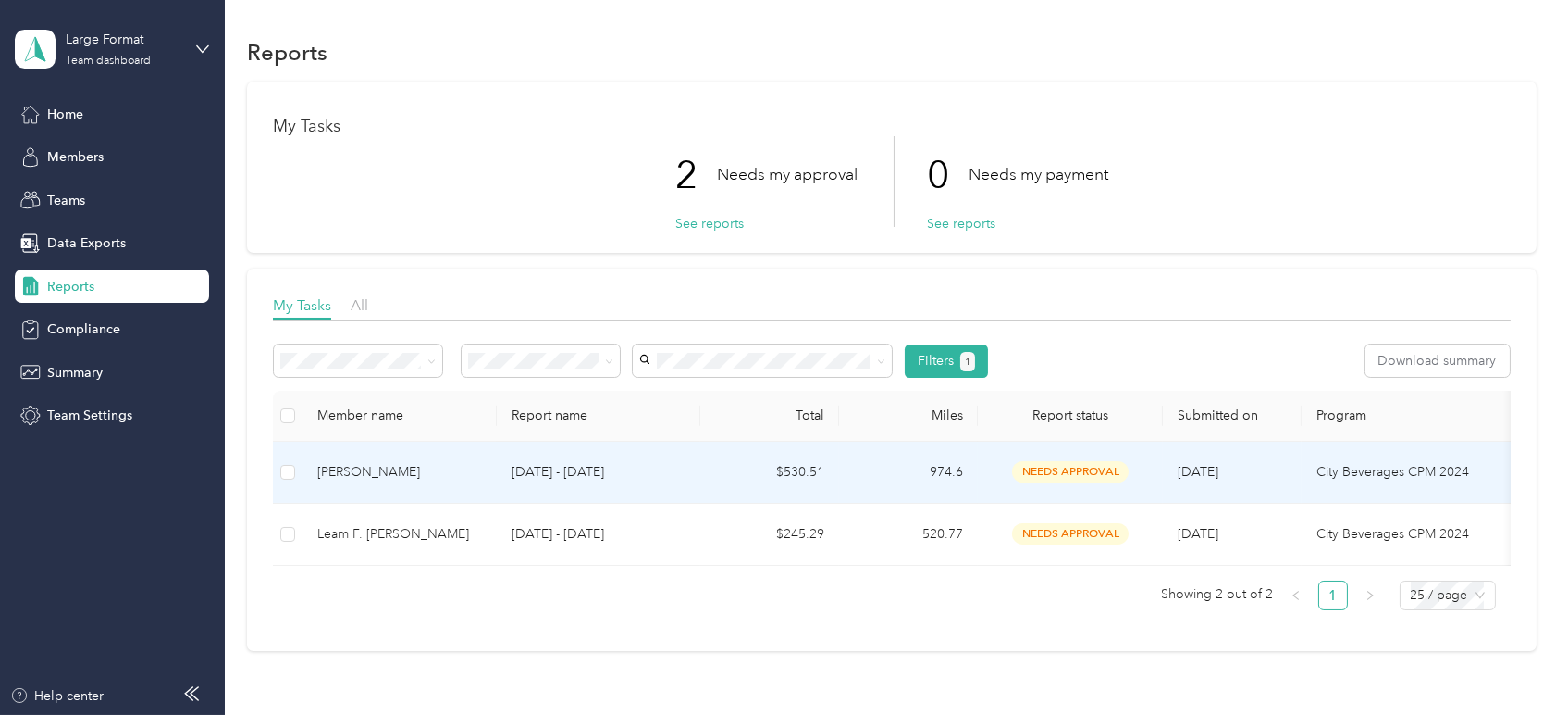
click at [726, 495] on td "$530.51" at bounding box center [770, 473] width 139 height 62
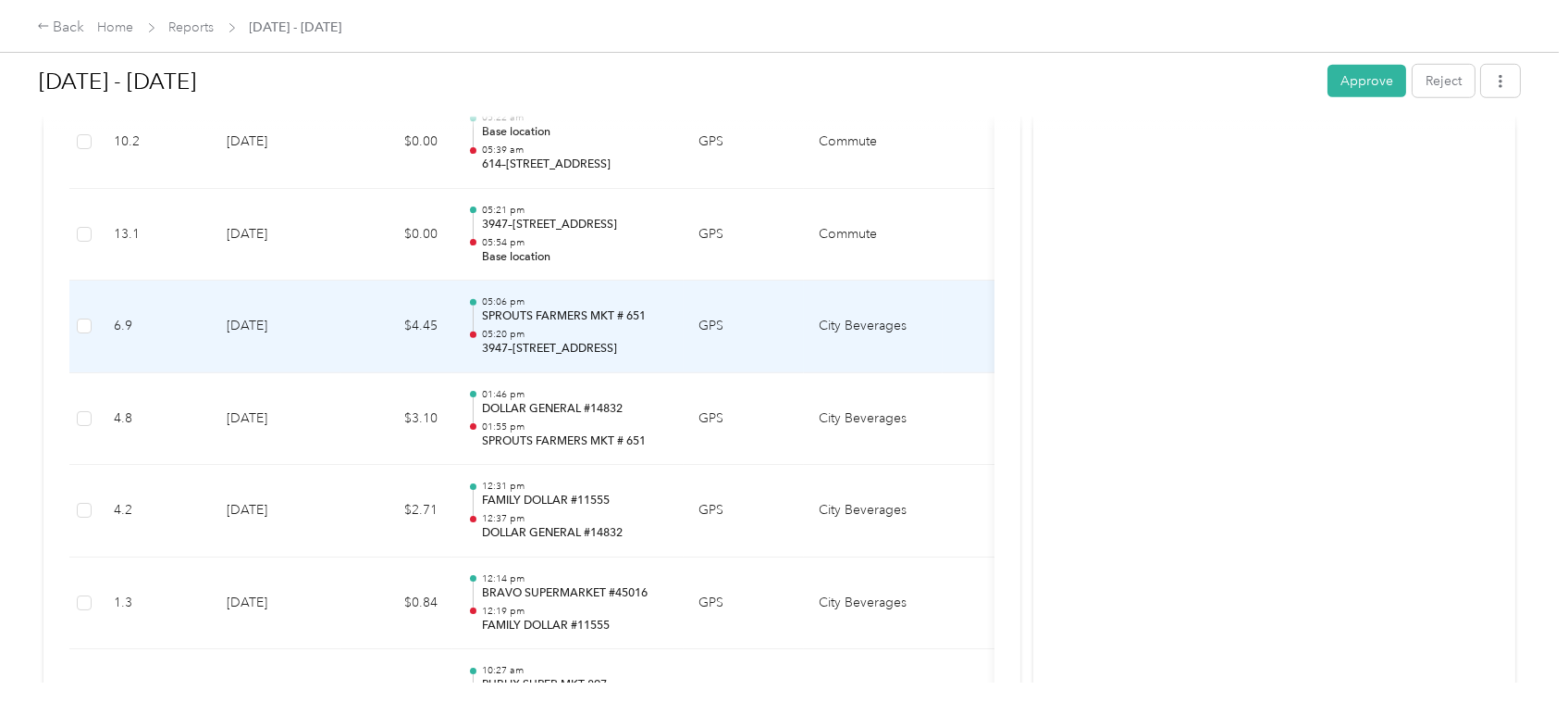
scroll to position [3291, 0]
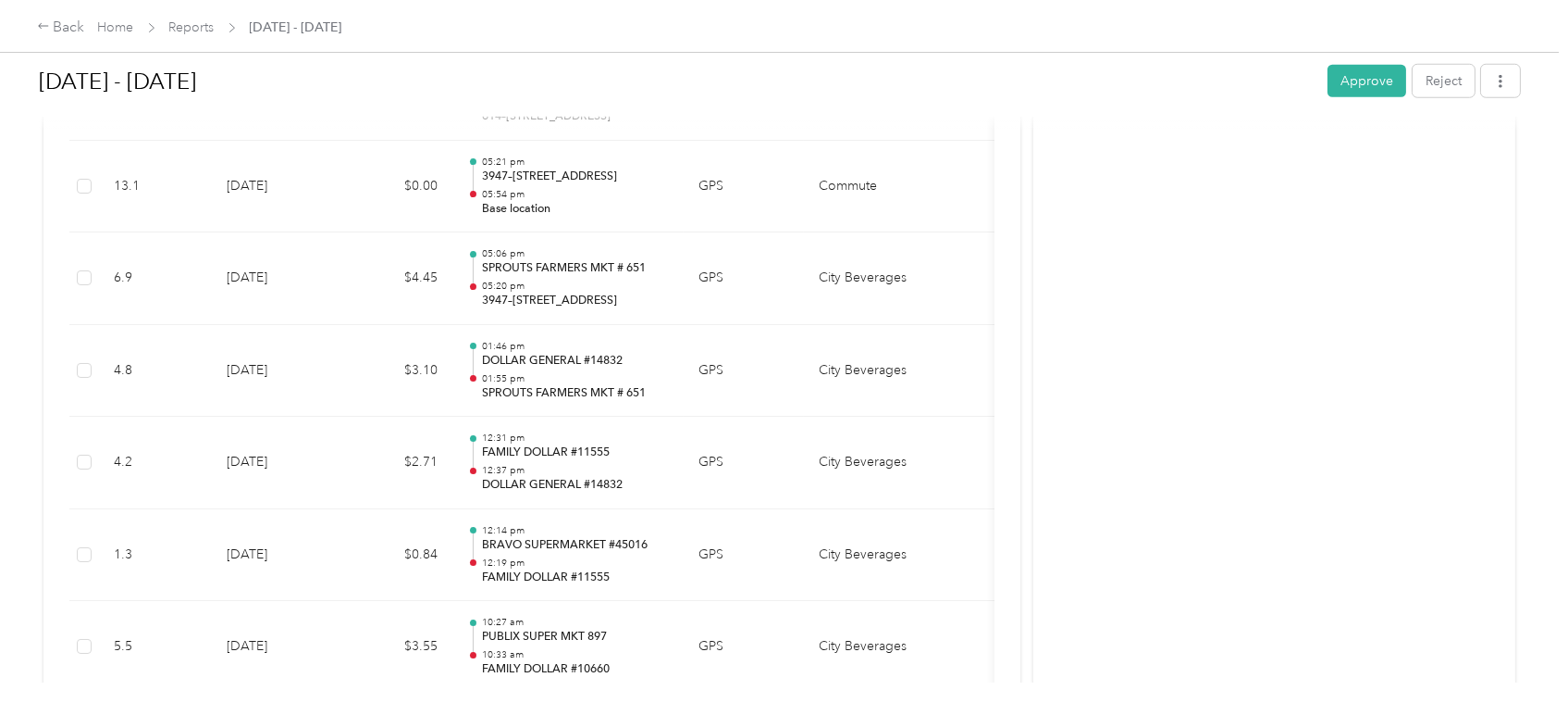
click at [1361, 84] on button "Approve" at bounding box center [1367, 80] width 78 height 33
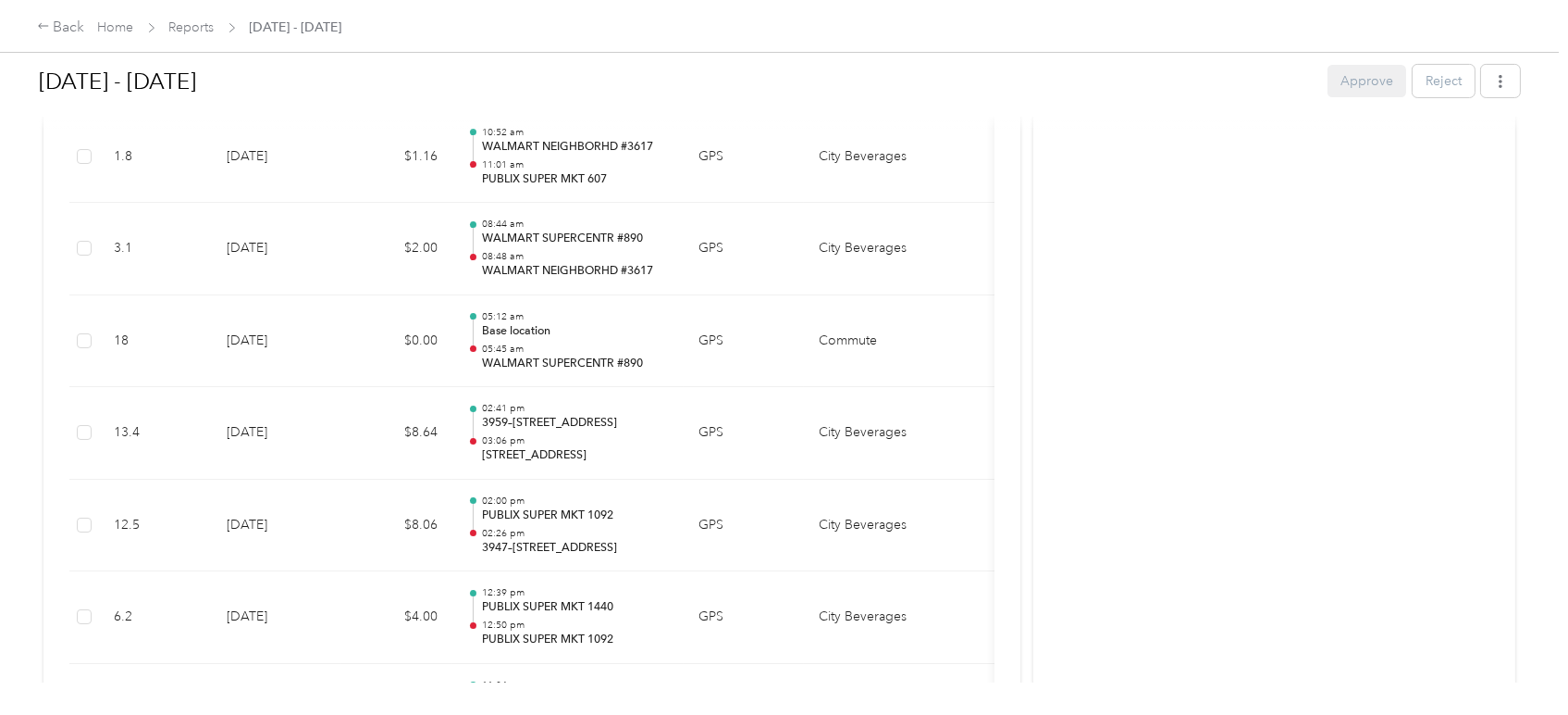
scroll to position [0, 0]
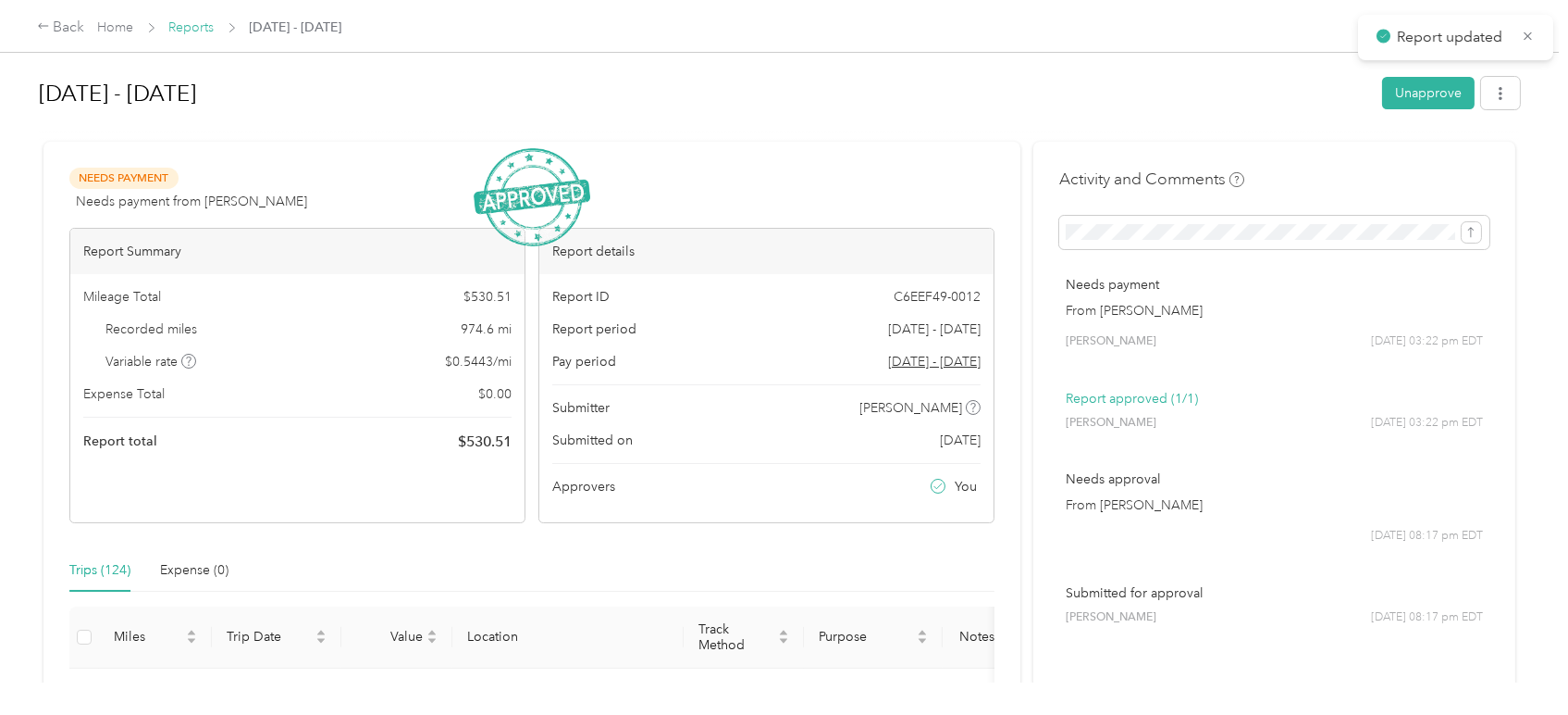
click at [184, 26] on link "Reports" at bounding box center [193, 28] width 46 height 16
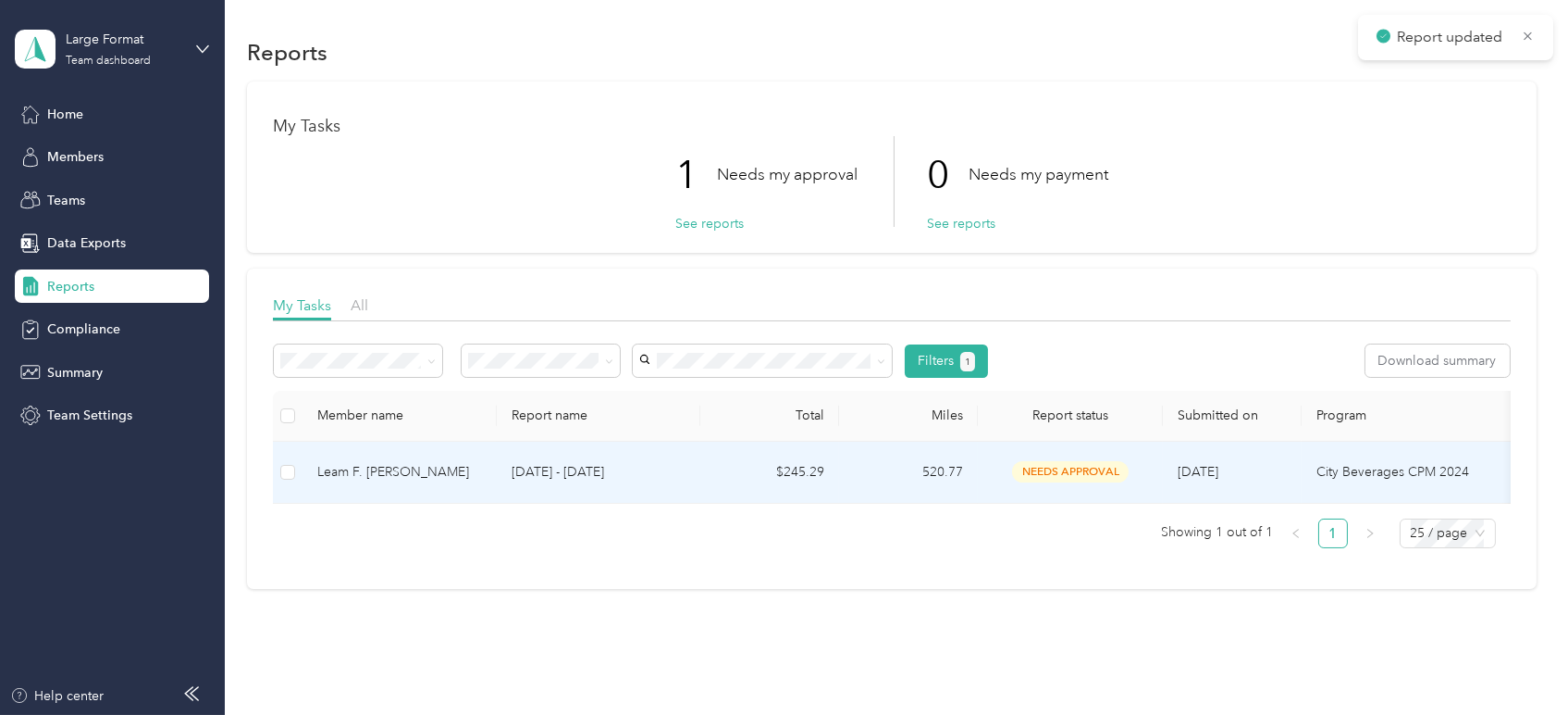
click at [595, 475] on p "[DATE] - [DATE]" at bounding box center [597, 472] width 174 height 21
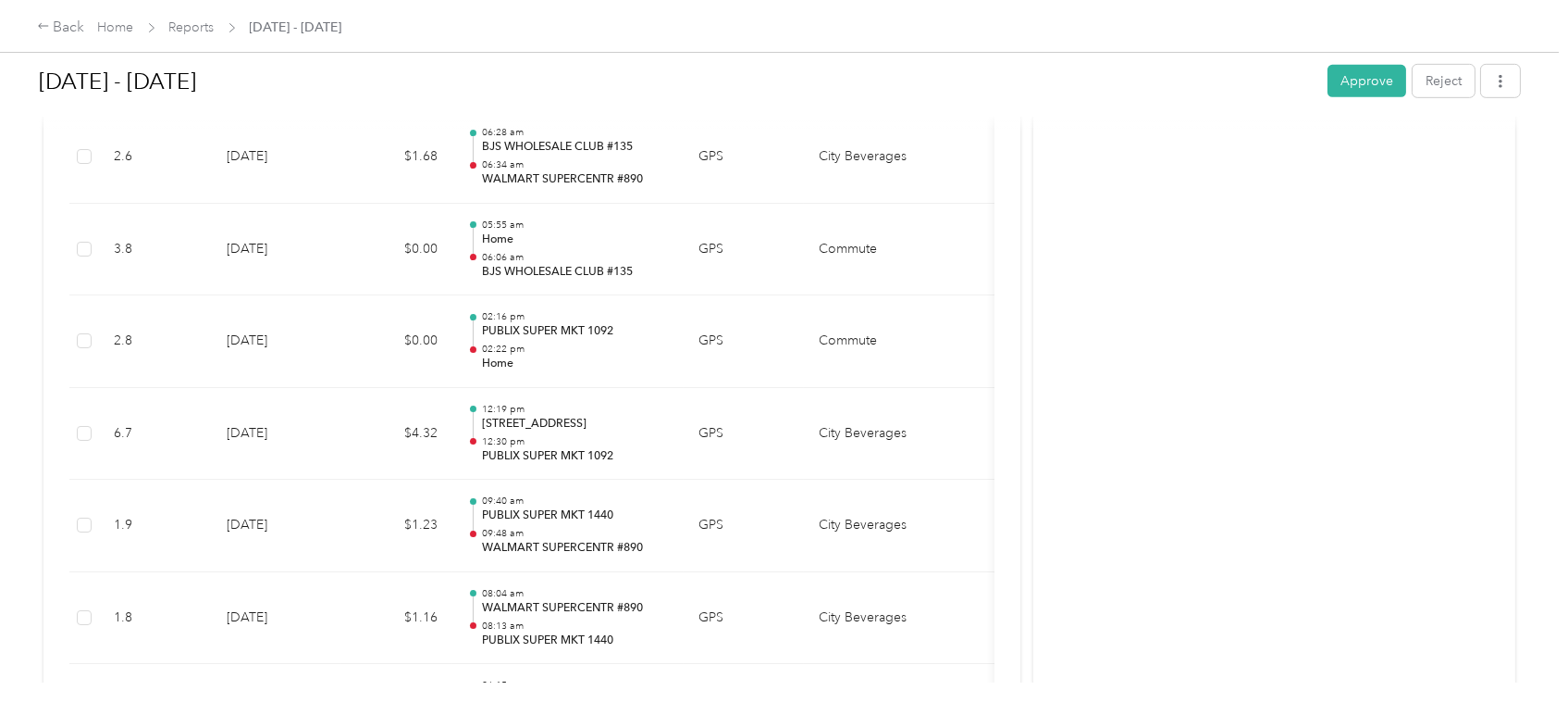
scroll to position [2160, 0]
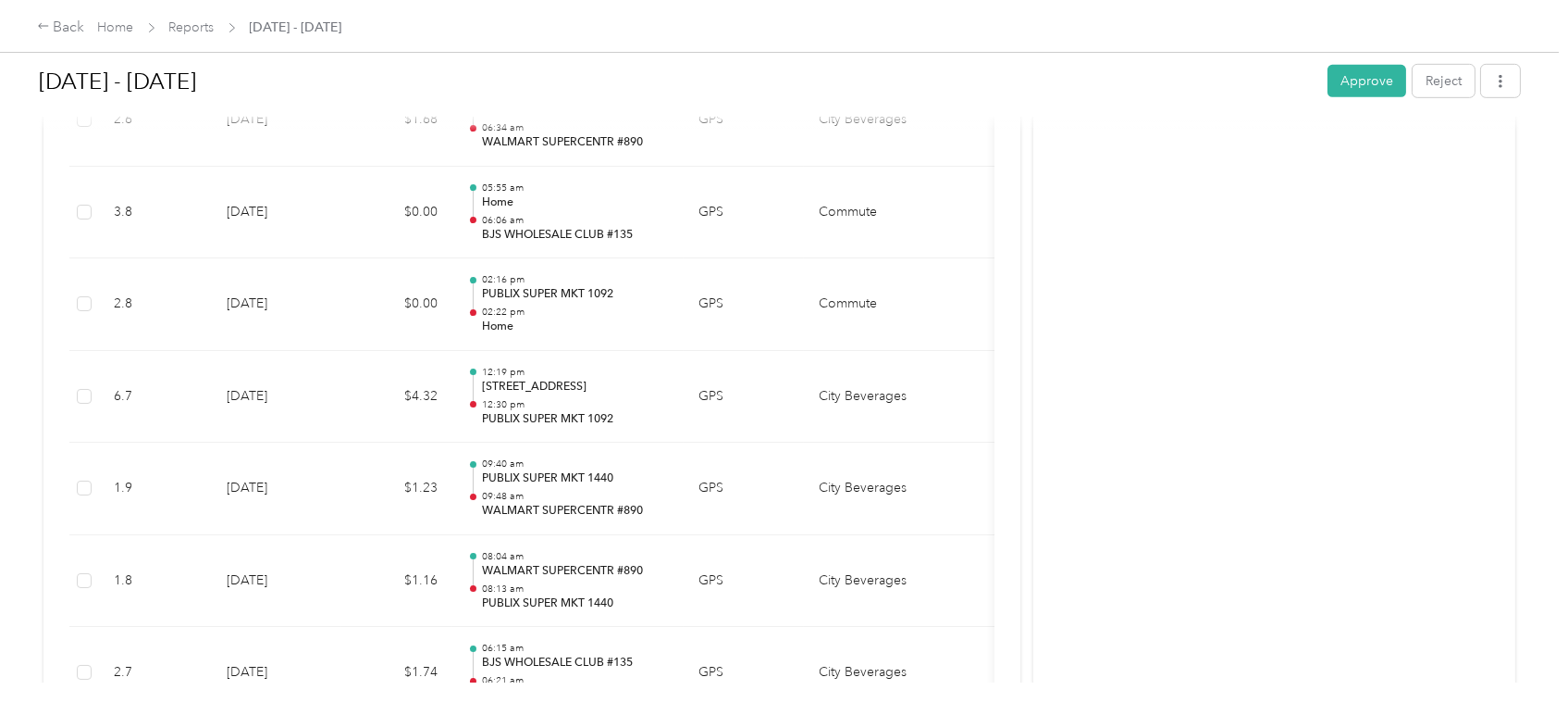
click at [1366, 72] on button "Approve" at bounding box center [1367, 80] width 78 height 33
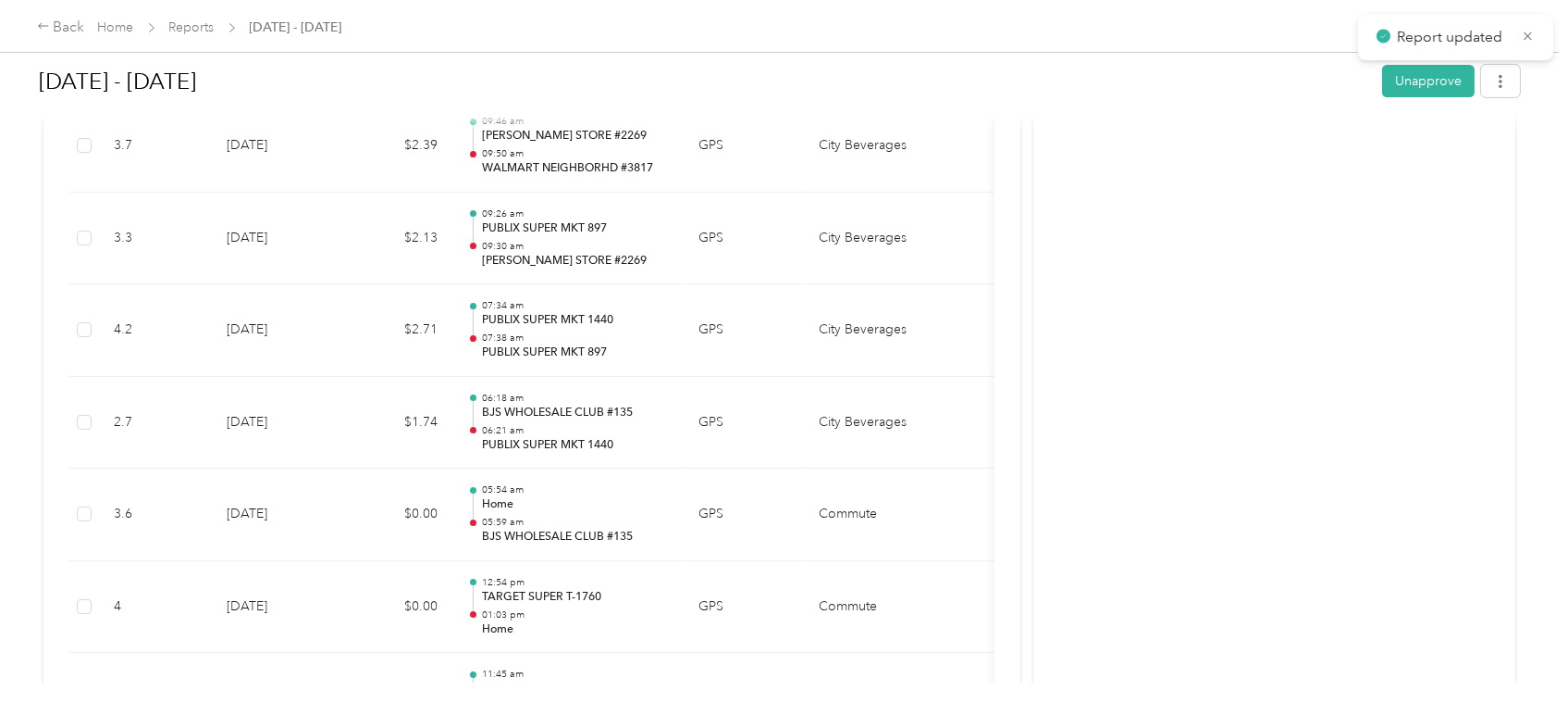
scroll to position [0, 0]
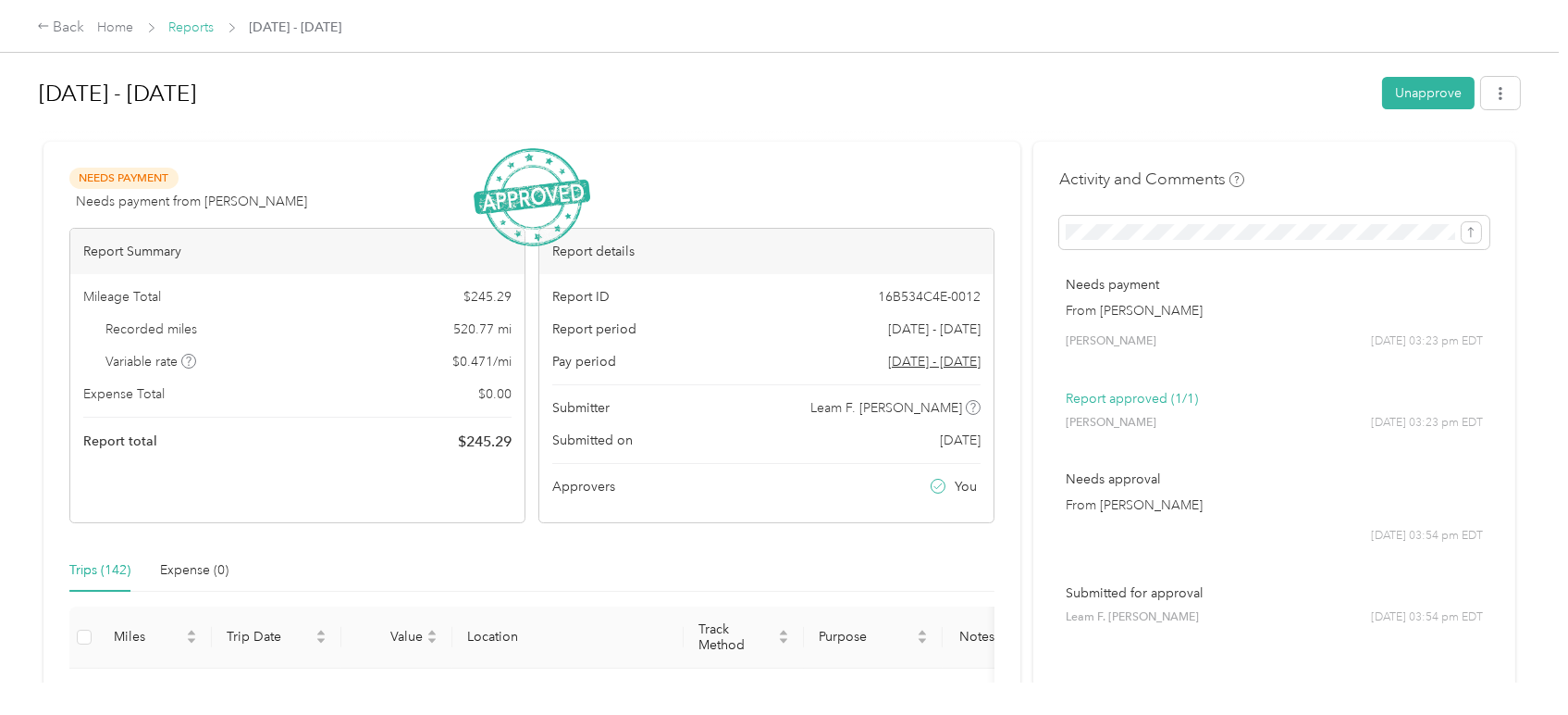
click at [207, 23] on link "Reports" at bounding box center [193, 28] width 46 height 16
